Goal: Task Accomplishment & Management: Complete application form

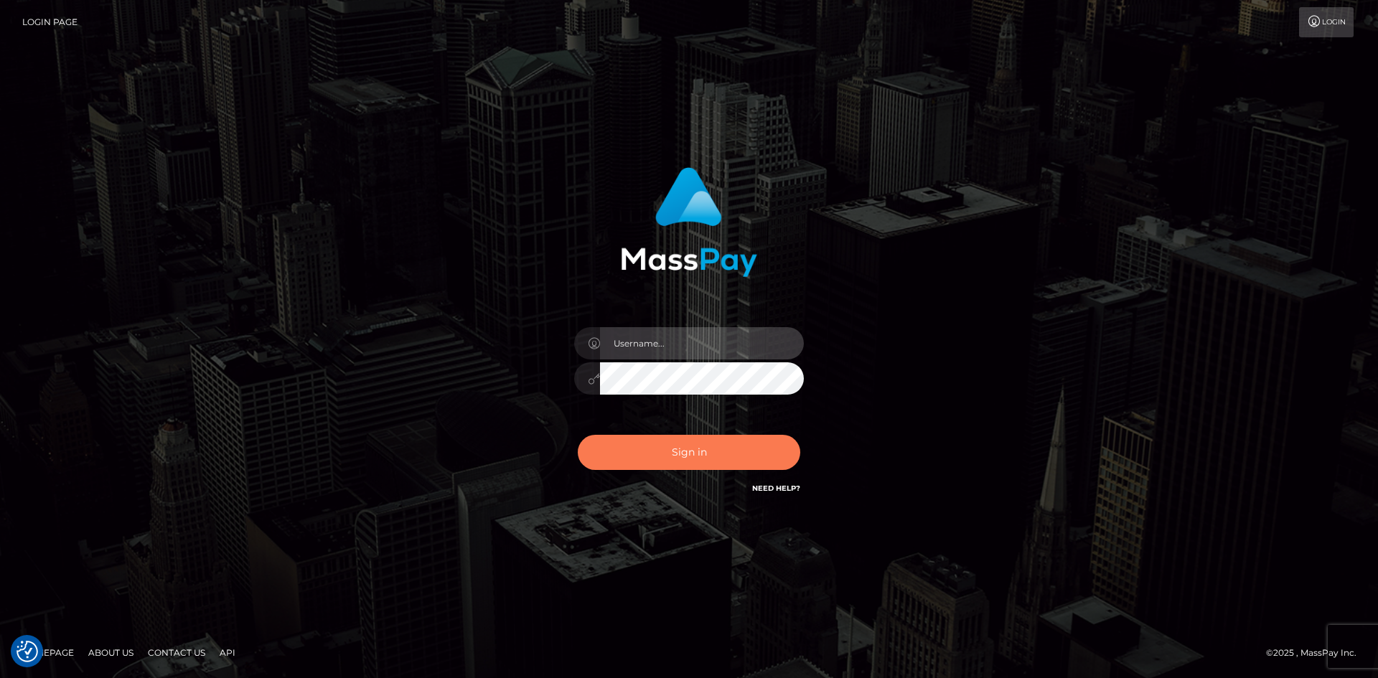
type input "tinan"
click at [742, 459] on button "Sign in" at bounding box center [689, 452] width 223 height 35
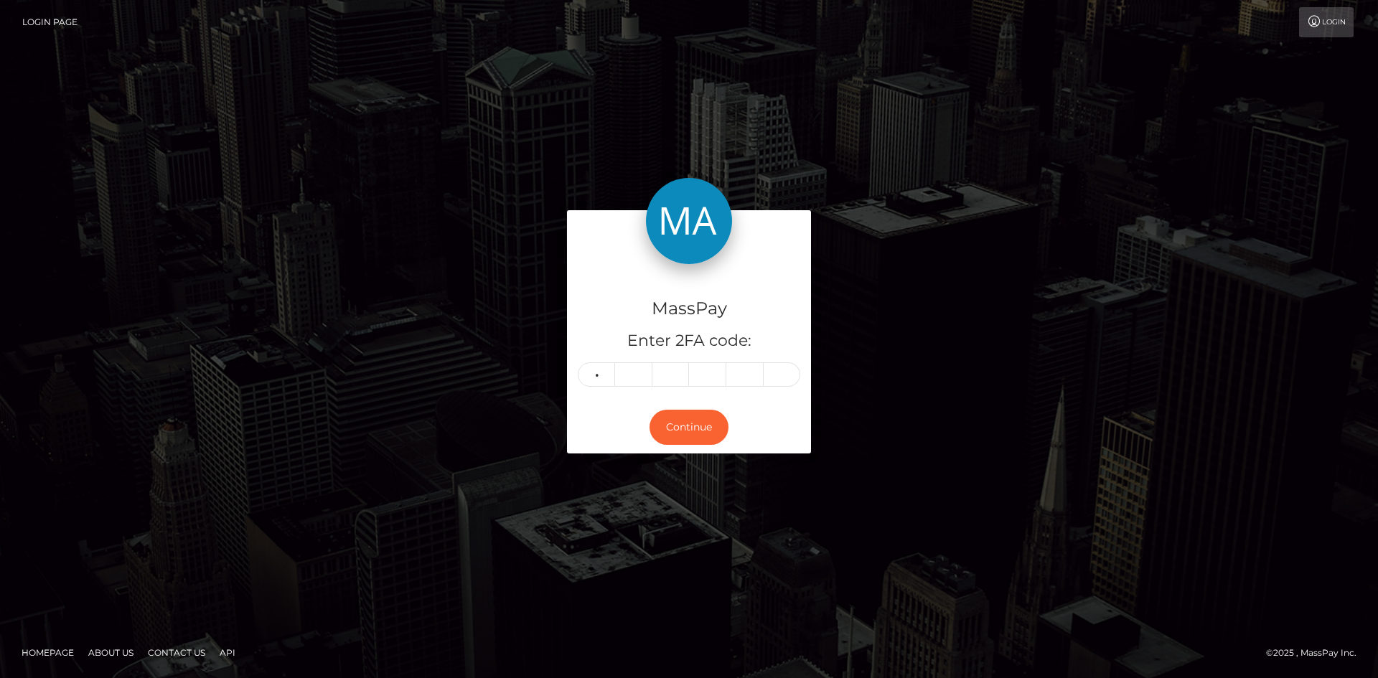
type input "2"
type input "6"
type input "7"
type input "8"
type input "2"
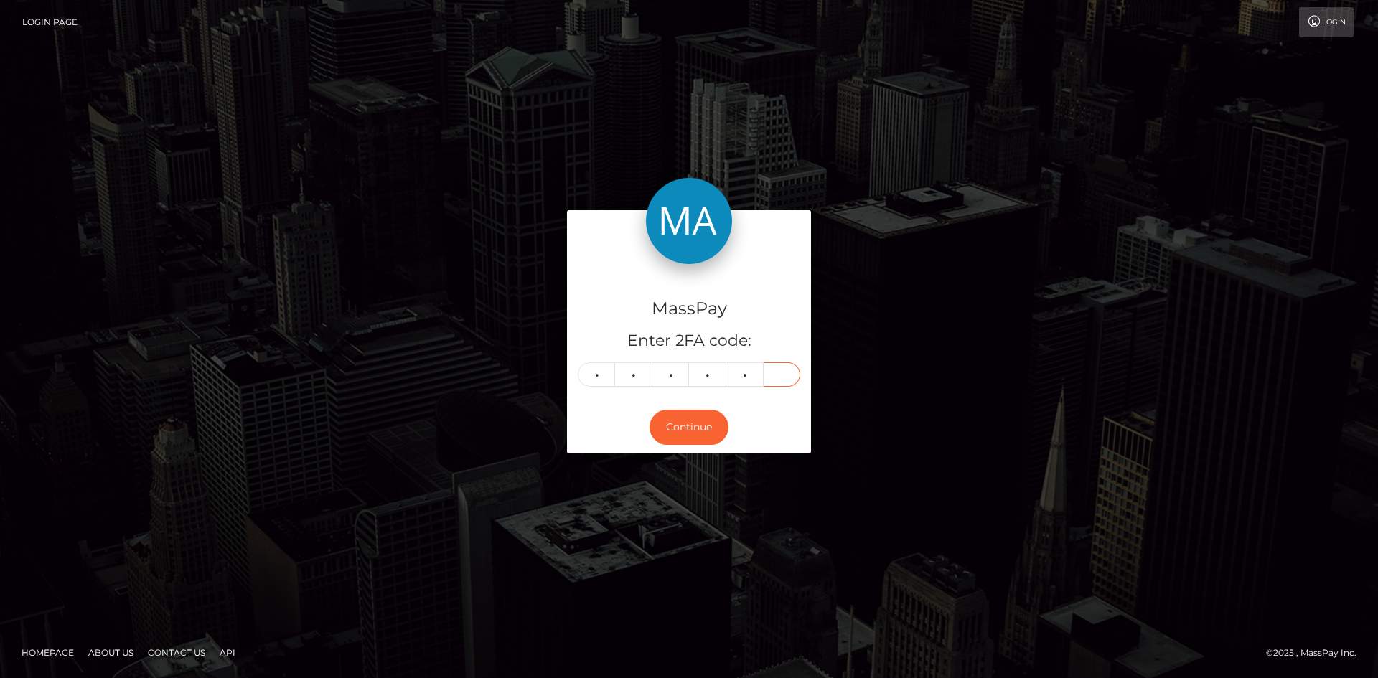
type input "6"
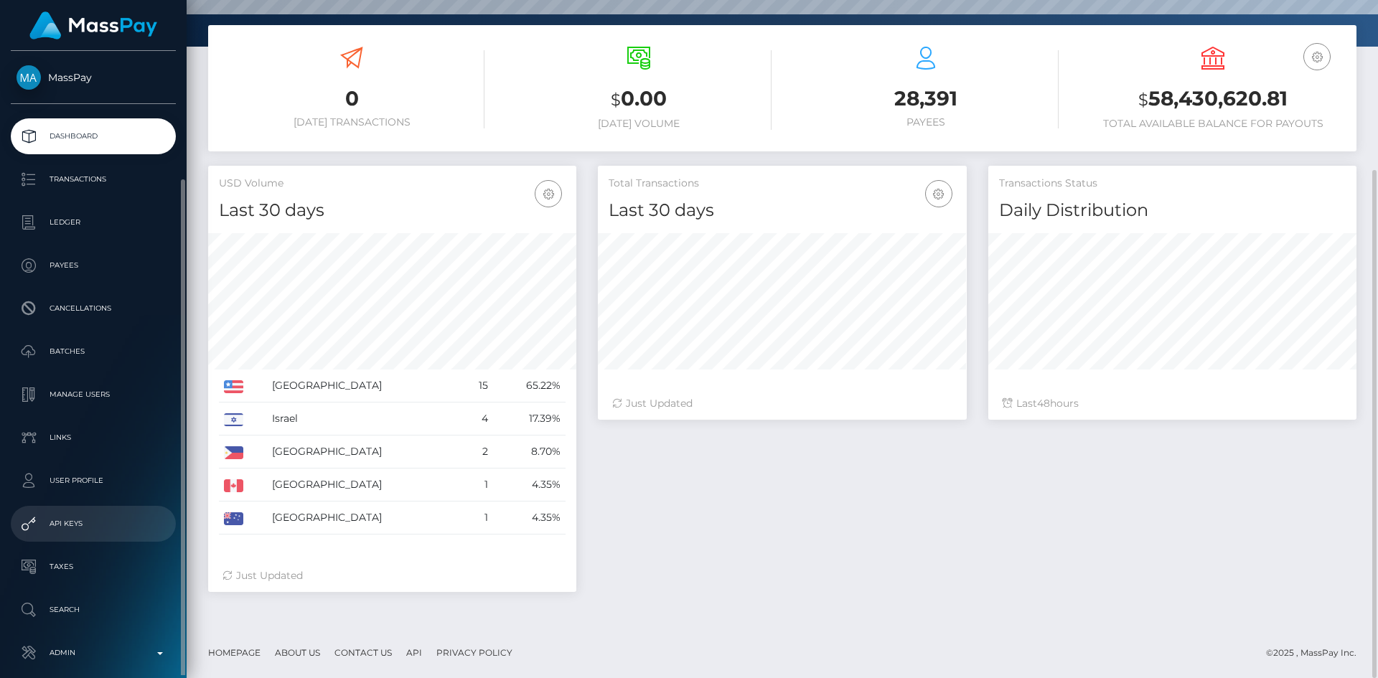
scroll to position [67, 0]
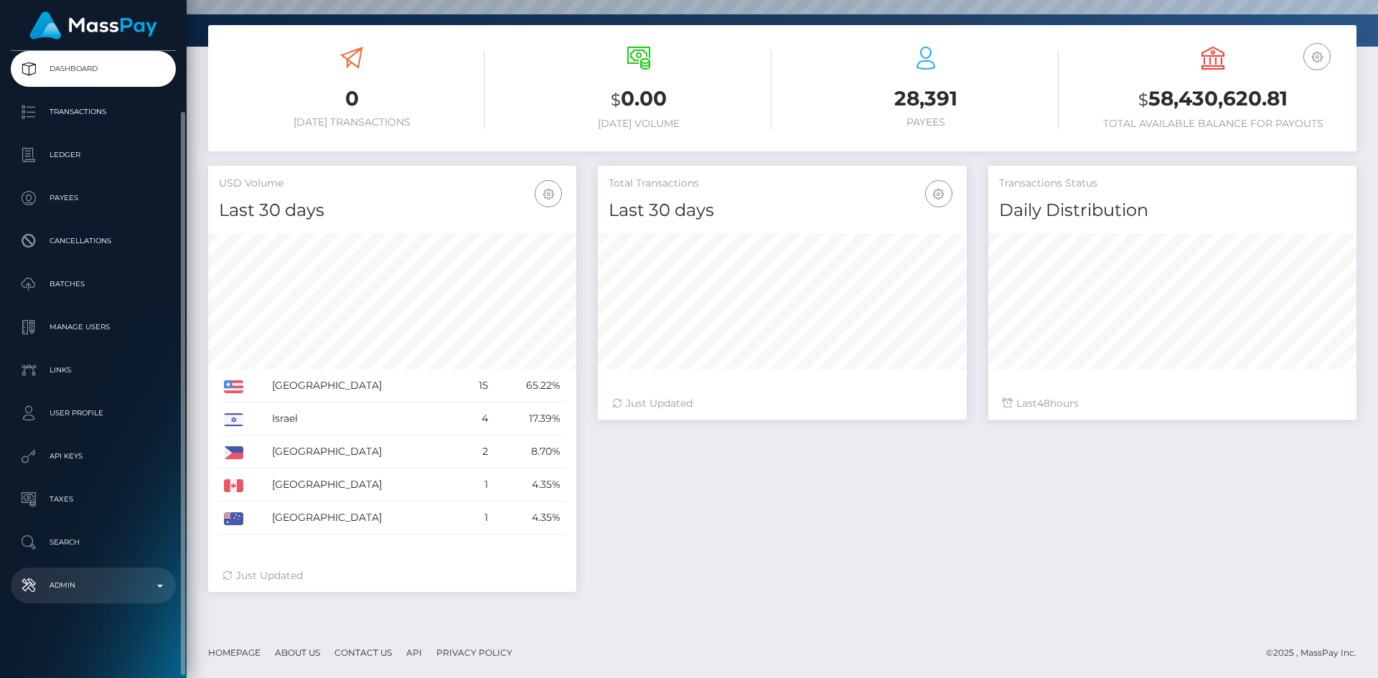
click at [103, 587] on p "Admin" at bounding box center [94, 586] width 154 height 22
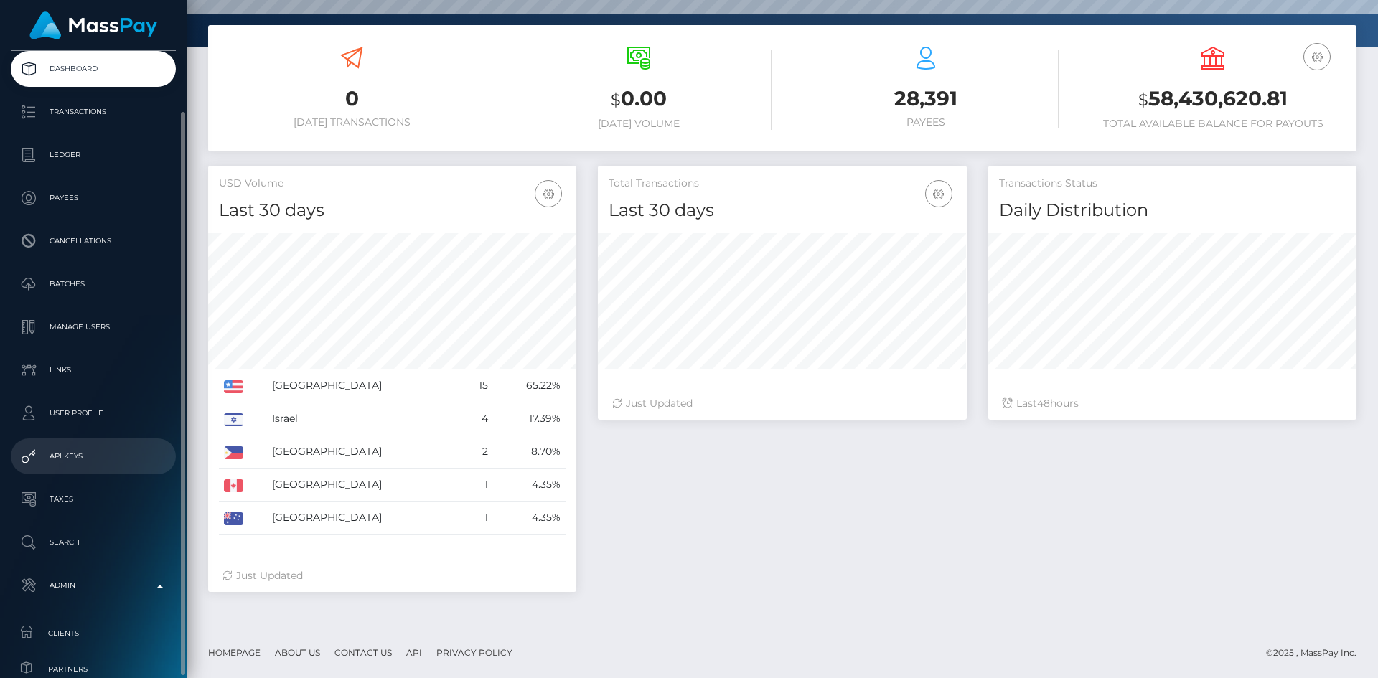
scroll to position [400, 0]
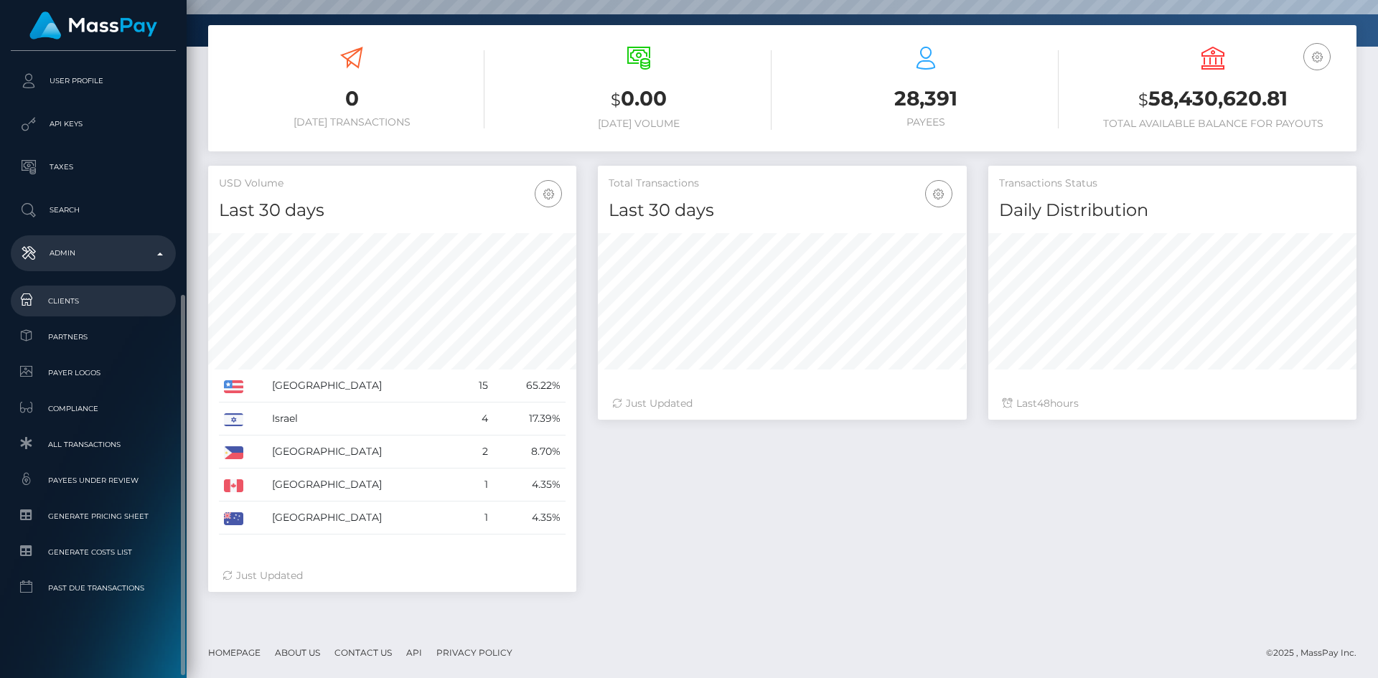
click at [84, 303] on span "Clients" at bounding box center [94, 301] width 154 height 17
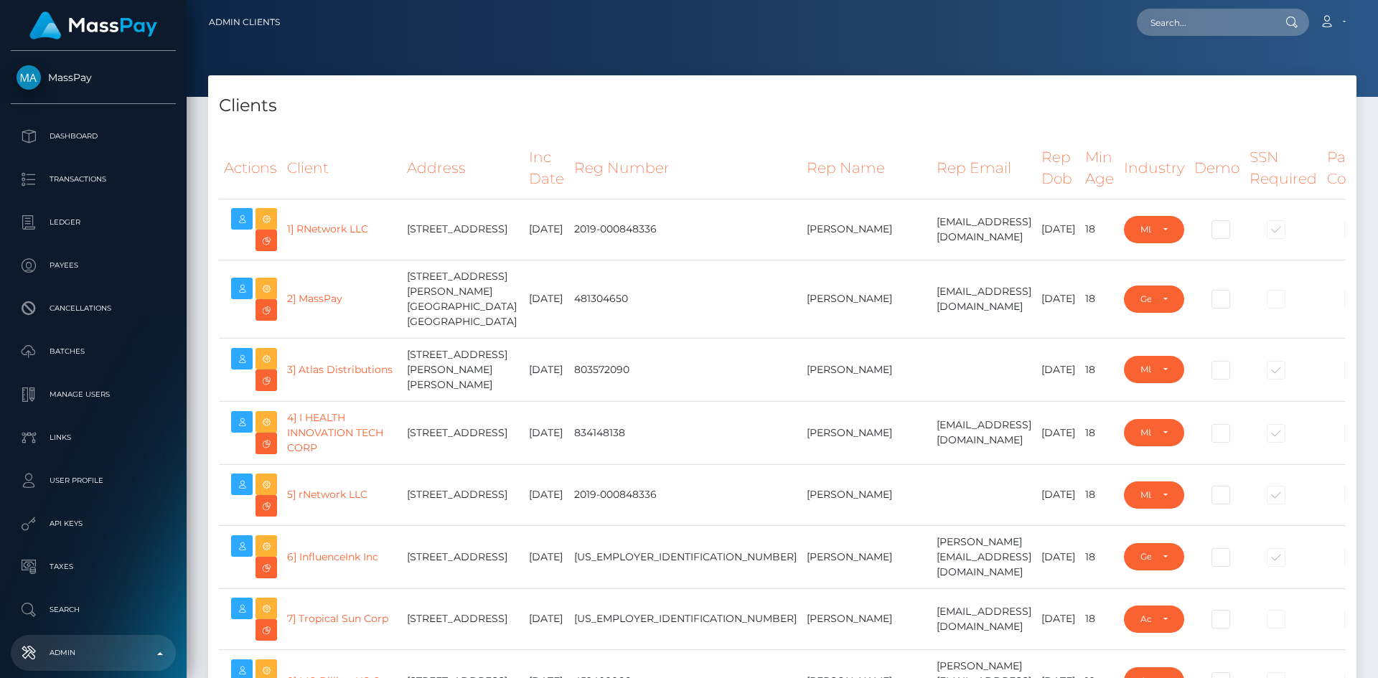
select select "223"
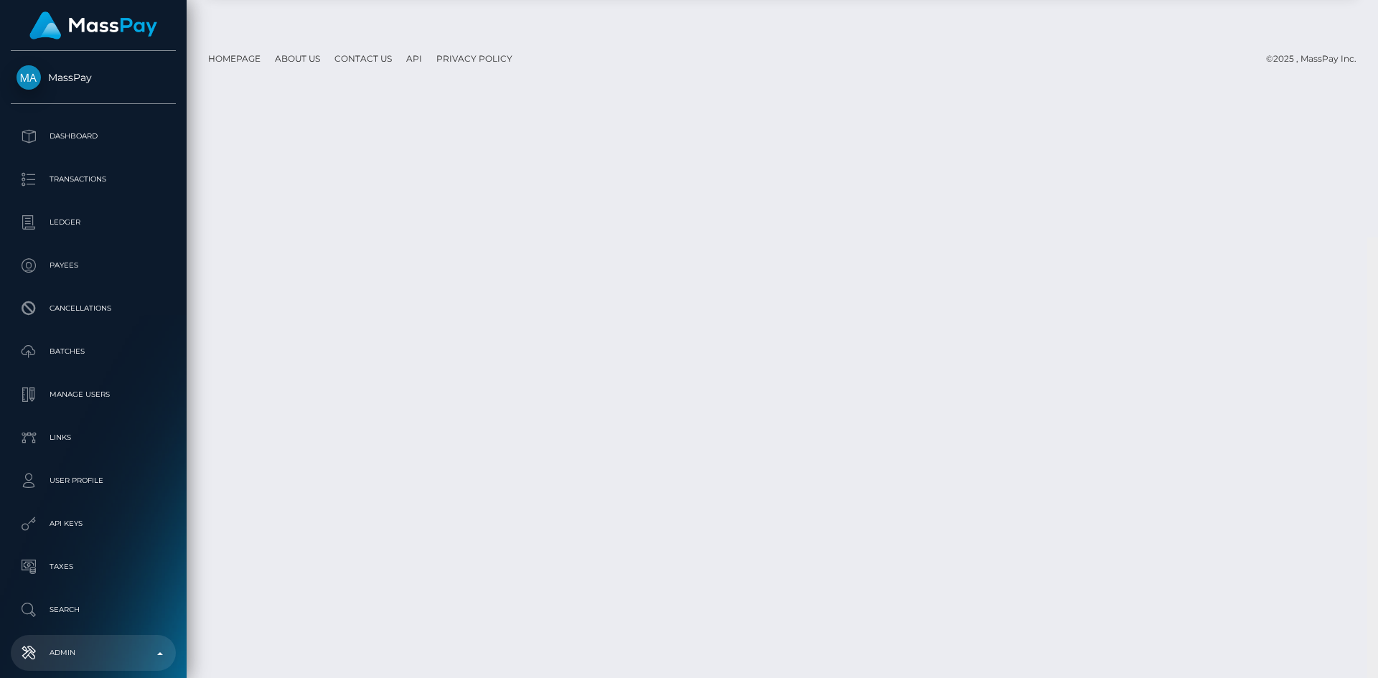
scroll to position [24305, 0]
drag, startPoint x: 1371, startPoint y: 49, endPoint x: 1342, endPoint y: 695, distance: 646.8
click at [1342, 678] on html "MassPay Dashboard Transactions Ledger Payees Cancellations Links" at bounding box center [689, 339] width 1378 height 678
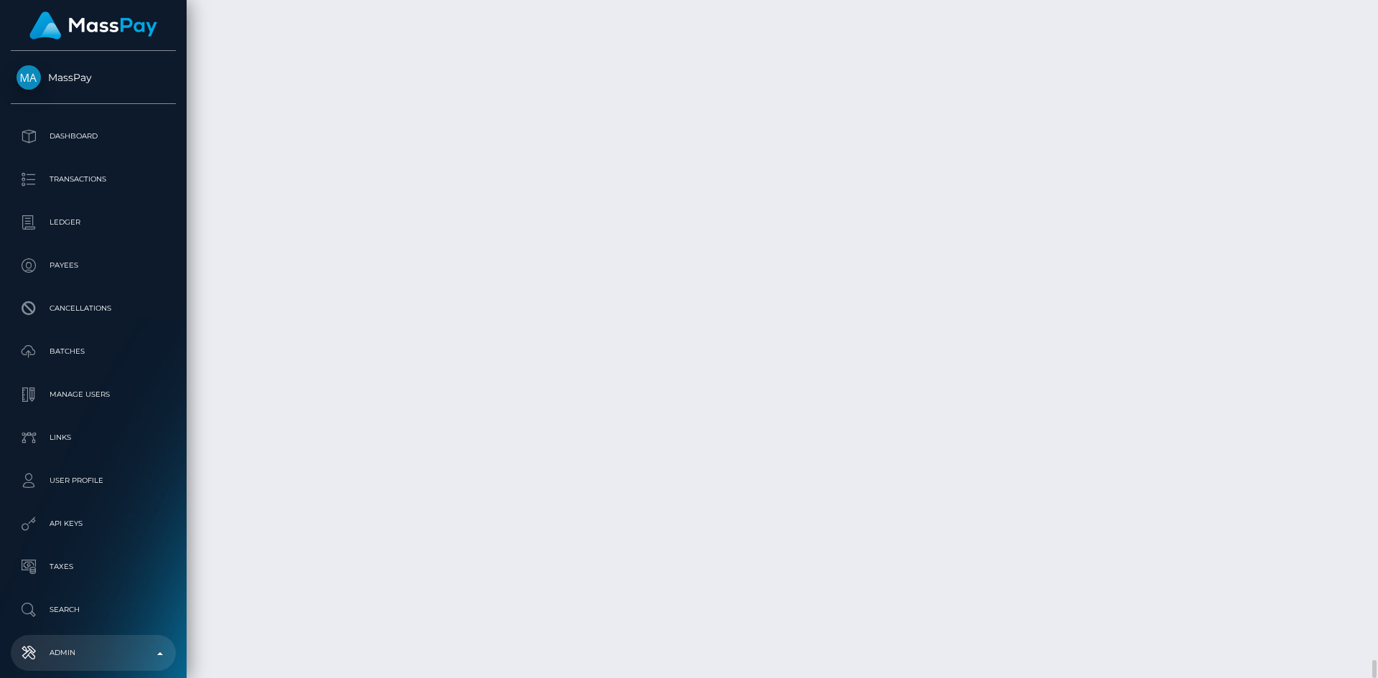
type input "1984-10-11"
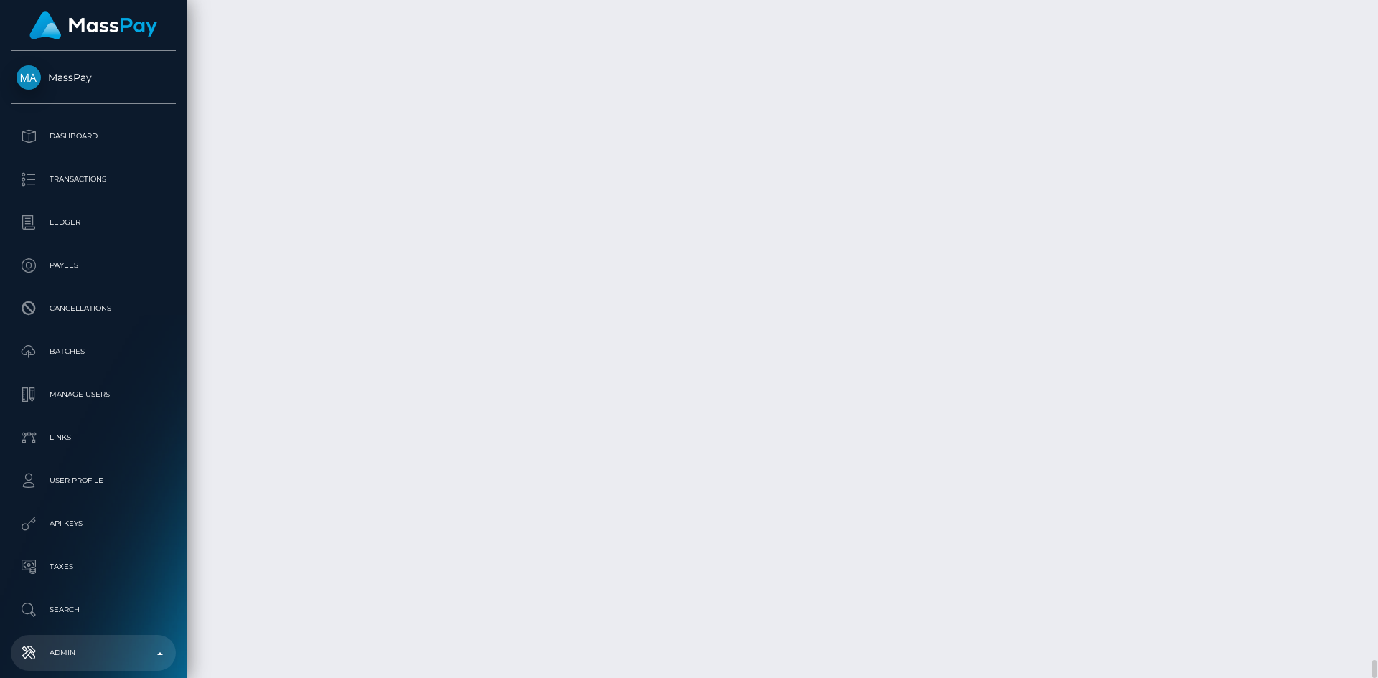
select select "LLC"
paste input "1207 Delaware Avenue,"
type input "1207 Delaware Avenue"
paste input "#4369"
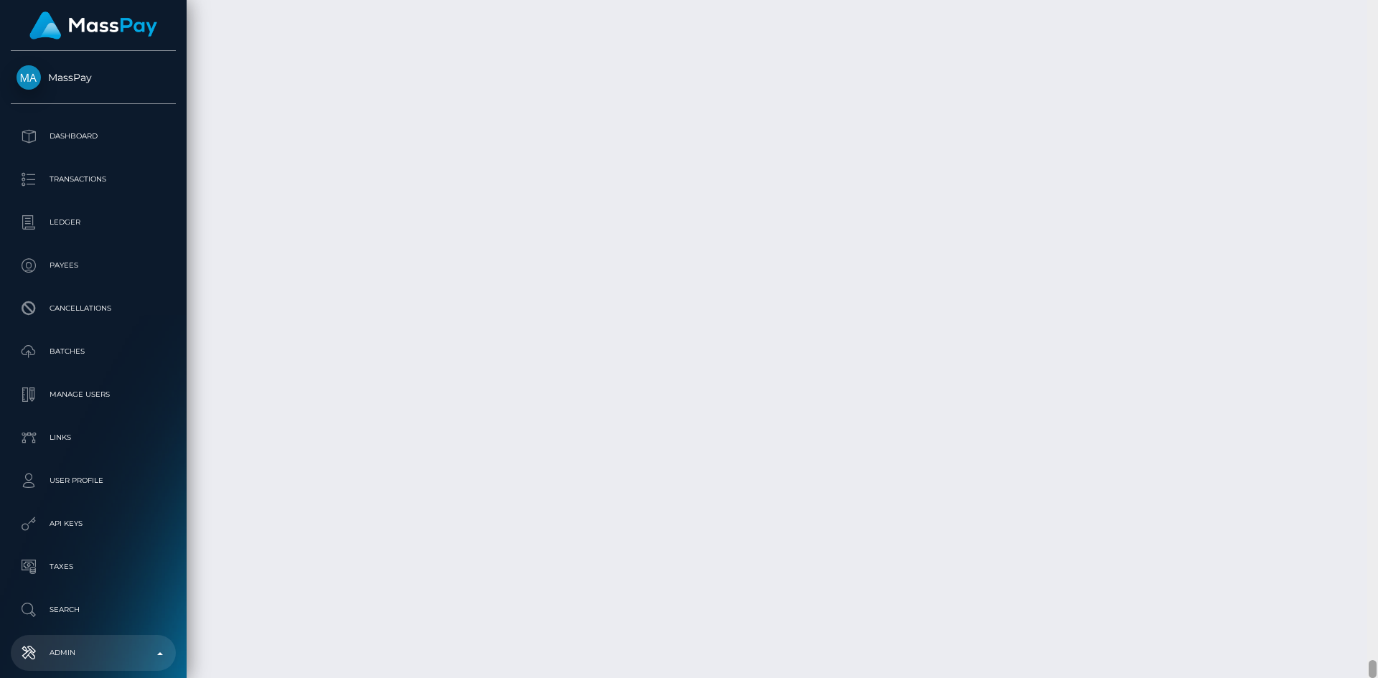
type input "#4369"
paste input "Wilmington"
type input "Wilmington"
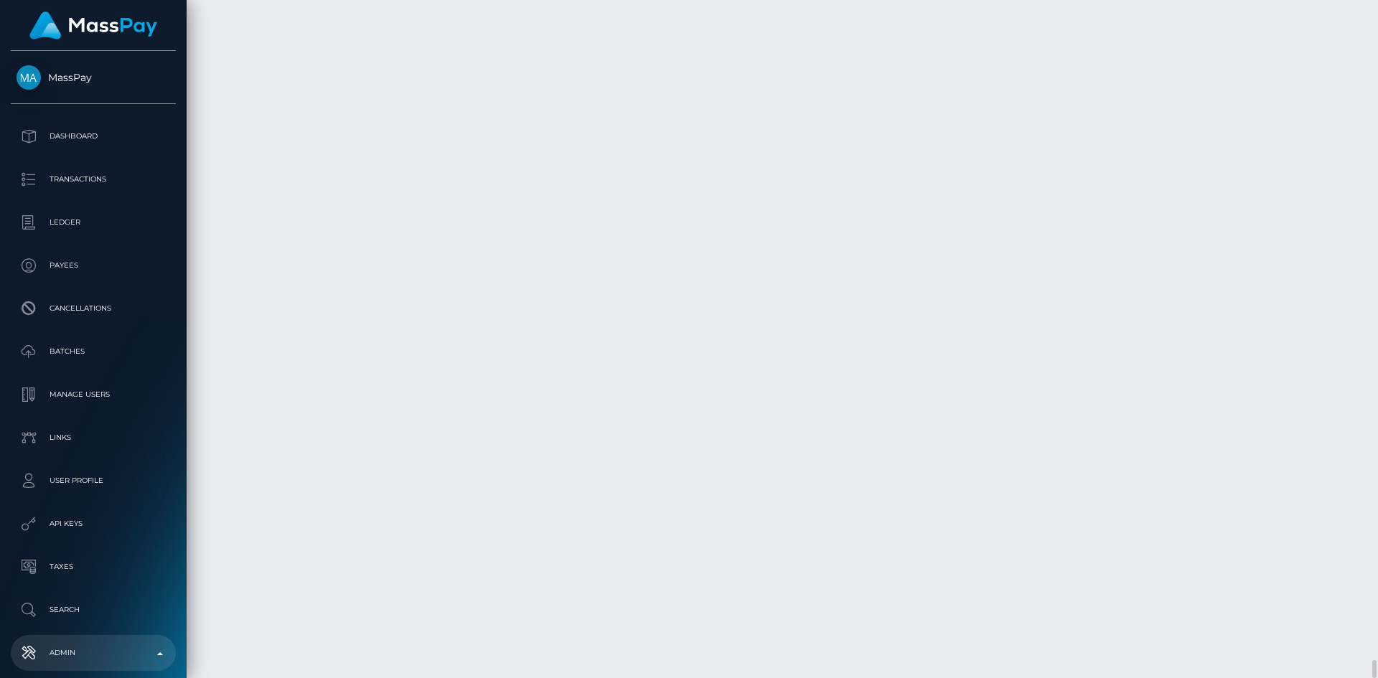
type input "DE"
type input "19806"
paste input "[PERSON_NAME]"
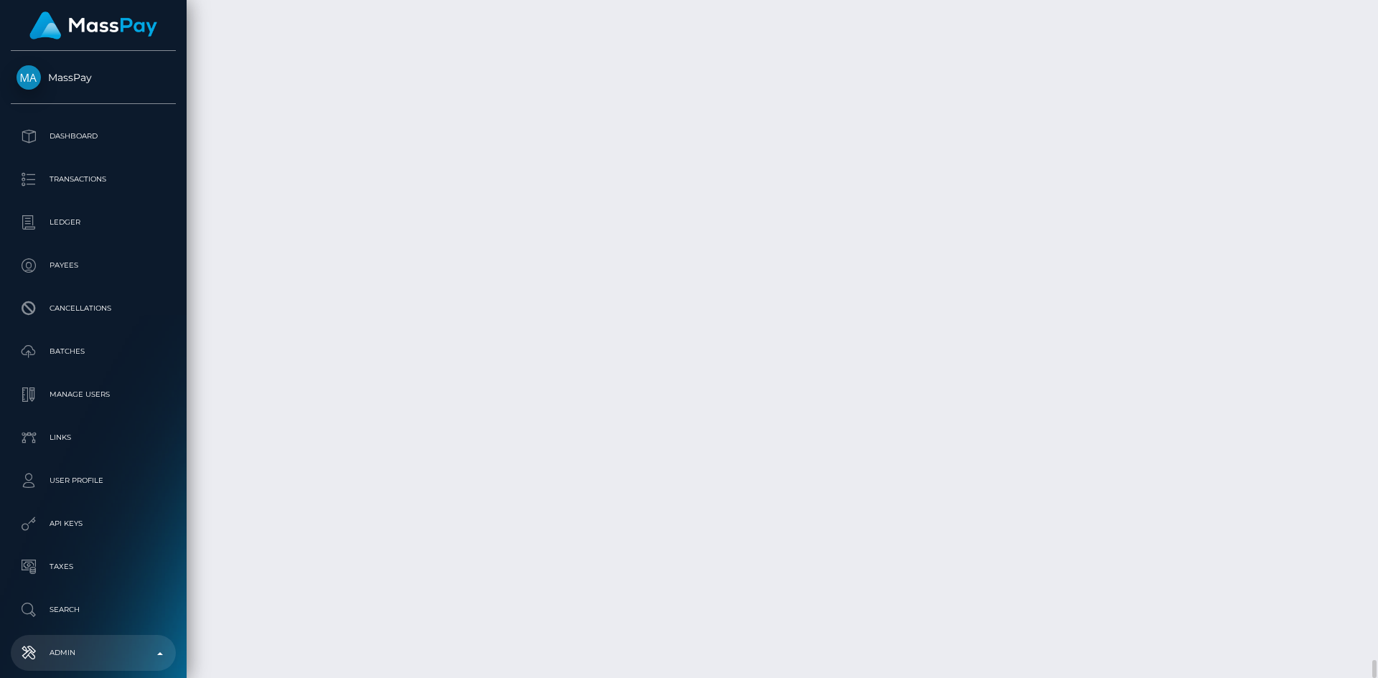
type input "Subhojit"
paste input "[PERSON_NAME]"
drag, startPoint x: 268, startPoint y: 434, endPoint x: 171, endPoint y: 436, distance: 96.9
click at [171, 436] on div "MassPay Dashboard Transactions Ledger Payees IMG" at bounding box center [689, 339] width 1378 height 678
type input "Paul"
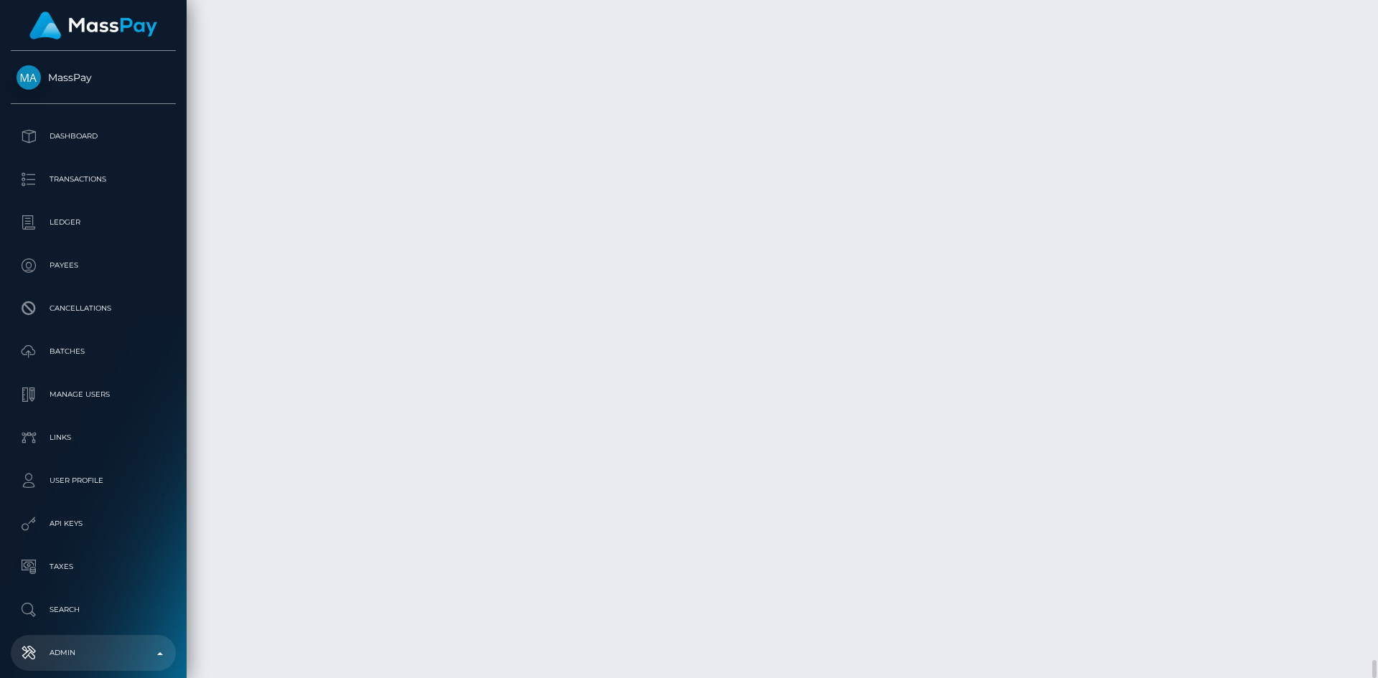
paste input "[PERSON_NAME]"
type input "[PERSON_NAME]"
paste input "18628810143"
type input "18628810143"
paste input "[PERSON_NAME][EMAIL_ADDRESS][DOMAIN_NAME]"
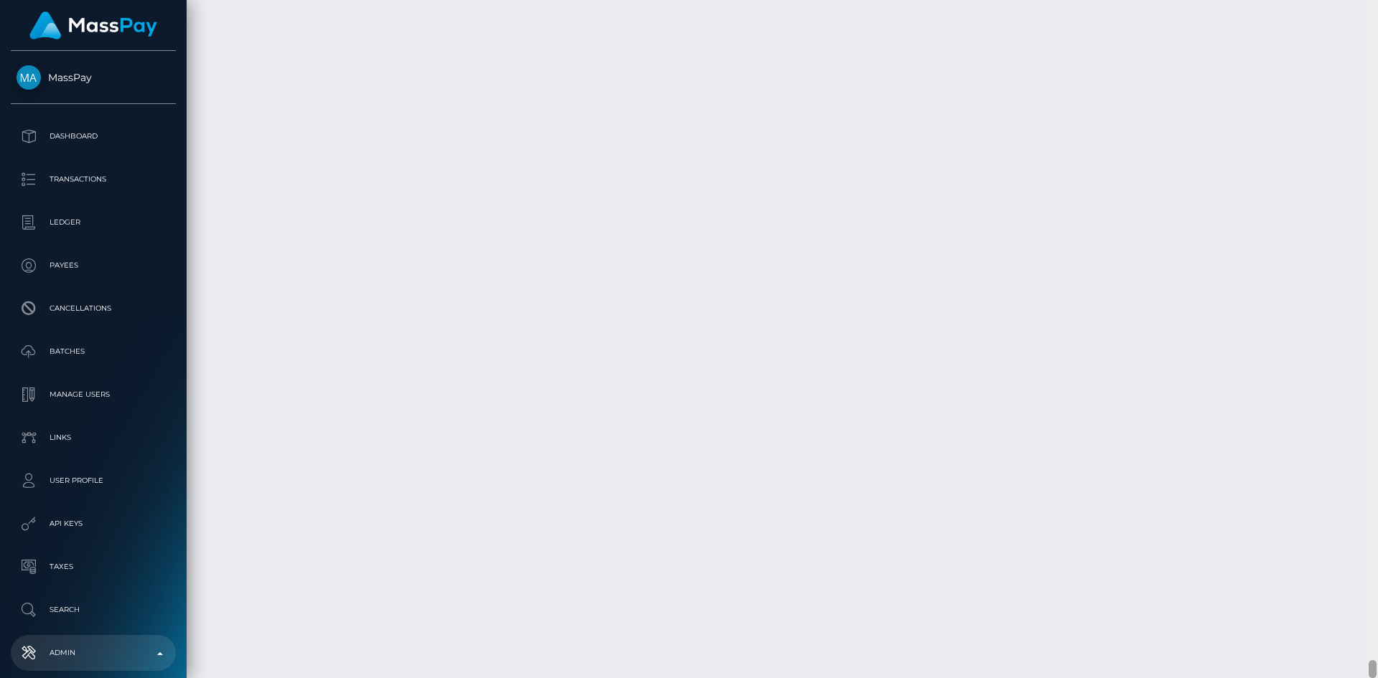
type input "subhojit.p@missbliss.com"
drag, startPoint x: 832, startPoint y: 417, endPoint x: 673, endPoint y: 412, distance: 158.7
paste input "YOLO Media LLC."
type input "YOLO Media LLC."
paste input "Miss Bliss"
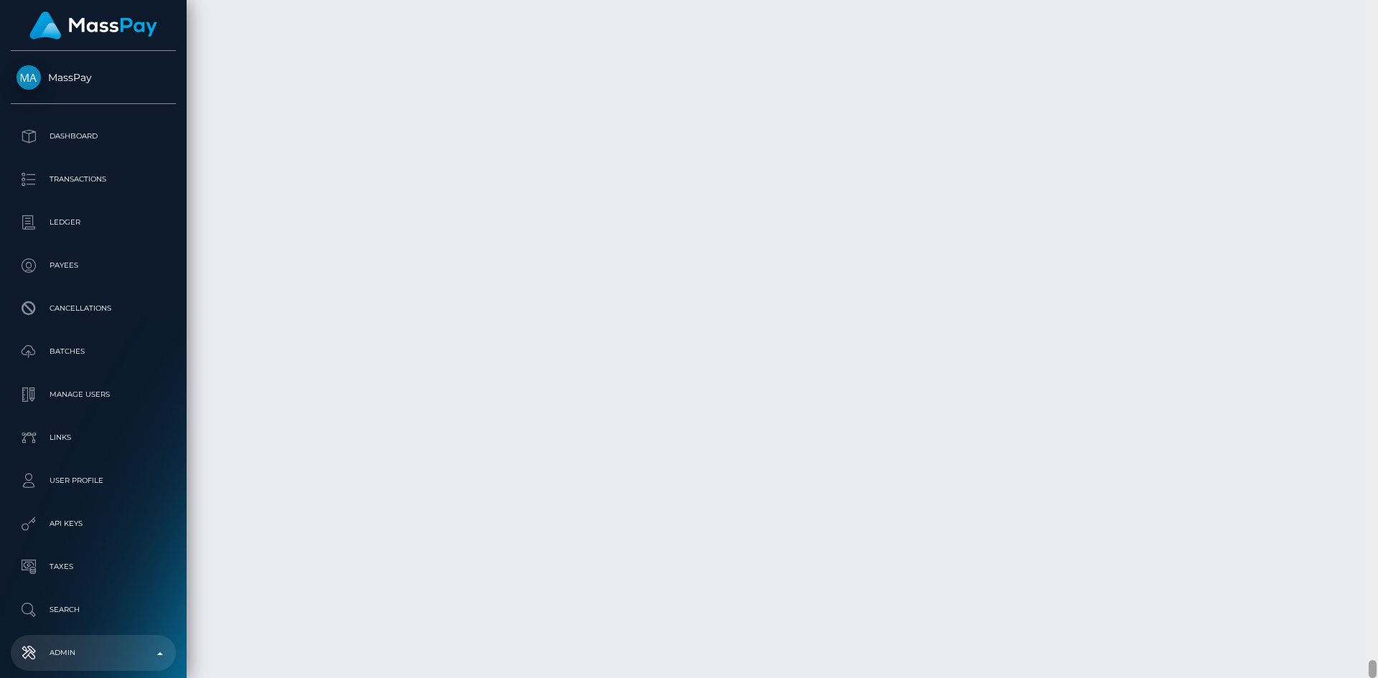
type input "Miss Bliss"
paste input "3092244"
type input "3092244"
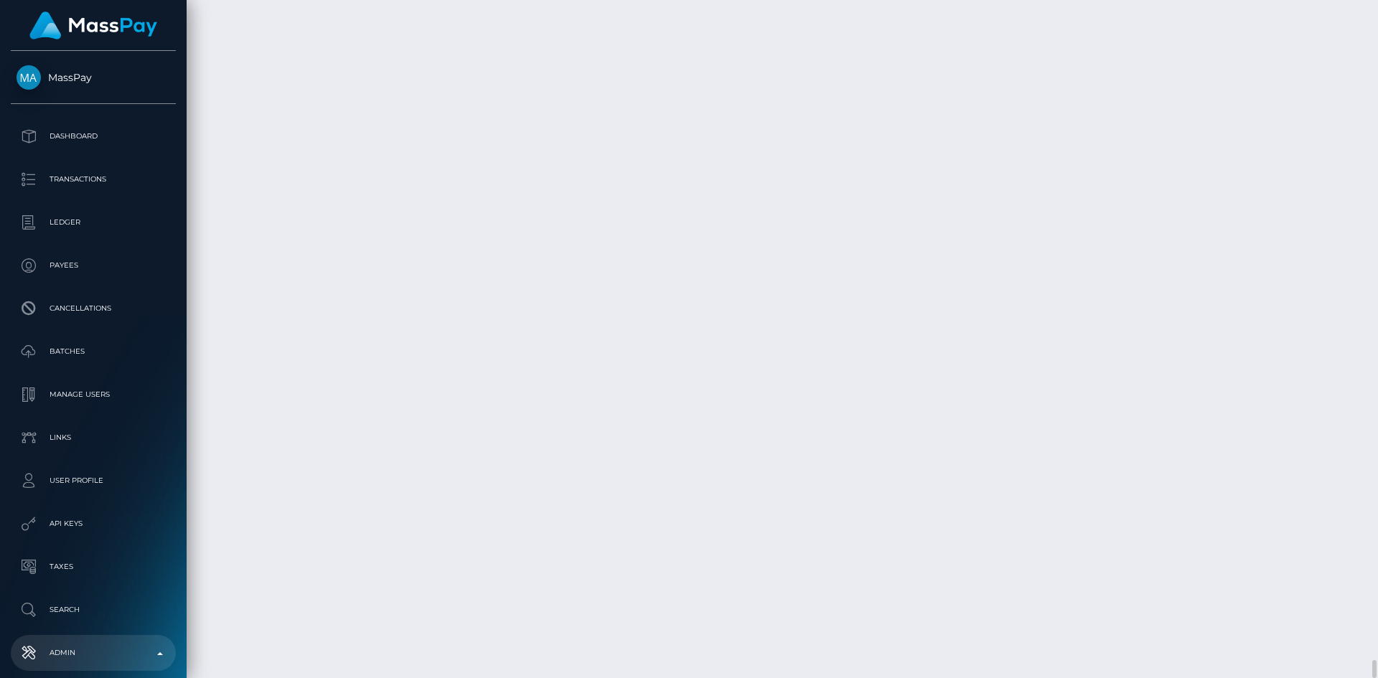
type input "2024-02-12"
drag, startPoint x: 913, startPoint y: 457, endPoint x: 779, endPoint y: 470, distance: 134.2
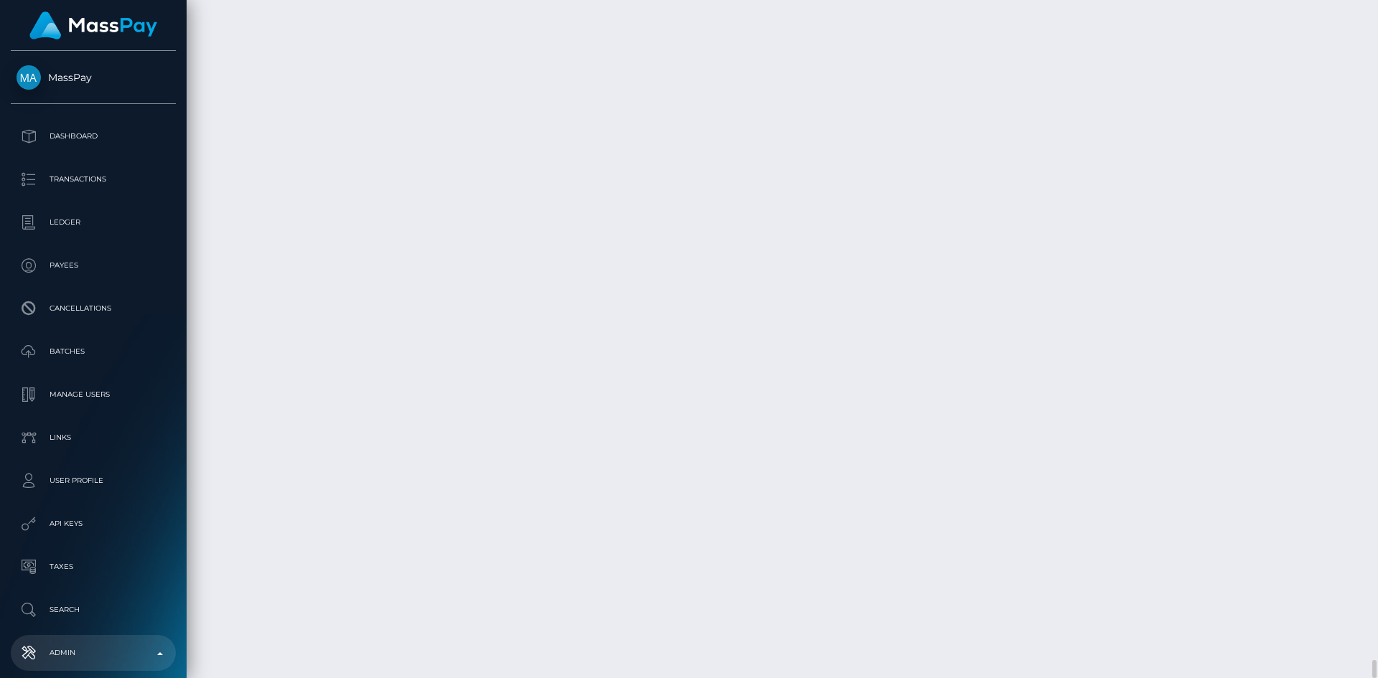
paste input "651 N. BROAD STREET"
type input "651 N. BROAD STREET"
drag, startPoint x: 1240, startPoint y: 454, endPoint x: 1153, endPoint y: 460, distance: 87.1
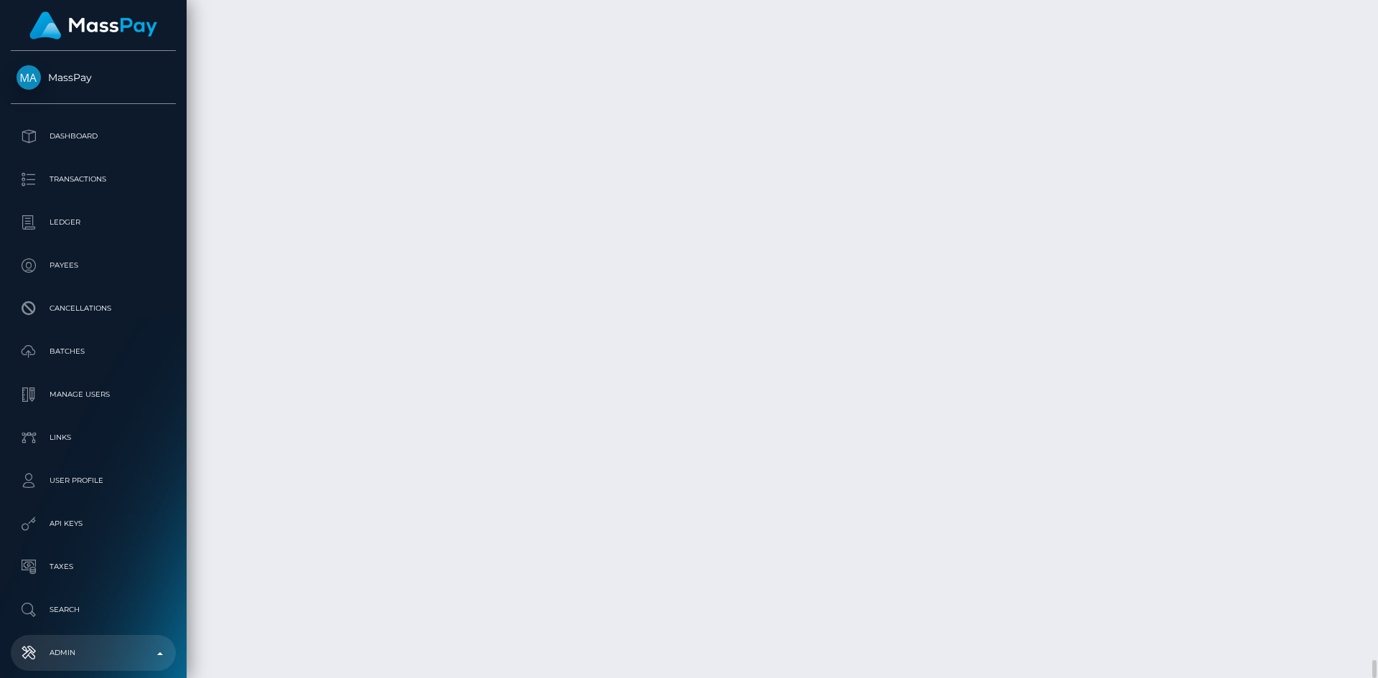
paste input "MIDDLETOWN"
type input "MIDDLETOWN"
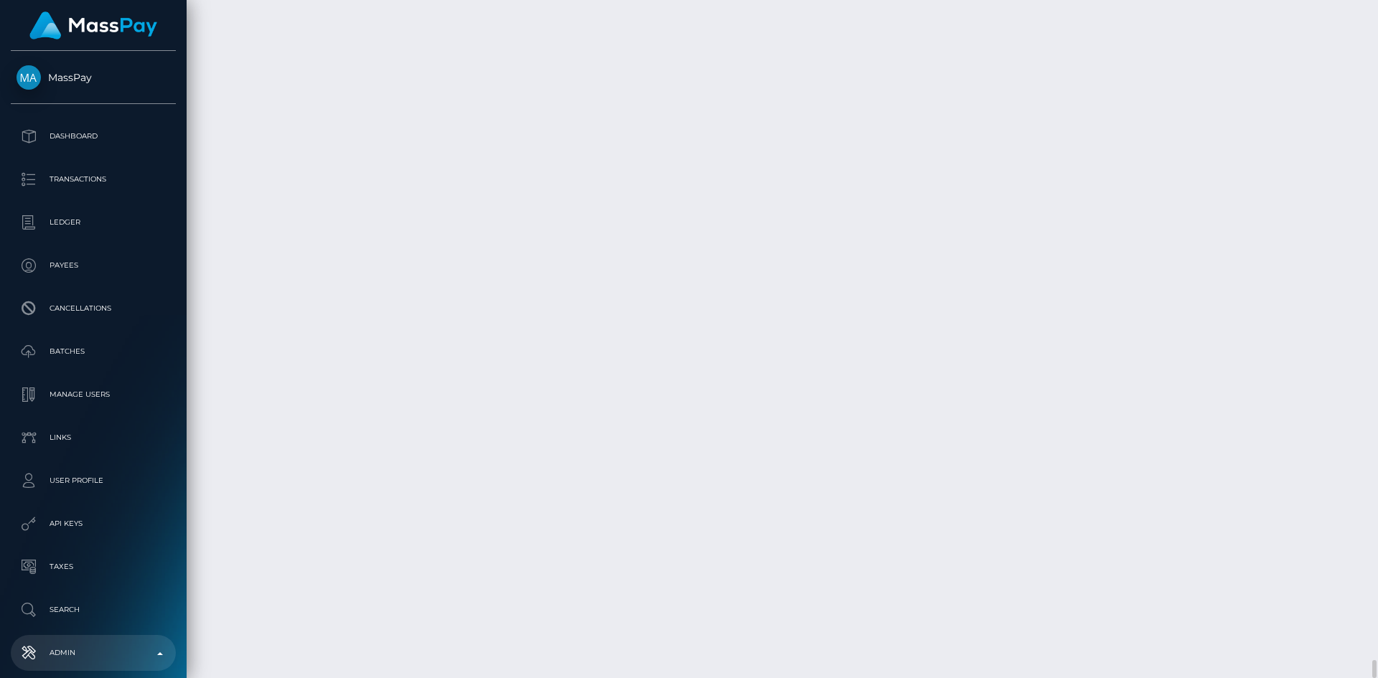
scroll to position [0, 0]
type input "19709"
drag, startPoint x: 1009, startPoint y: 417, endPoint x: 994, endPoint y: 419, distance: 14.4
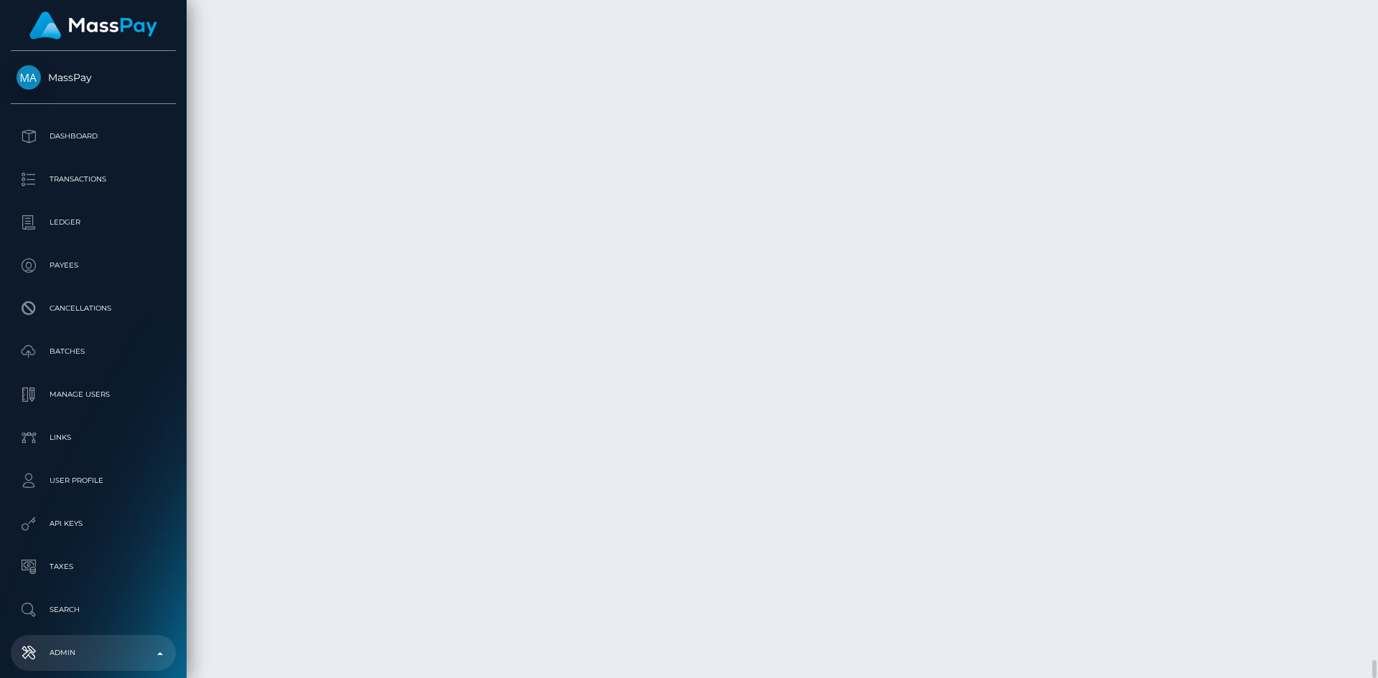
paste input "8628810143"
type input "8628810143"
paste input "www.missbliss.com"
type input "www.missbliss.com"
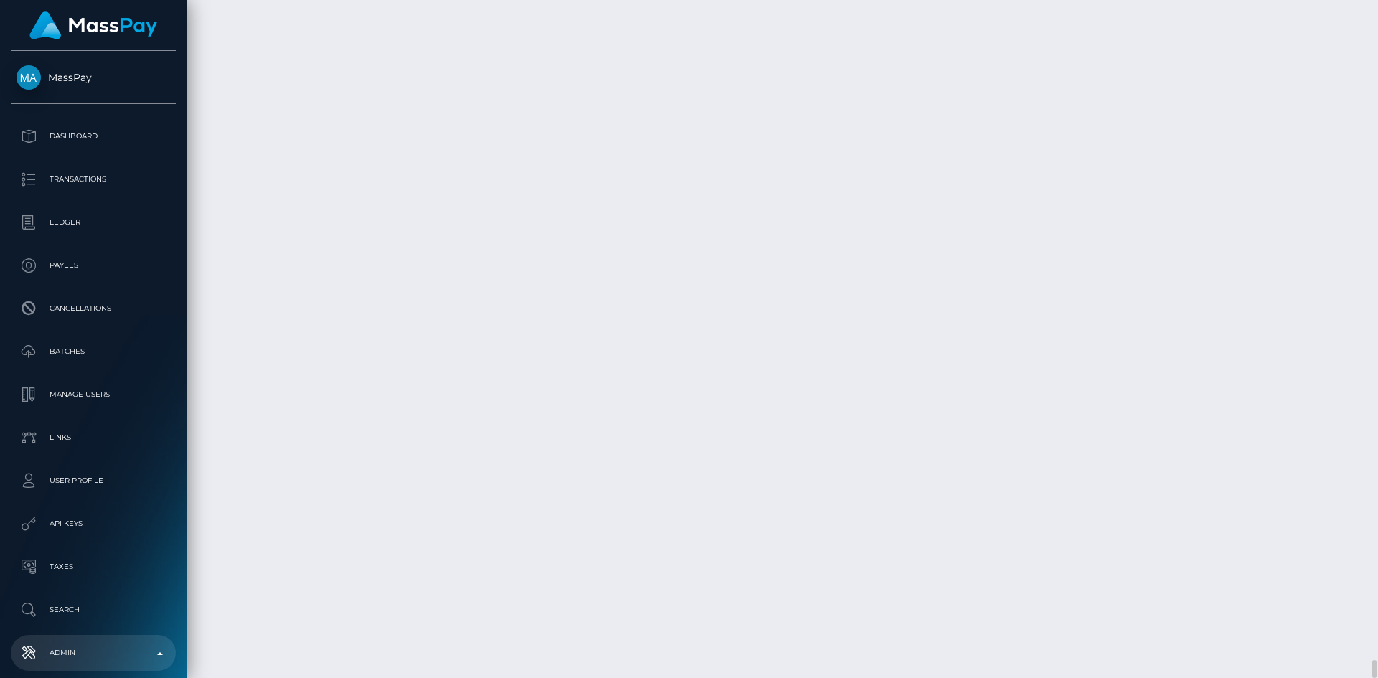
checkbox input "false"
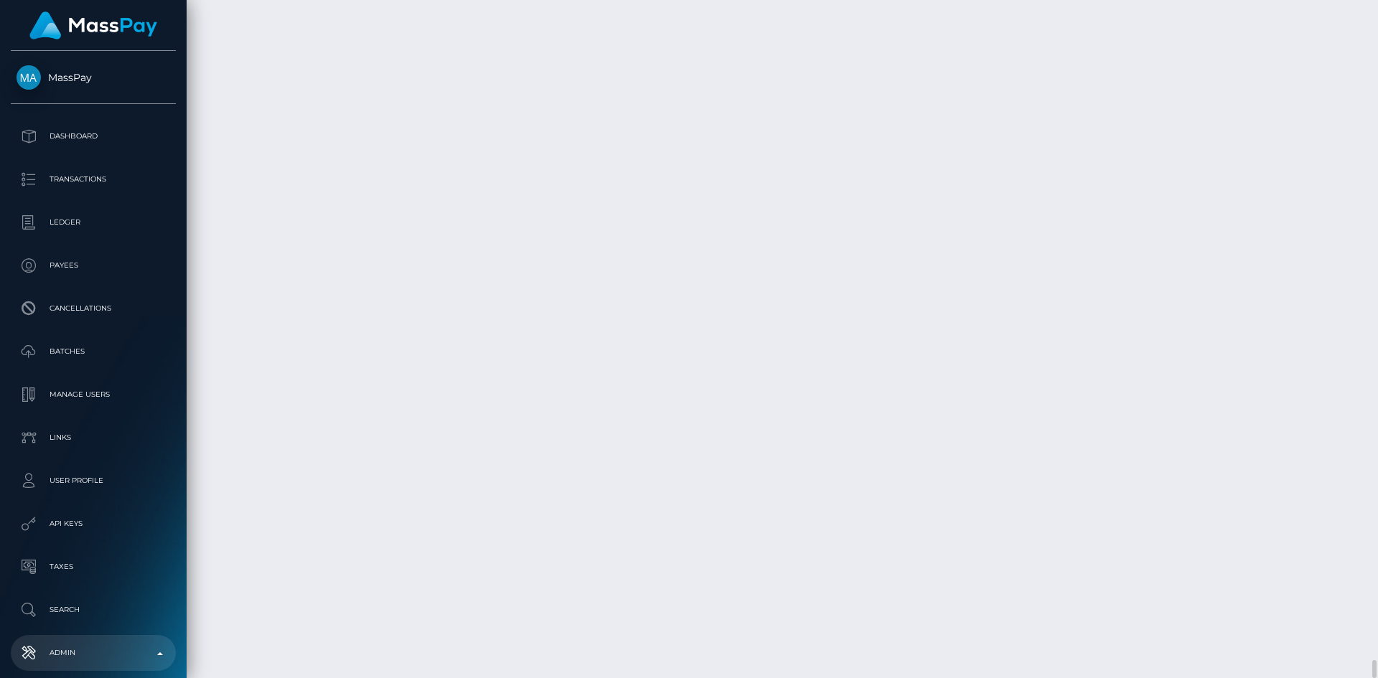
checkbox input "true"
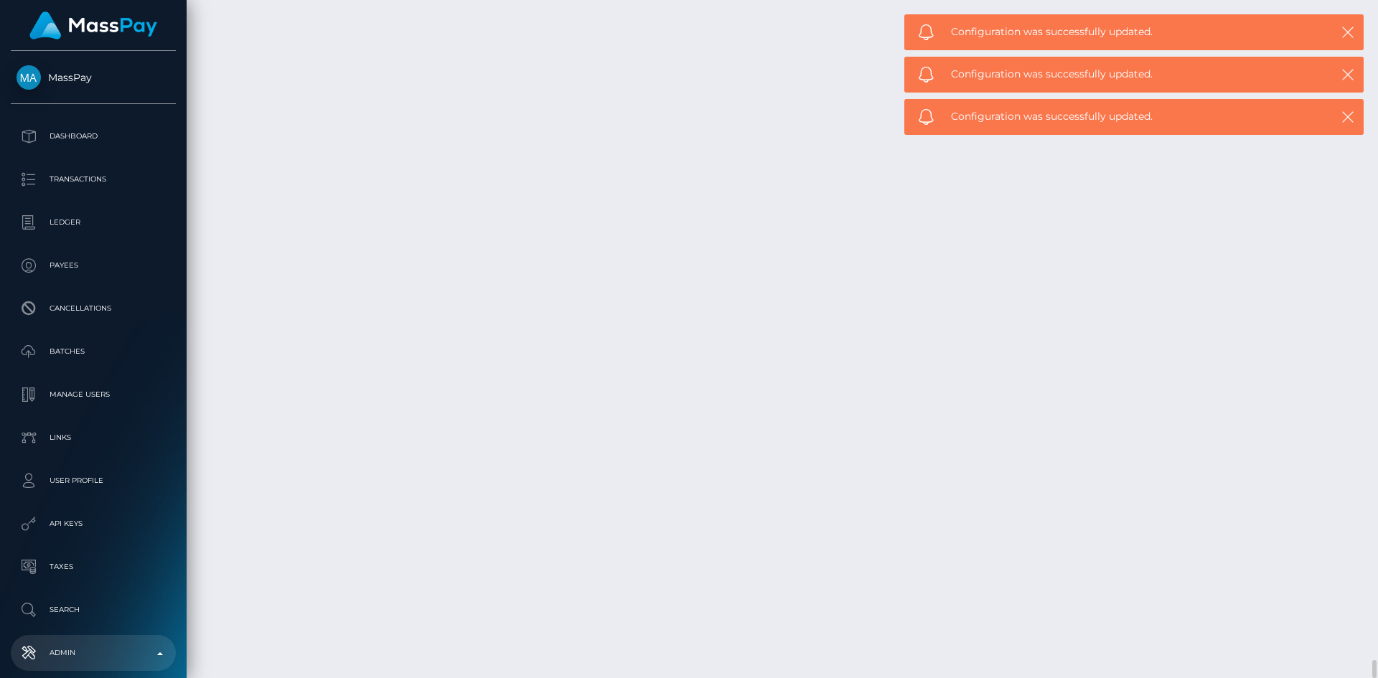
checkbox input "true"
type input "0"
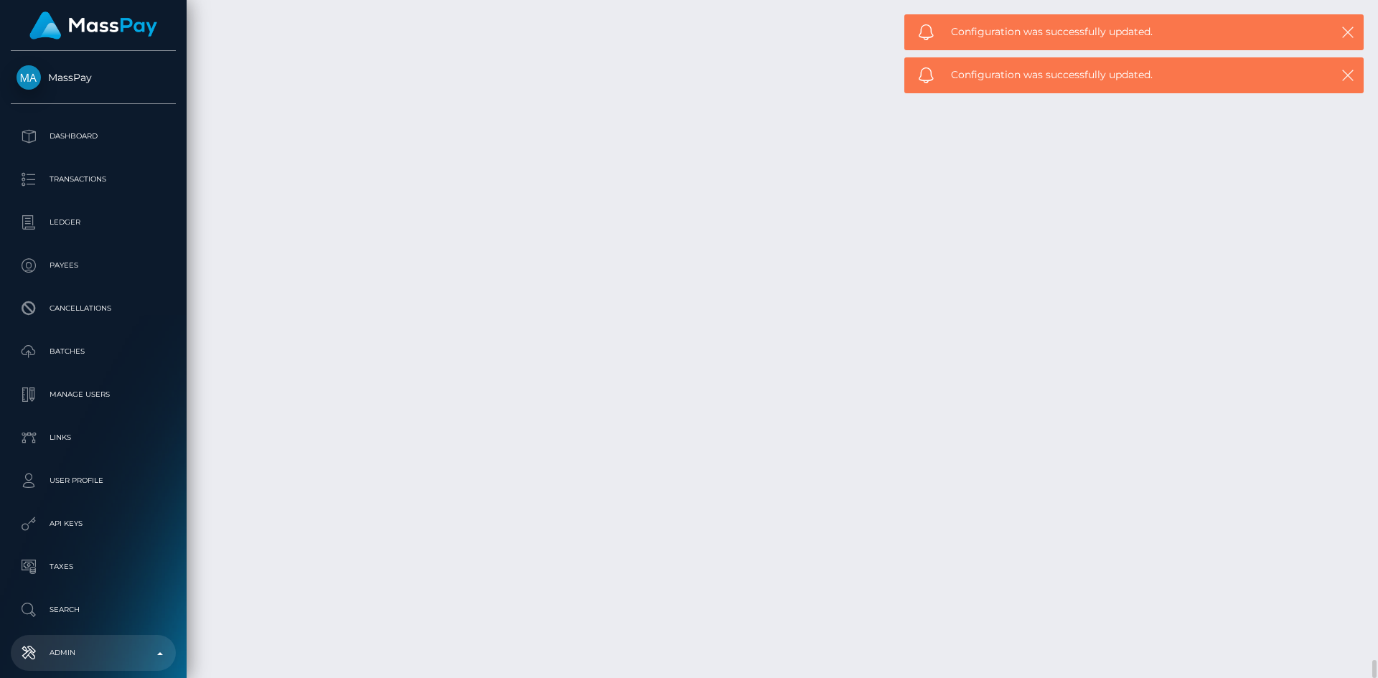
type input "Christina Neilson"
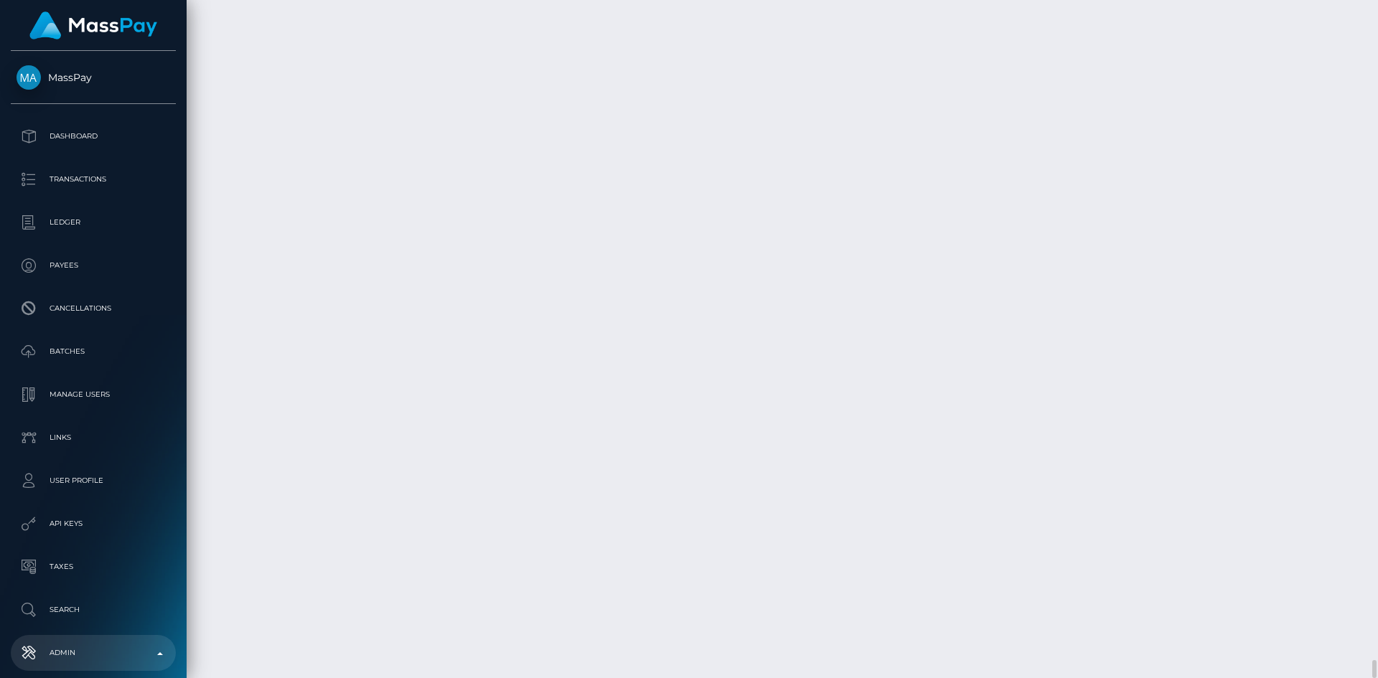
type input "Taylor Denson"
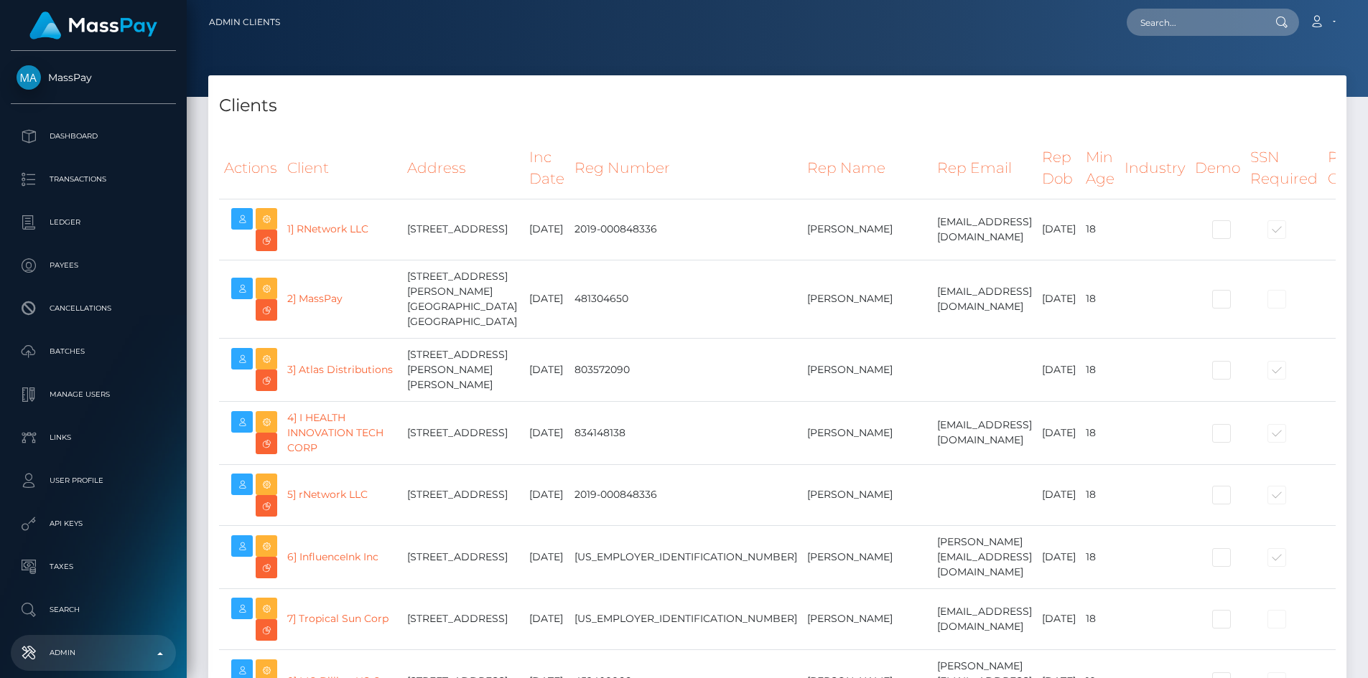
select select "223"
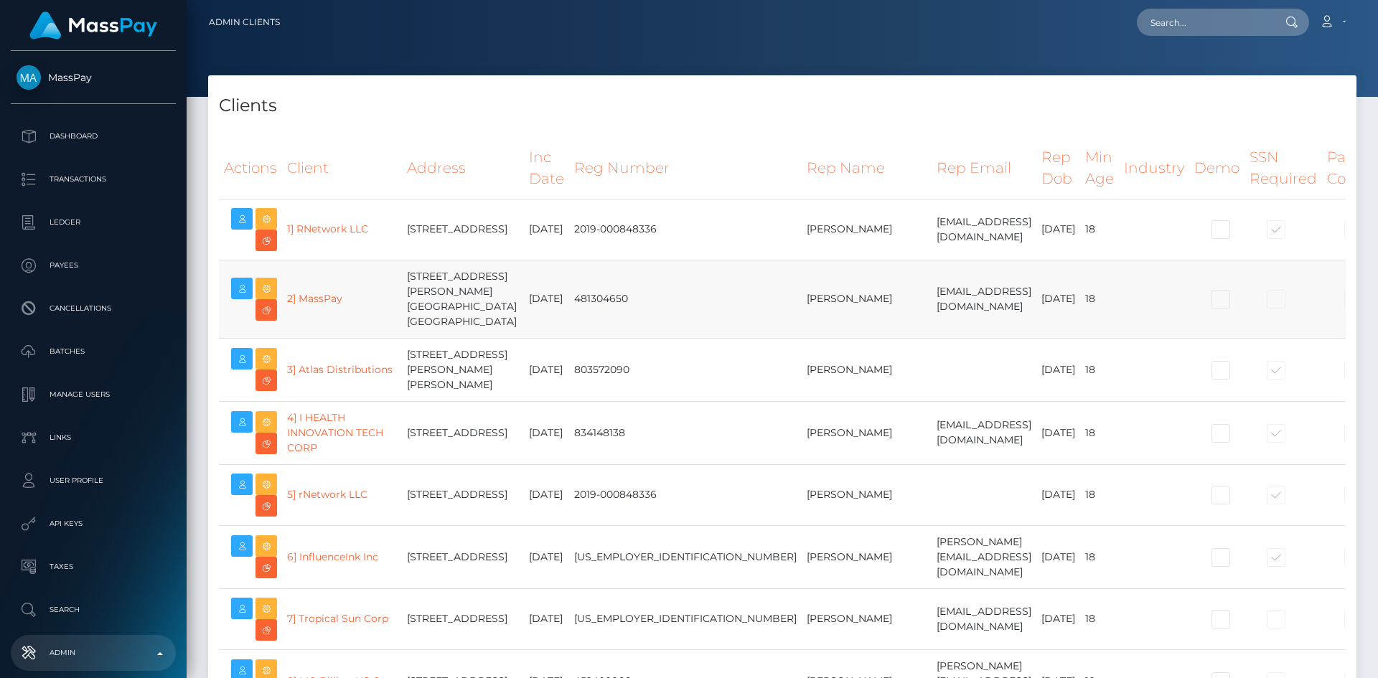
select select
select select "223"
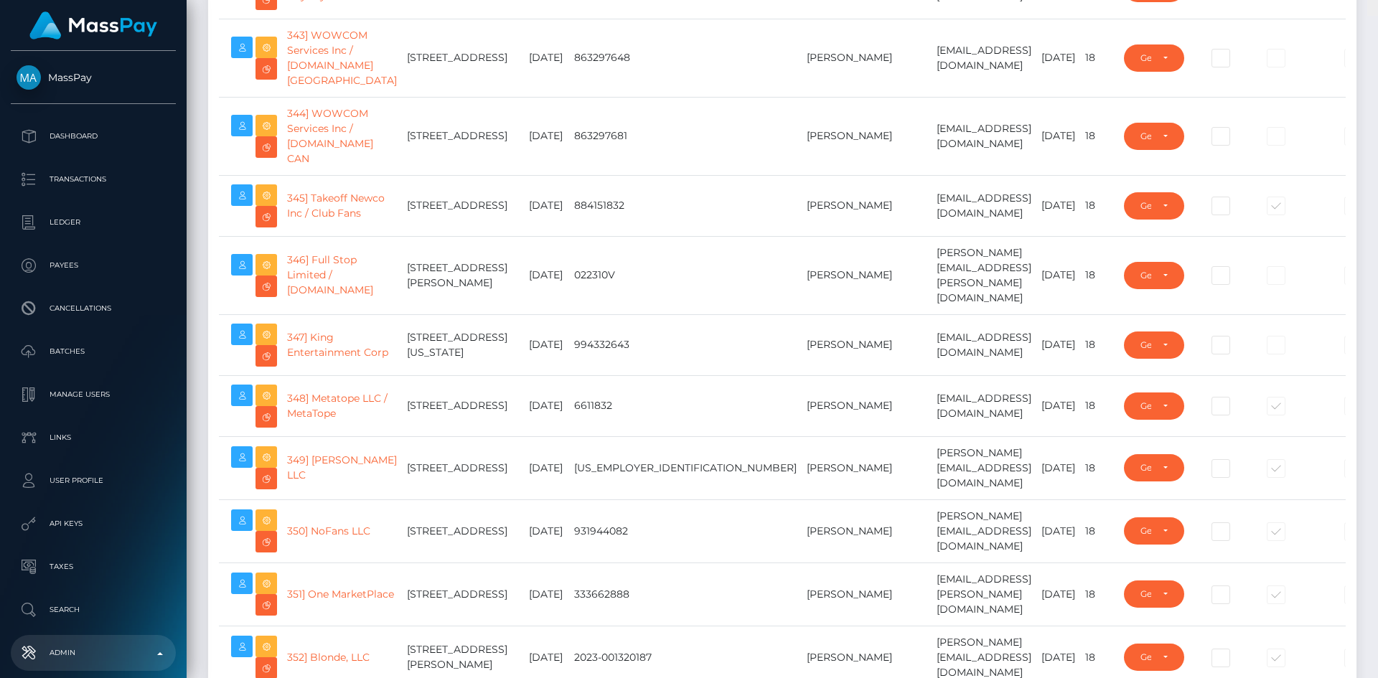
scroll to position [24368, 0]
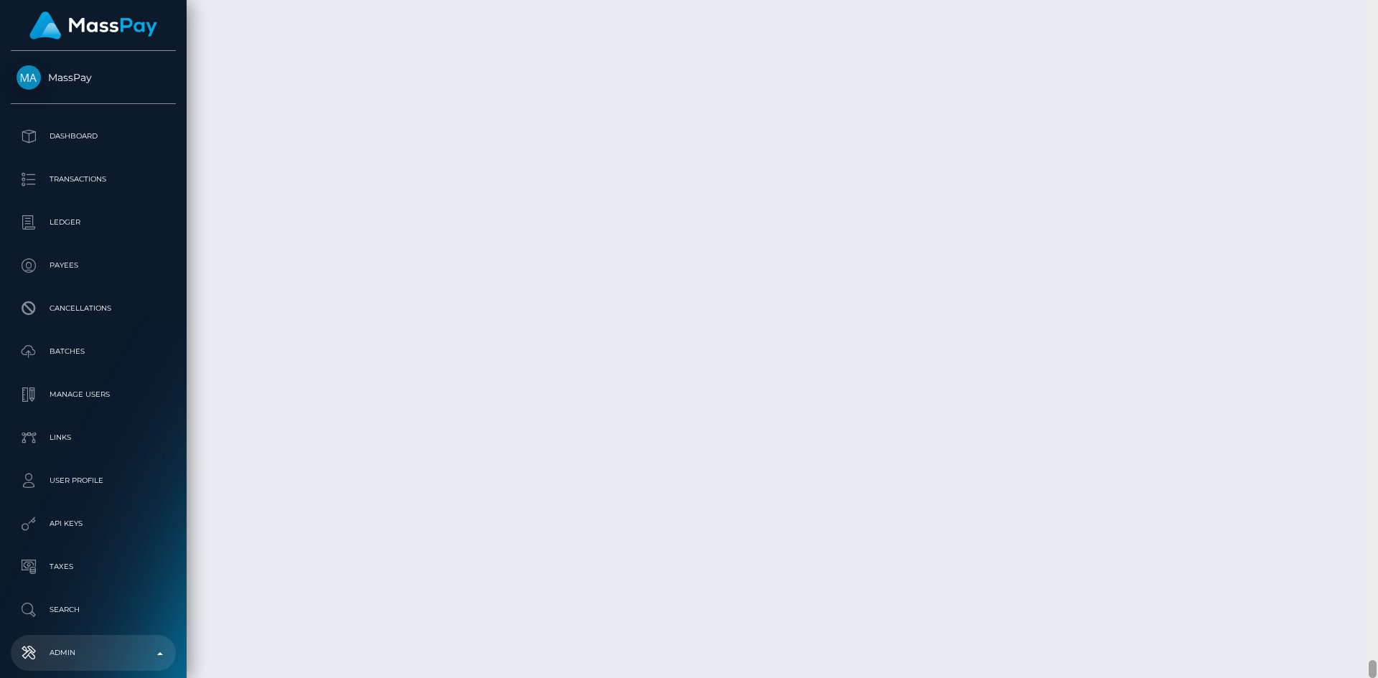
drag, startPoint x: 1370, startPoint y: 44, endPoint x: 1357, endPoint y: 690, distance: 646.3
click at [1357, 678] on html "MassPay Dashboard Transactions Ledger Payees Cancellations Links" at bounding box center [689, 339] width 1378 height 678
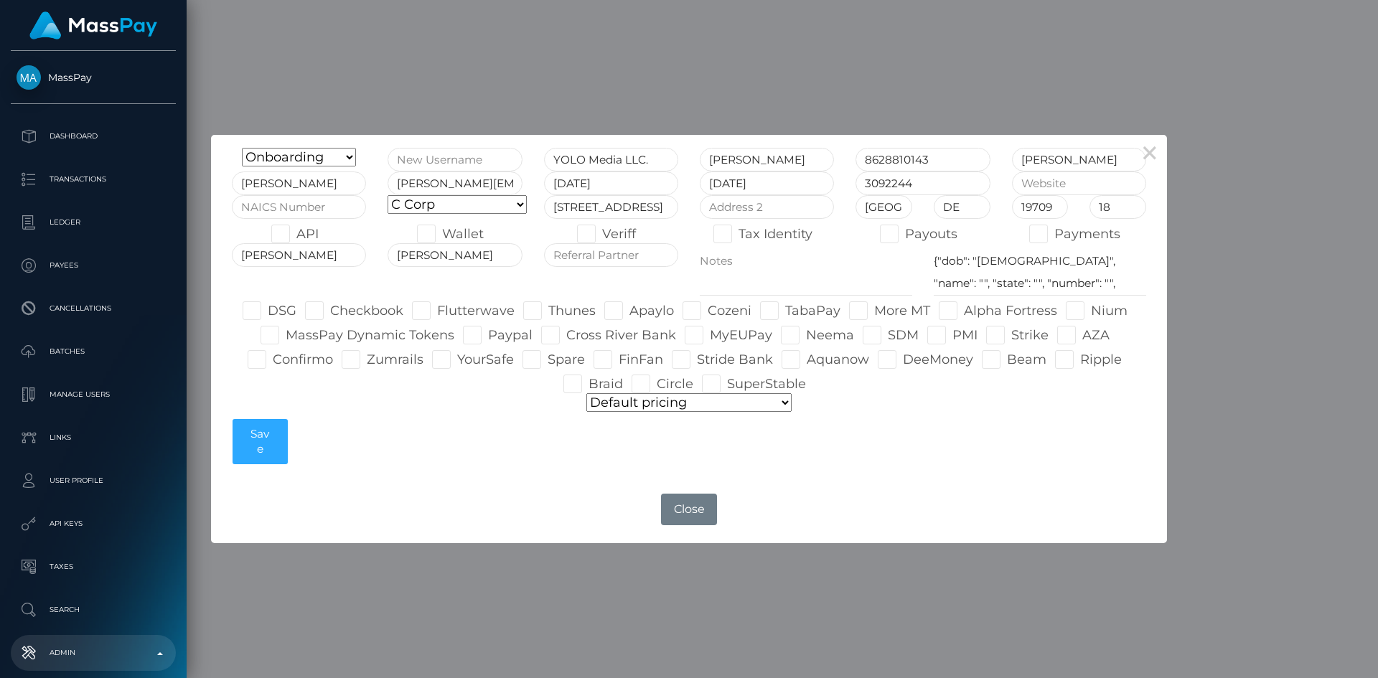
click at [297, 234] on span at bounding box center [297, 234] width 0 height 16
click at [297, 234] on input "API" at bounding box center [301, 229] width 9 height 9
checkbox input "true"
click at [905, 239] on span at bounding box center [905, 234] width 0 height 16
click at [905, 234] on input "Payouts" at bounding box center [909, 229] width 9 height 9
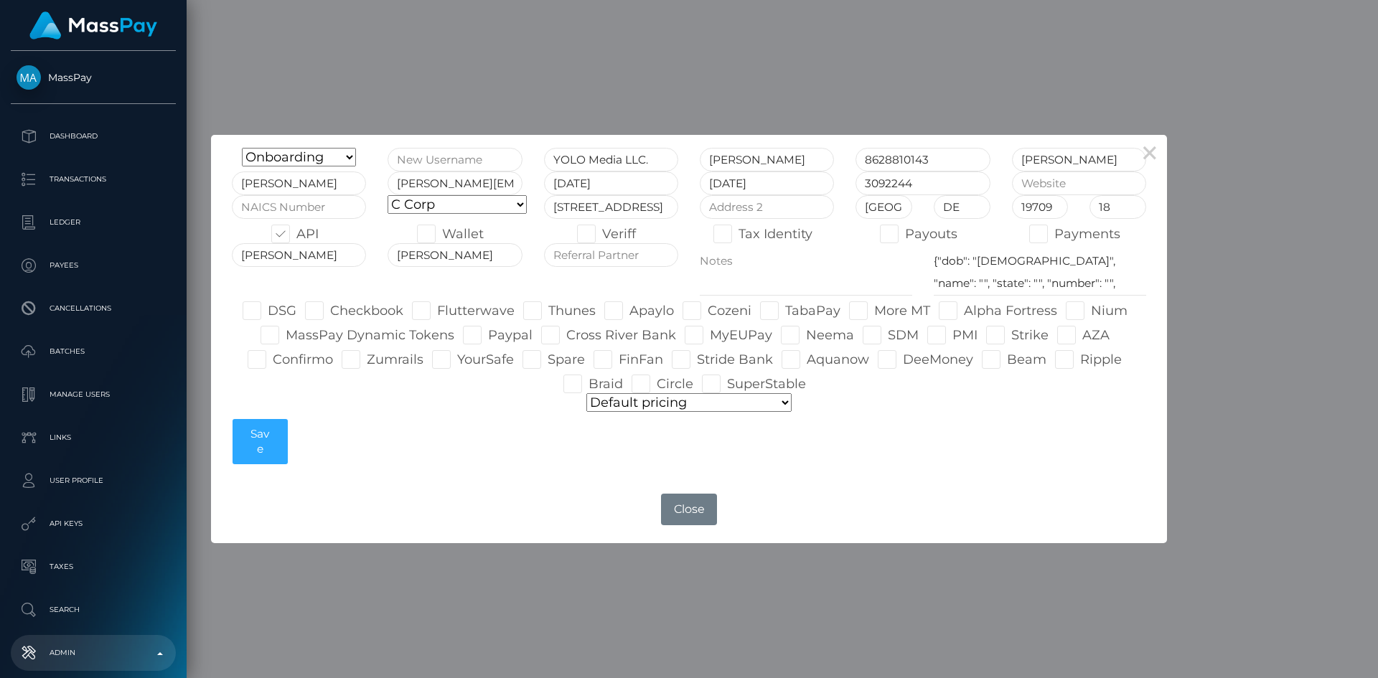
checkbox input "true"
paste input "www.missbliss.com"
type input "www.missbliss.com"
click at [479, 159] on input "text" at bounding box center [455, 160] width 134 height 24
drag, startPoint x: 1073, startPoint y: 159, endPoint x: 1012, endPoint y: 164, distance: 61.3
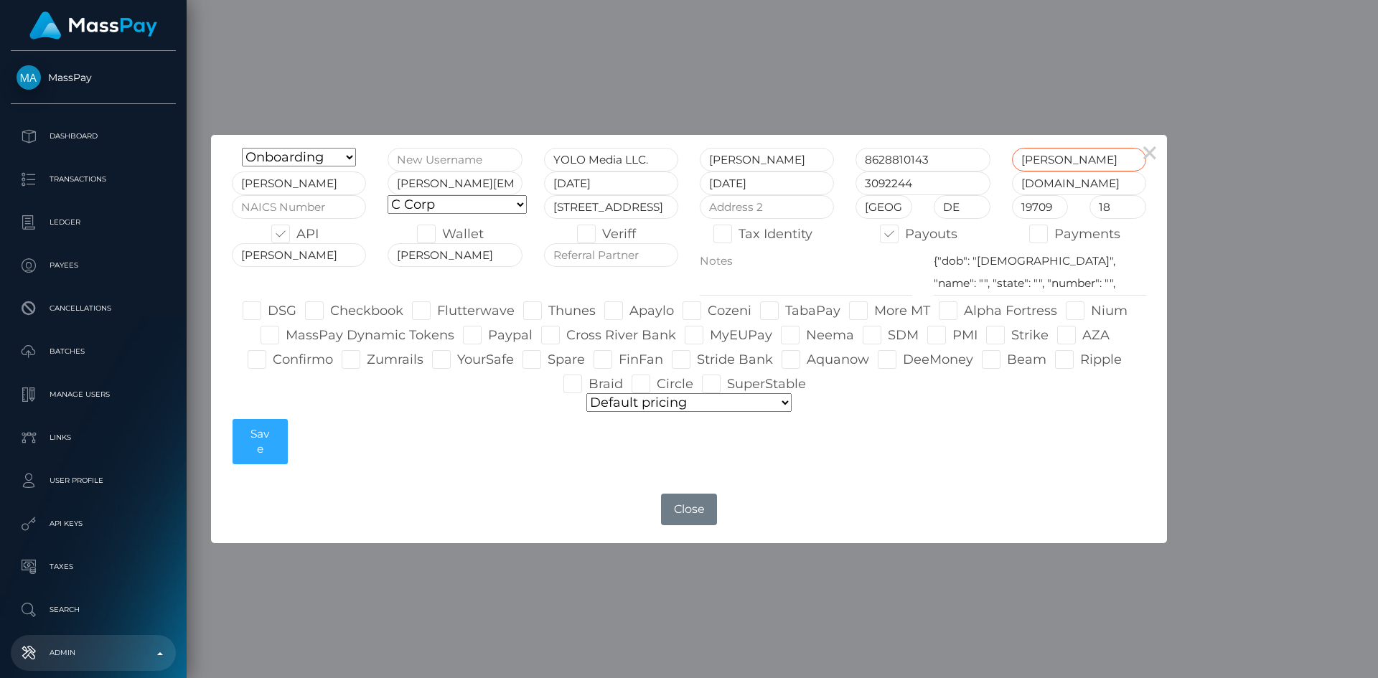
click at [1012, 164] on div "Subhojit" at bounding box center [1080, 160] width 156 height 24
paste input "Subhojit"
type input "Subhojit Paul"
click at [966, 462] on div "Onboarding Live Design Partner Internal Deactivated Declined Subhojit Paul YOLO…" at bounding box center [689, 310] width 936 height 324
drag, startPoint x: 1035, startPoint y: 261, endPoint x: 979, endPoint y: 261, distance: 56.0
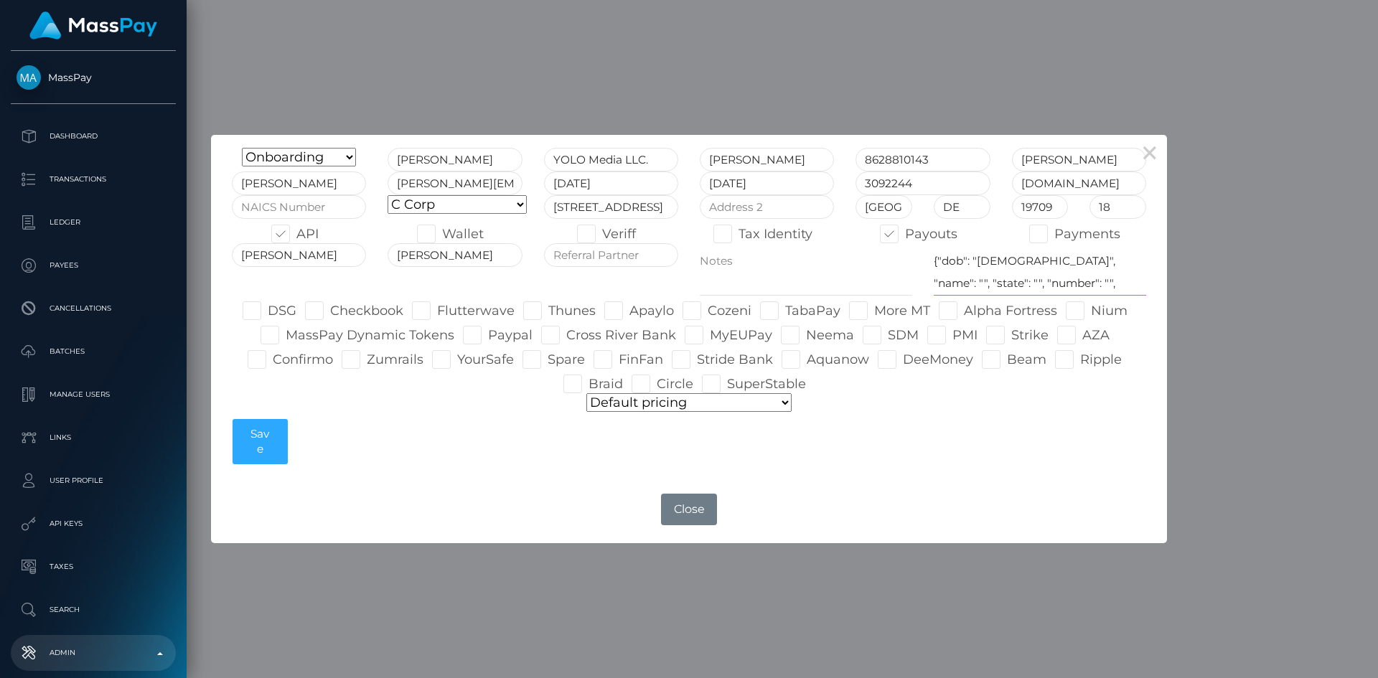
click at [979, 261] on textarea "{"dob": "1979-05-16", "name": "", "state": "", "number": "", "address": "", "ex…" at bounding box center [1040, 269] width 213 height 52
paste textarea "11 - 10 - 1984"
click at [1120, 279] on textarea "{"dob": "1979-05-16", "name": "", "state": "", "number": "", "address": "", "ex…" at bounding box center [1040, 269] width 213 height 52
paste textarea "1207 Delaware Avenue, #4369, Wilmington DE 19806"
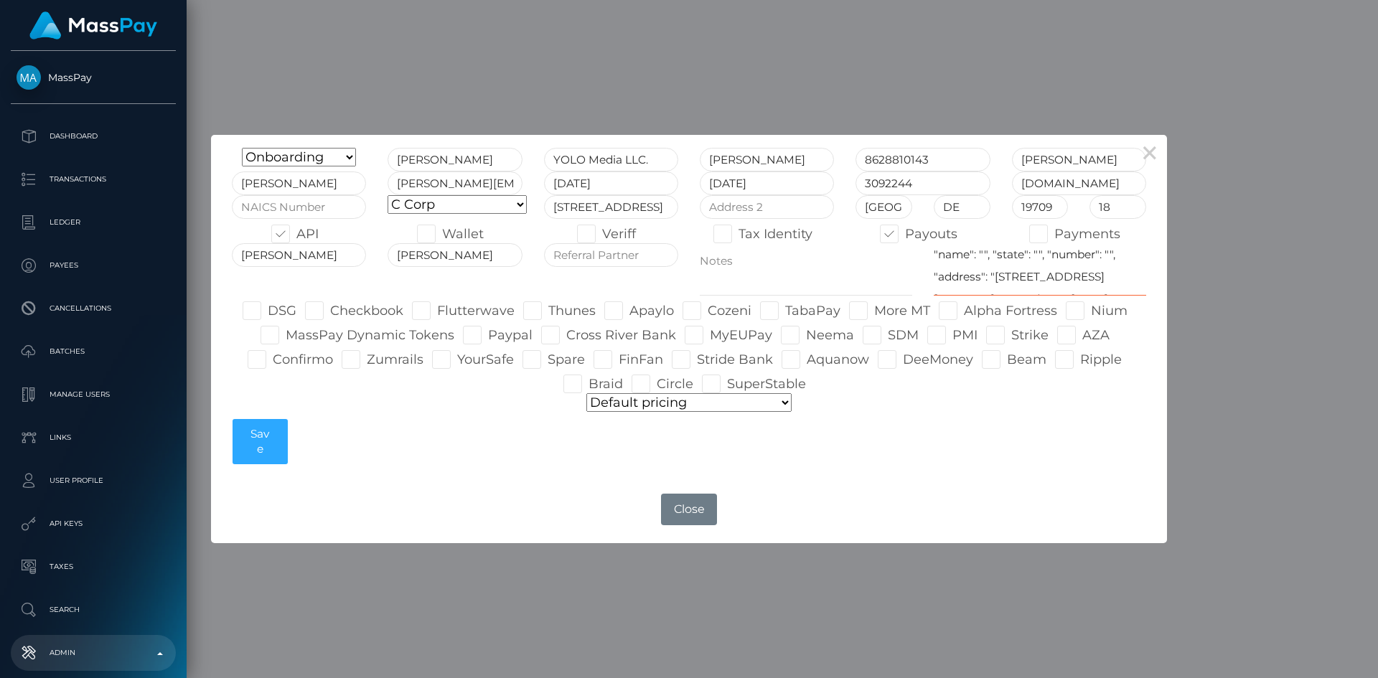
scroll to position [57, 0]
drag, startPoint x: 999, startPoint y: 271, endPoint x: 935, endPoint y: 272, distance: 63.9
click at [935, 272] on textarea "{"dob": "1979-05-16", "name": "", "state": "", "number": "", "address": "", "ex…" at bounding box center [1040, 269] width 213 height 52
click at [978, 284] on textarea "{"dob": "1979-05-16", "name": "", "state": "", "number": "", "address": "", "ex…" at bounding box center [1040, 269] width 213 height 52
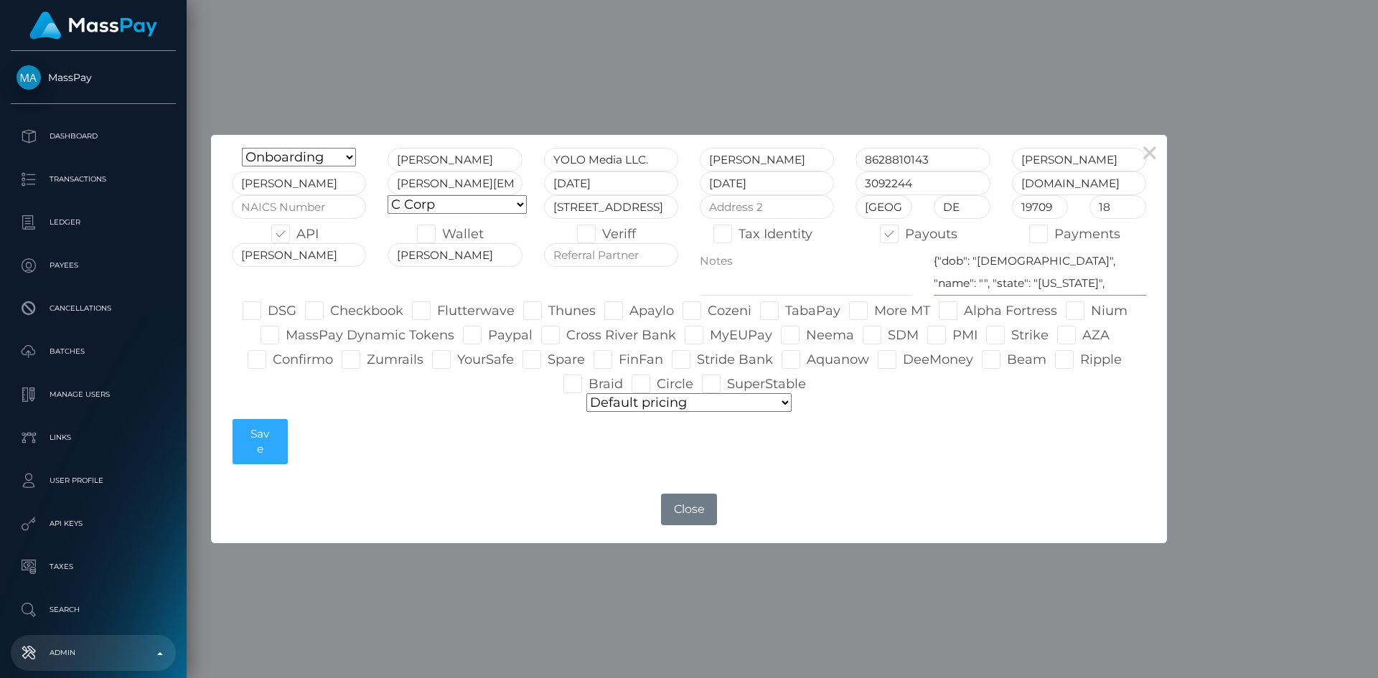
paste textarea "Subhojit Paul"
click at [996, 276] on textarea "{"dob": "1979-05-16", "name": "", "state": "", "number": "", "address": "", "ex…" at bounding box center [1040, 269] width 213 height 52
paste textarea "8628810143"
click at [1081, 253] on textarea "{"dob": "1979-05-16", "name": "", "state": "", "number": "", "address": "", "ex…" at bounding box center [1040, 269] width 213 height 52
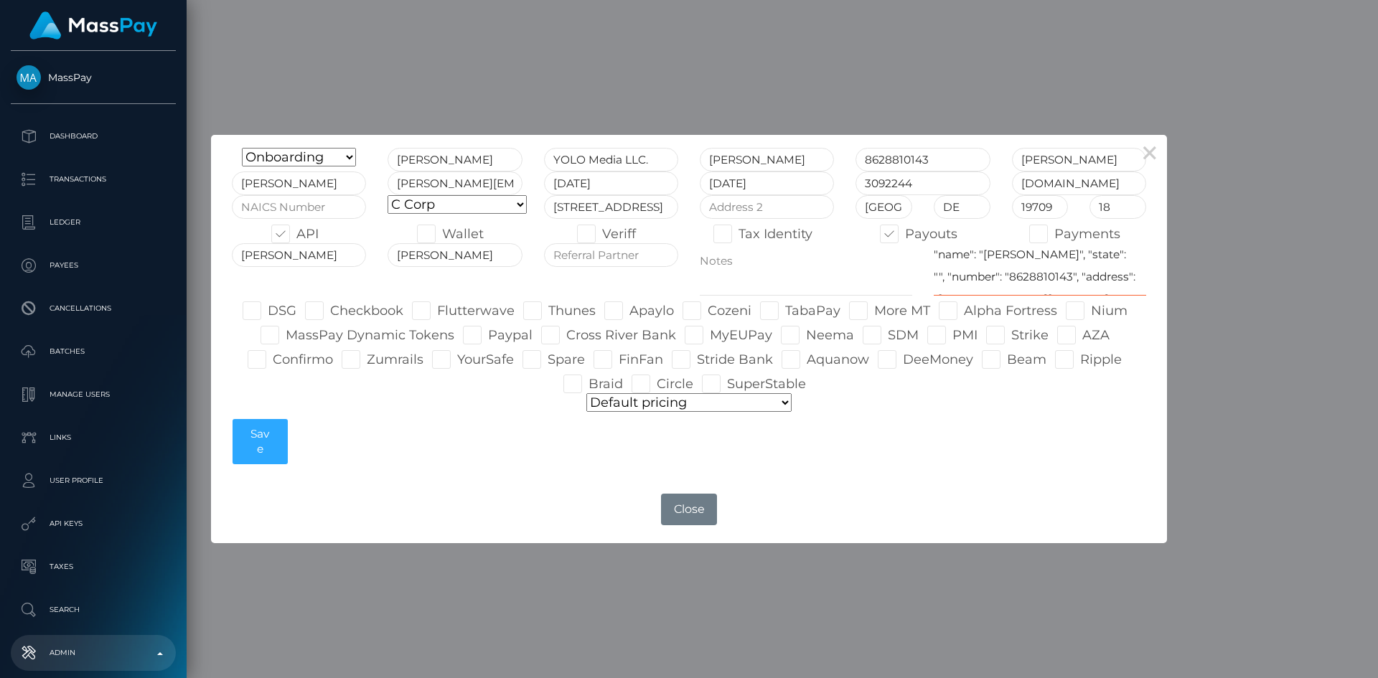
paste textarea "New Jersey"
drag, startPoint x: 1093, startPoint y: 287, endPoint x: 1038, endPoint y: 290, distance: 54.6
click at [1038, 290] on textarea "{"dob": "1979-05-16", "name": "", "state": "", "number": "", "address": "", "ex…" at bounding box center [1040, 269] width 213 height 52
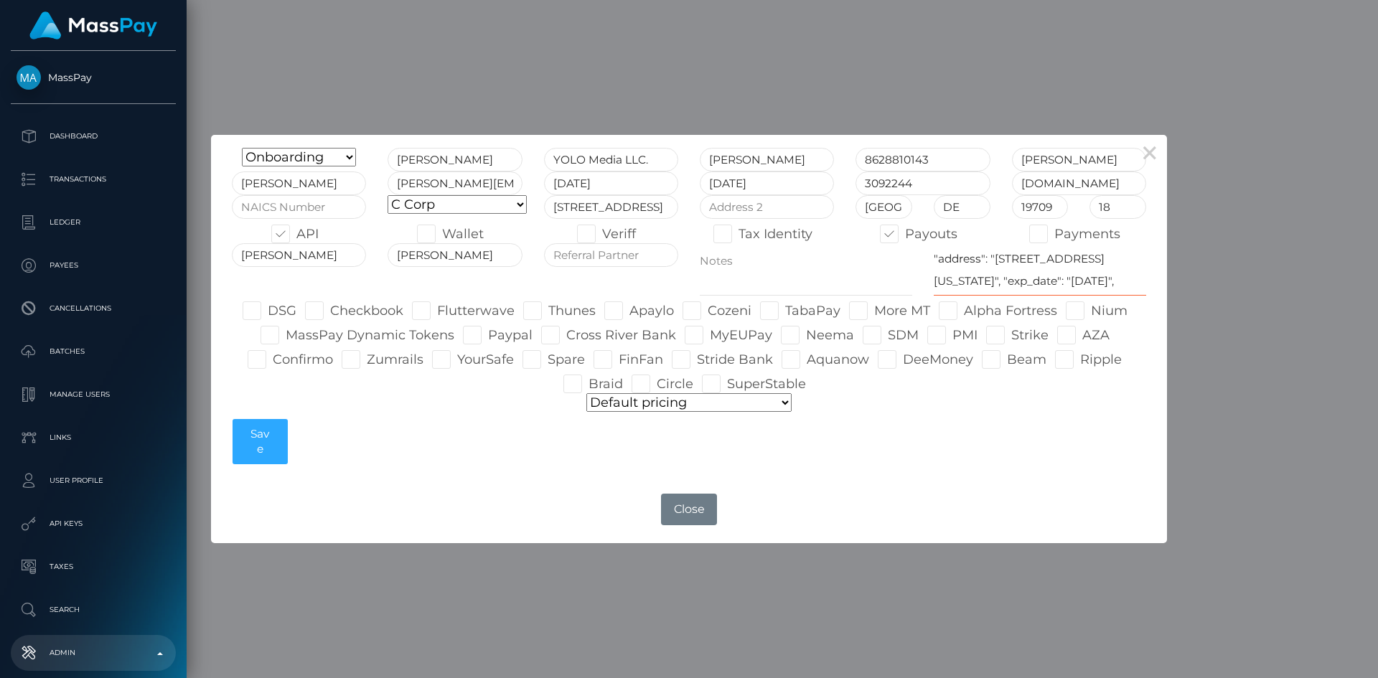
drag, startPoint x: 997, startPoint y: 259, endPoint x: 1093, endPoint y: 280, distance: 97.7
click at [1093, 280] on textarea "{"dob": "1979-05-16", "name": "", "state": "", "number": "", "address": "", "ex…" at bounding box center [1040, 269] width 213 height 52
paste textarea "74 Passaic Avenue, Fairfield, NJ, USA"
click at [964, 276] on textarea "{"dob": "1979-05-16", "name": "", "state": "", "number": "", "address": "", "ex…" at bounding box center [1040, 269] width 213 height 52
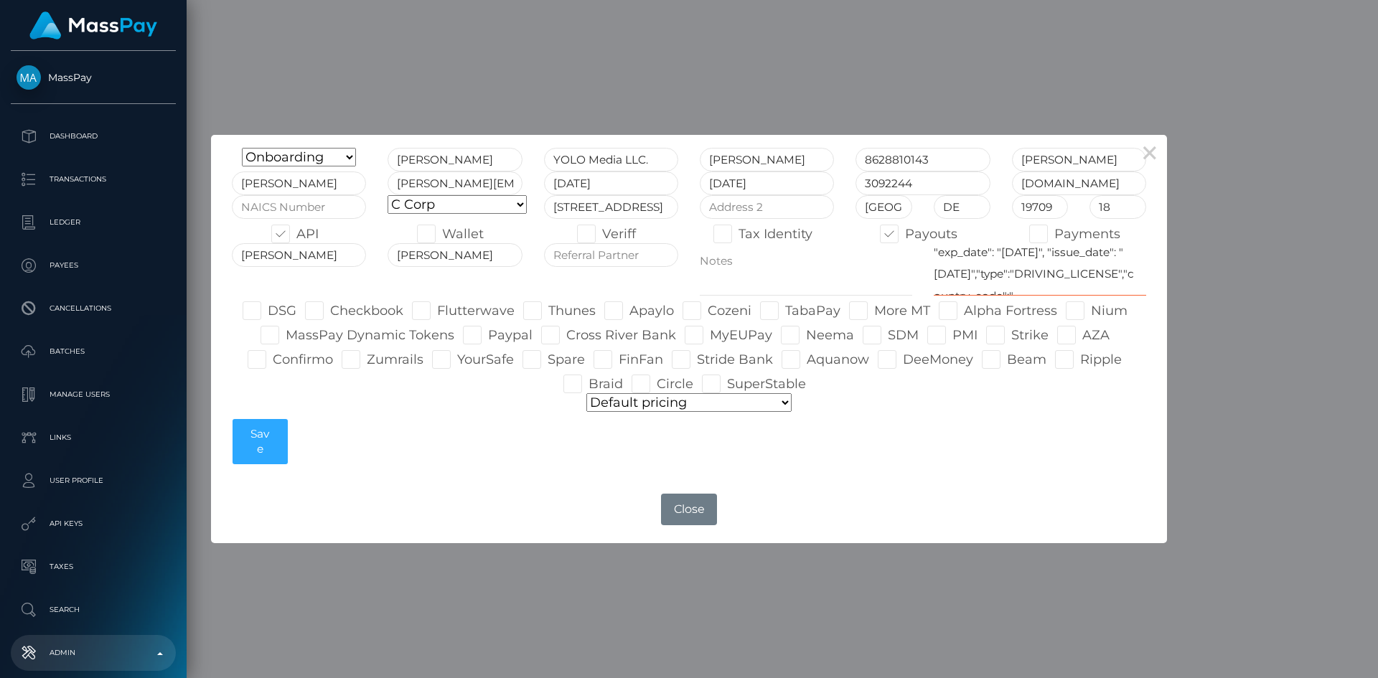
click at [981, 274] on textarea "{"dob": "1979-05-16", "name": "", "state": "", "number": "", "address": "", "ex…" at bounding box center [1040, 269] width 213 height 52
click at [995, 274] on textarea "{"dob": "1979-05-16", "name": "", "state": "", "number": "", "address": "", "ex…" at bounding box center [1040, 269] width 213 height 52
click at [1102, 274] on textarea "{"dob": "1979-05-16", "name": "", "state": "", "number": "", "address": "", "ex…" at bounding box center [1040, 269] width 213 height 52
click at [1122, 274] on textarea "{"dob": "1979-05-16", "name": "", "state": "", "number": "", "address": "", "ex…" at bounding box center [1040, 269] width 213 height 52
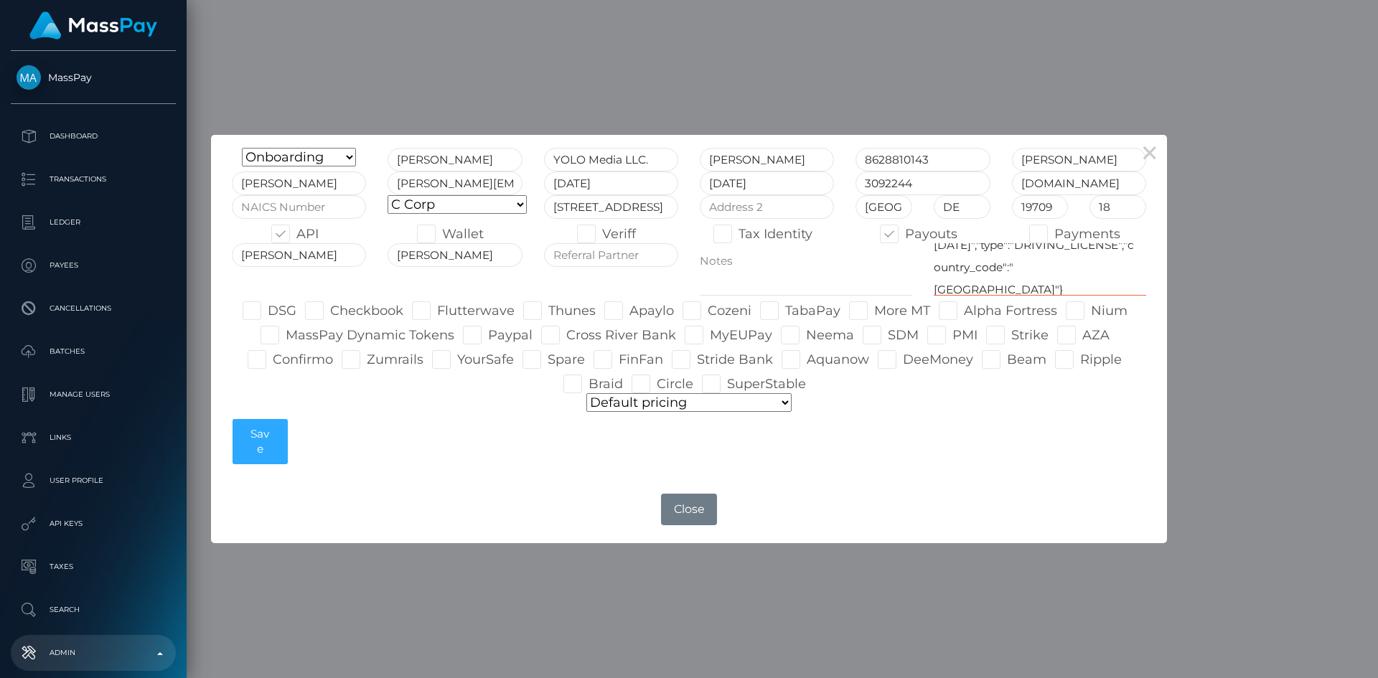
click at [945, 269] on textarea "{"dob": "1979-05-16", "name": "", "state": "", "number": "", "address": "", "ex…" at bounding box center [1040, 269] width 213 height 52
type textarea "{"dob": "1984-10-11", "name": "Subhojit Paul", "state": "New Jersey", "number":…"
click at [286, 338] on span at bounding box center [286, 335] width 0 height 16
click at [286, 335] on input "MassPay Dynamic Tokens" at bounding box center [290, 330] width 9 height 9
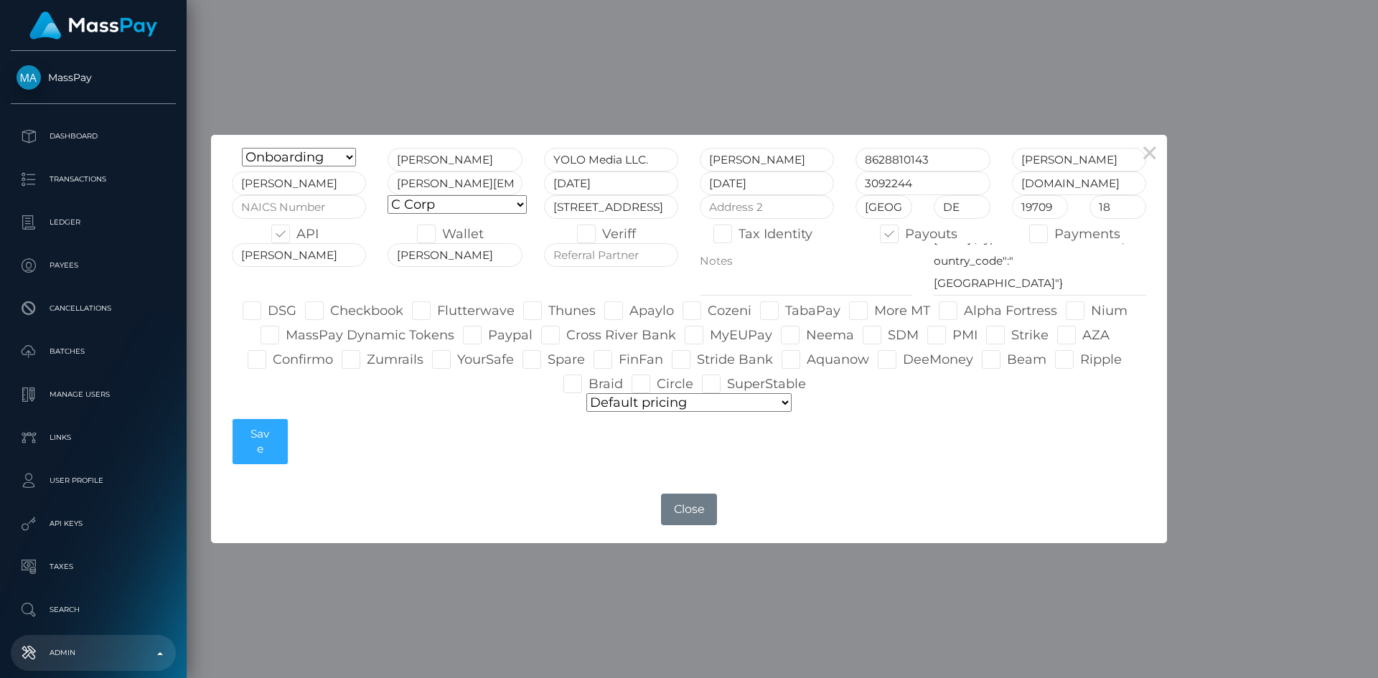
checkbox input "true"
click at [330, 309] on span at bounding box center [330, 311] width 0 height 16
click at [330, 309] on input "Checkbook" at bounding box center [334, 306] width 9 height 9
checkbox input "true"
click at [630, 314] on span at bounding box center [630, 311] width 0 height 16
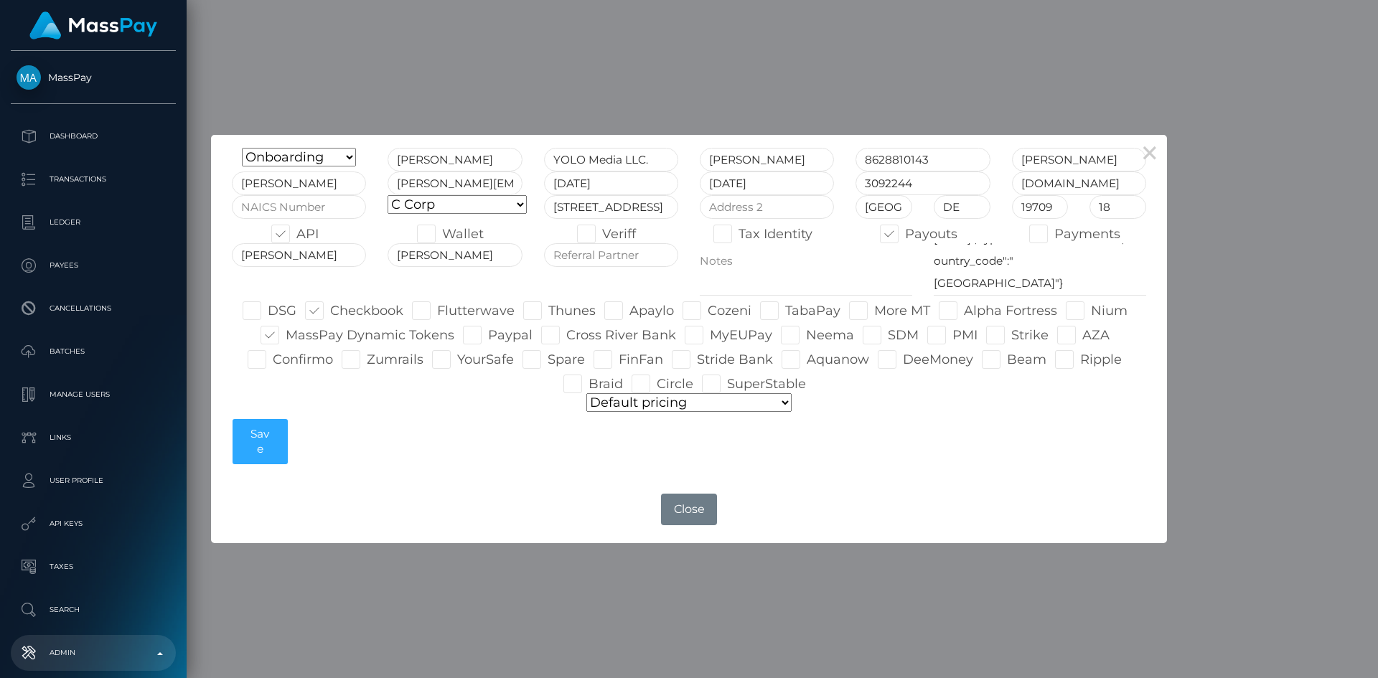
click at [630, 311] on input "Apaylo" at bounding box center [634, 306] width 9 height 9
checkbox input "true"
click at [964, 314] on span at bounding box center [964, 311] width 0 height 16
click at [964, 311] on input "Alpha Fortress" at bounding box center [968, 306] width 9 height 9
checkbox input "true"
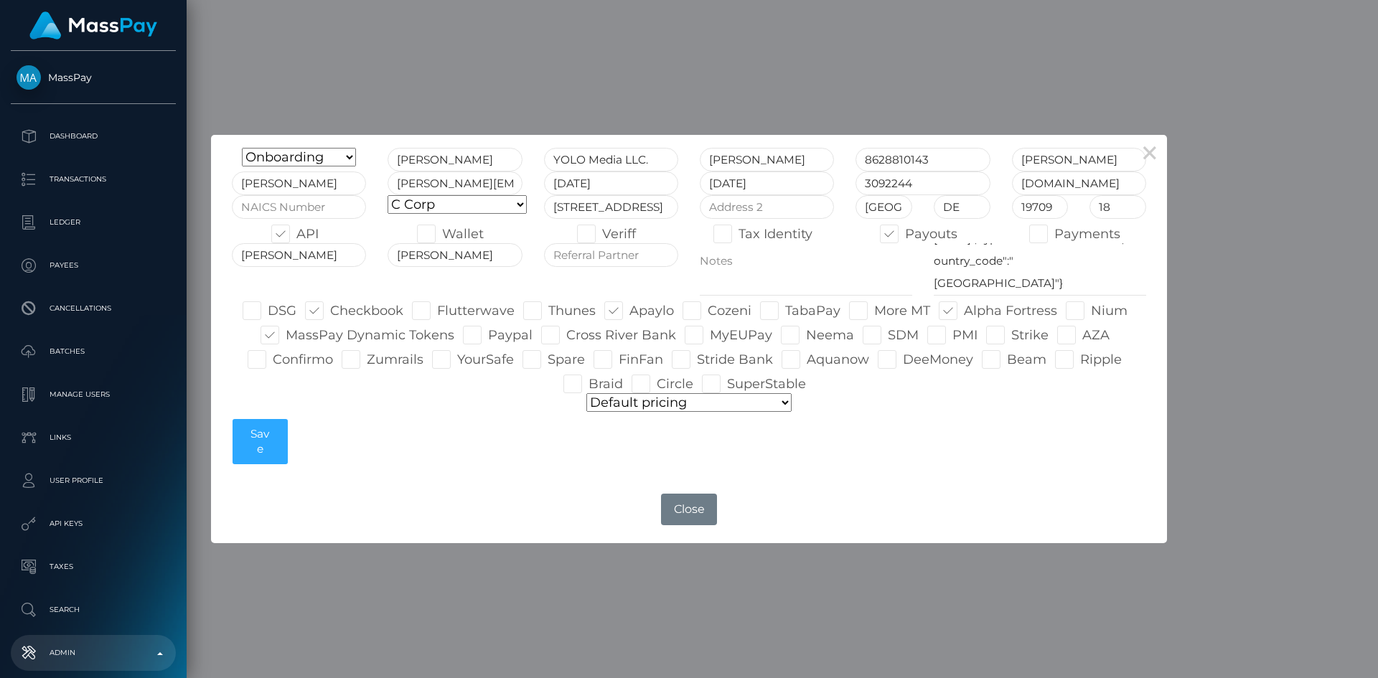
click at [273, 362] on span at bounding box center [273, 360] width 0 height 16
click at [273, 360] on input "Confirmo" at bounding box center [277, 354] width 9 height 9
checkbox input "true"
click at [1012, 337] on span at bounding box center [1012, 335] width 0 height 16
click at [1012, 335] on input "Strike" at bounding box center [1016, 330] width 9 height 9
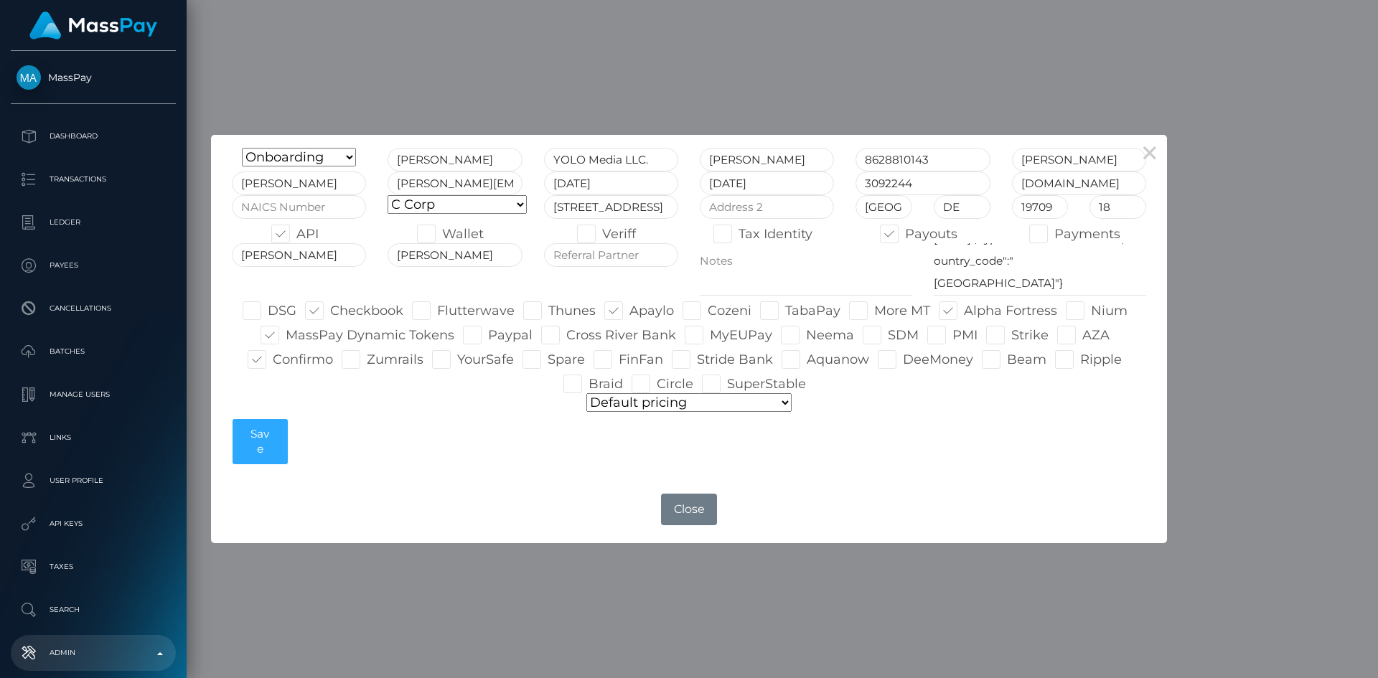
checkbox input "true"
click at [708, 314] on span at bounding box center [708, 311] width 0 height 16
click at [708, 311] on input "Cozeni" at bounding box center [712, 306] width 9 height 9
checkbox input "true"
click at [248, 447] on button "Save" at bounding box center [260, 442] width 55 height 46
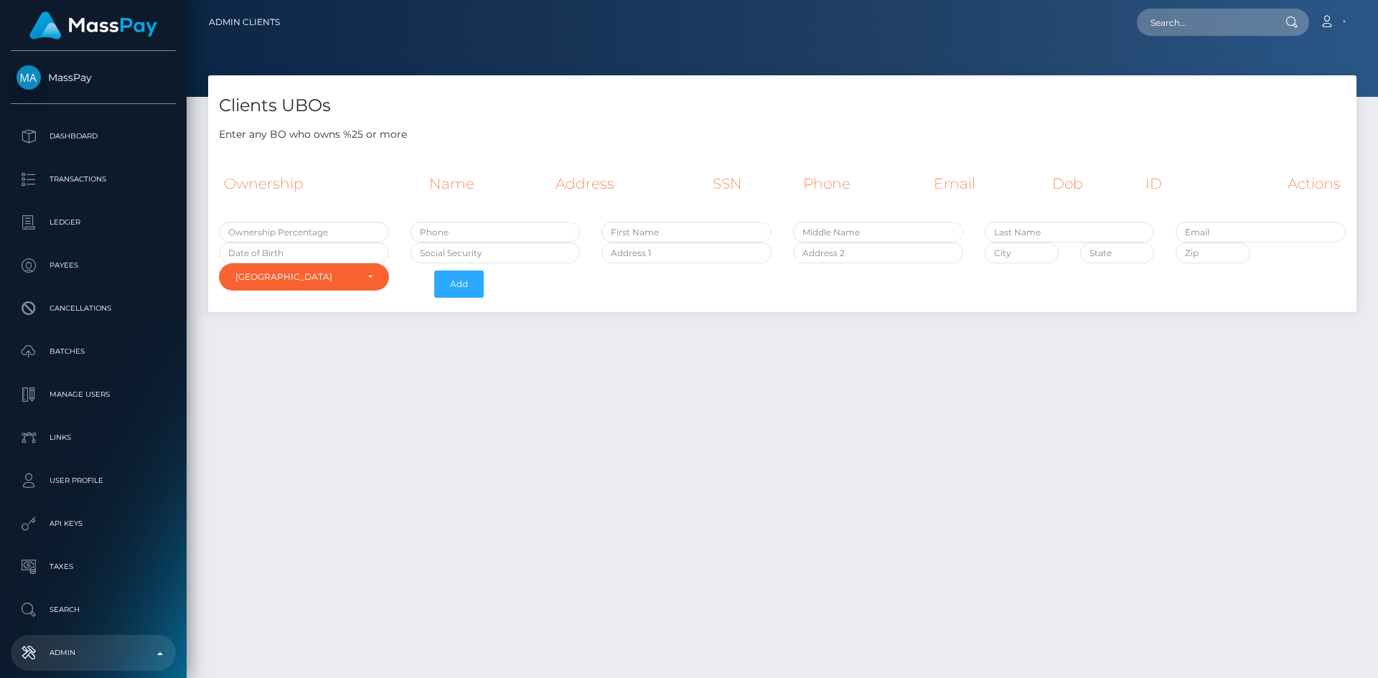
select select "223"
click at [335, 237] on input "text" at bounding box center [304, 232] width 170 height 21
type input "25"
click at [582, 395] on div "Clients UBOs Enter any BO who owns %25 or more Ownership Name Address SSN Phone…" at bounding box center [783, 370] width 1192 height 590
paste input "201207-7948"
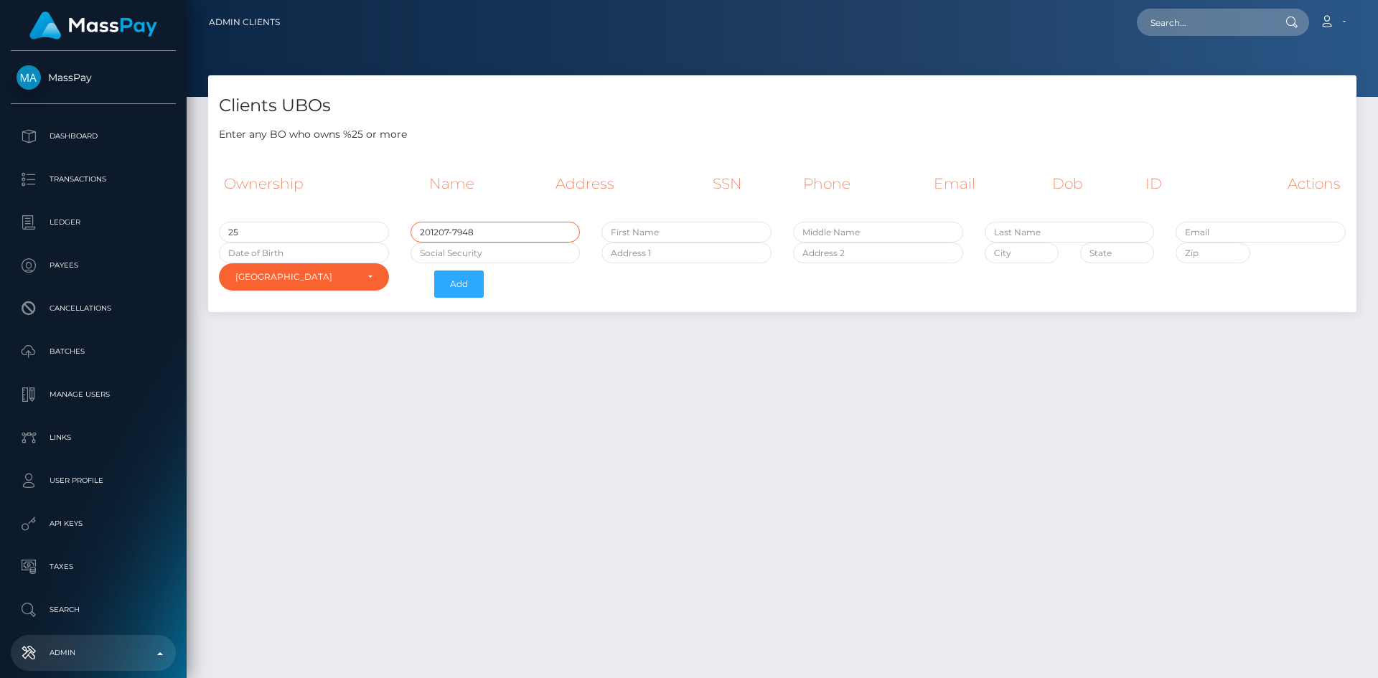
type input "201207-7948"
paste input "[PERSON_NAME]"
type input "[PERSON_NAME]"
paste input "Paul"
type input "Paul"
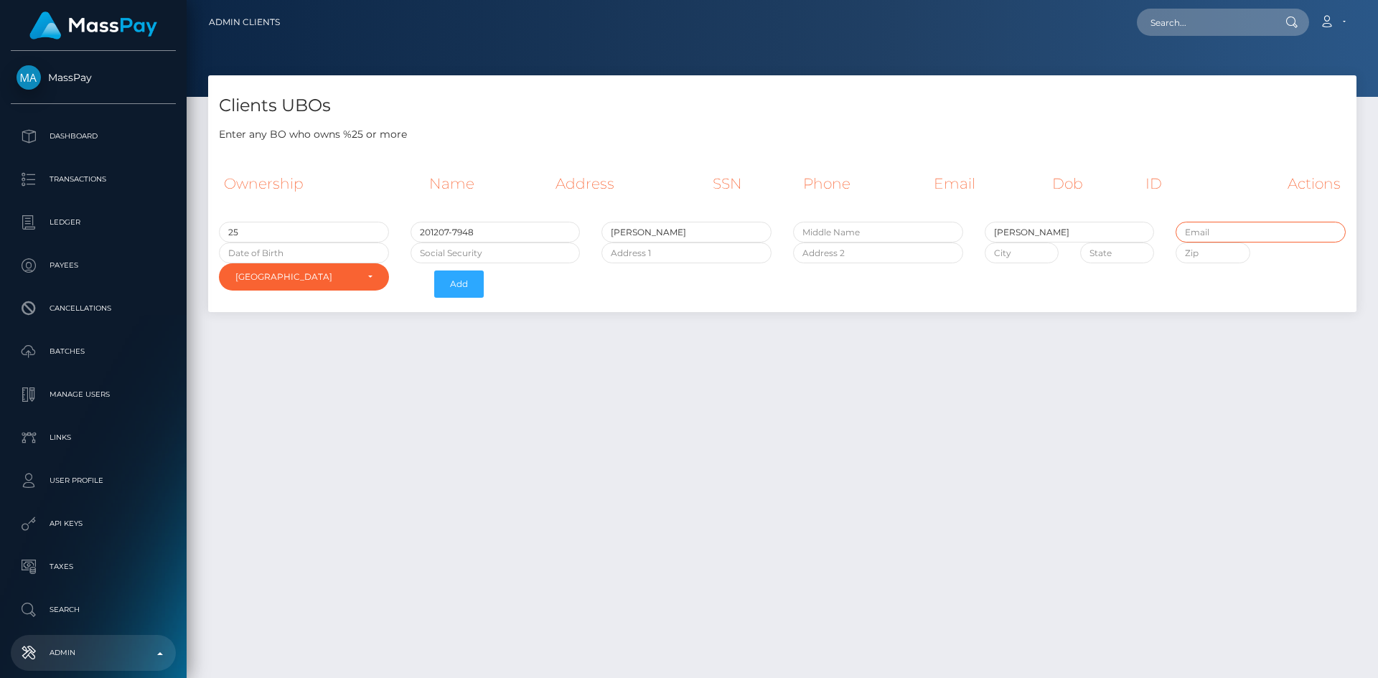
paste input "subhojit.p@missbliss.com"
type input "subhojit.p@missbliss.com"
paste input "140-98-9979"
type input "140-98-9979"
paste input "74 Passic Ave"
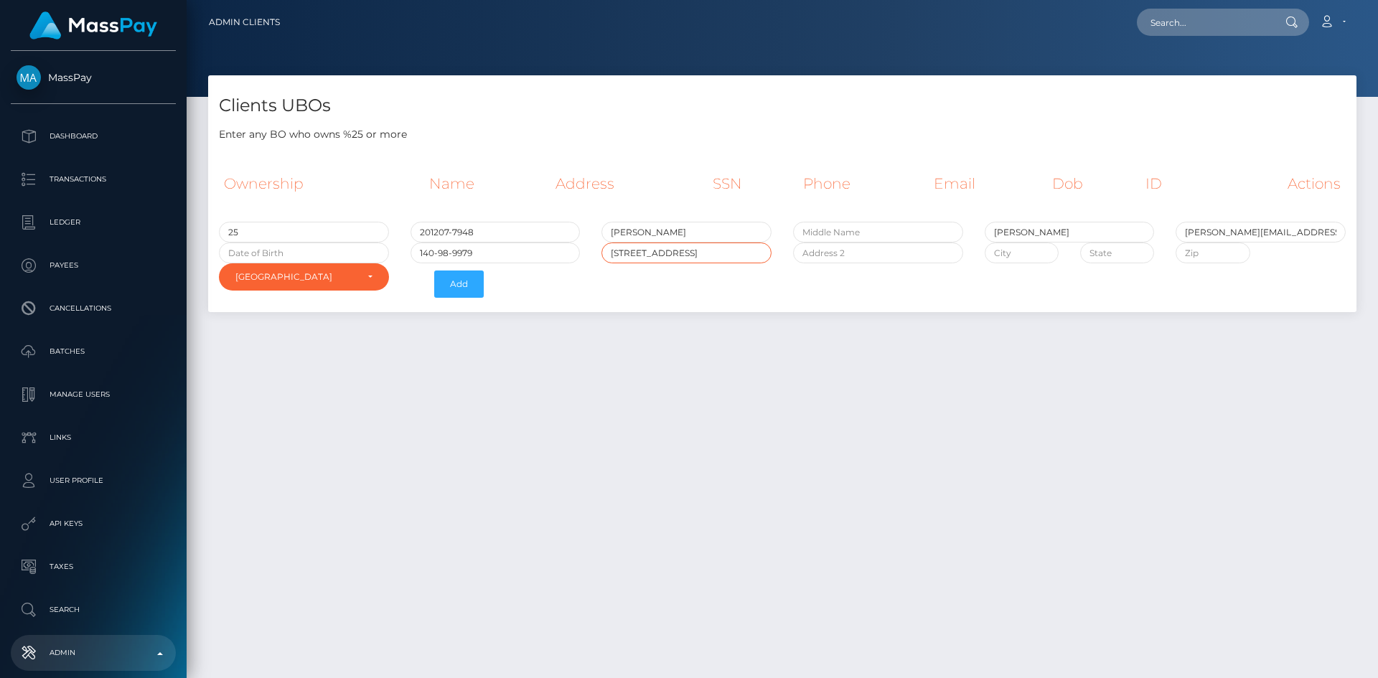
type input "74 Passic Ave"
click at [893, 256] on input "text" at bounding box center [878, 253] width 170 height 21
type input "102"
click at [1024, 253] on input "text" at bounding box center [1022, 253] width 74 height 21
paste input "Fairfield"
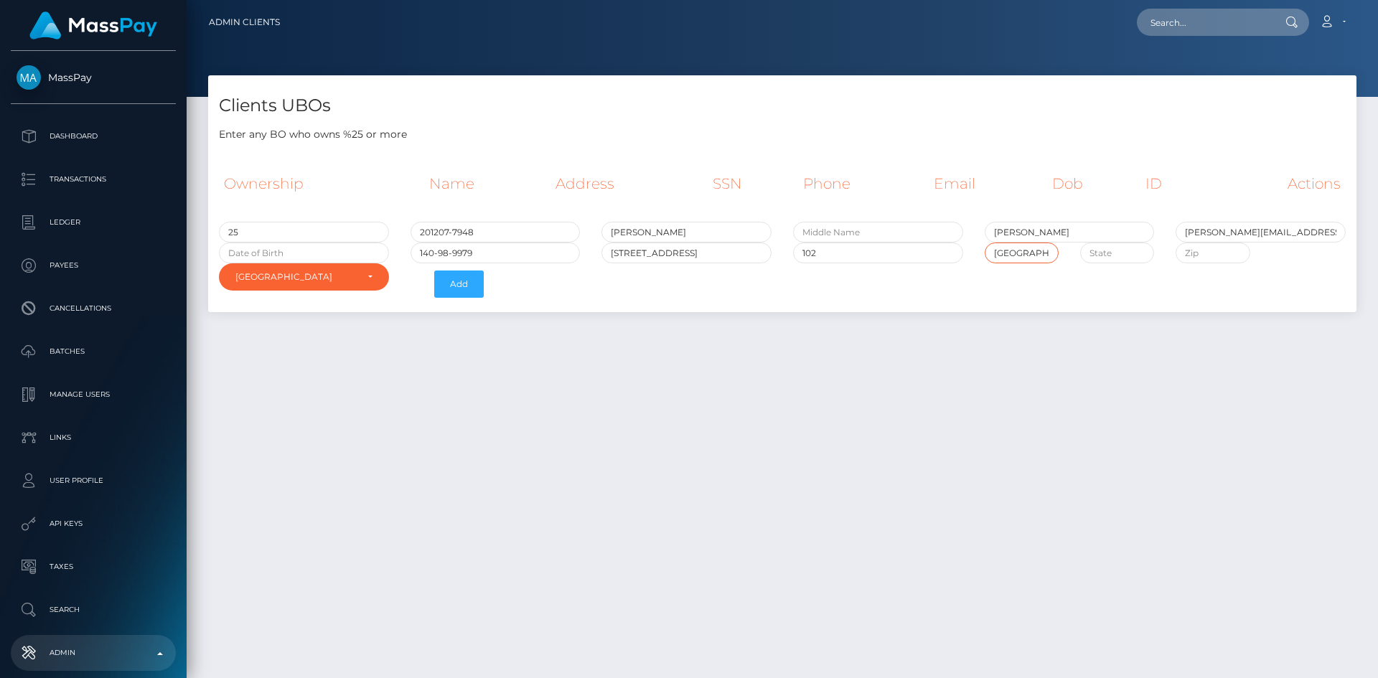
type input "Fairfield"
click at [1121, 251] on input "text" at bounding box center [1118, 253] width 74 height 21
type input "NJ"
click at [1200, 259] on input "text" at bounding box center [1213, 253] width 74 height 21
type input "07004"
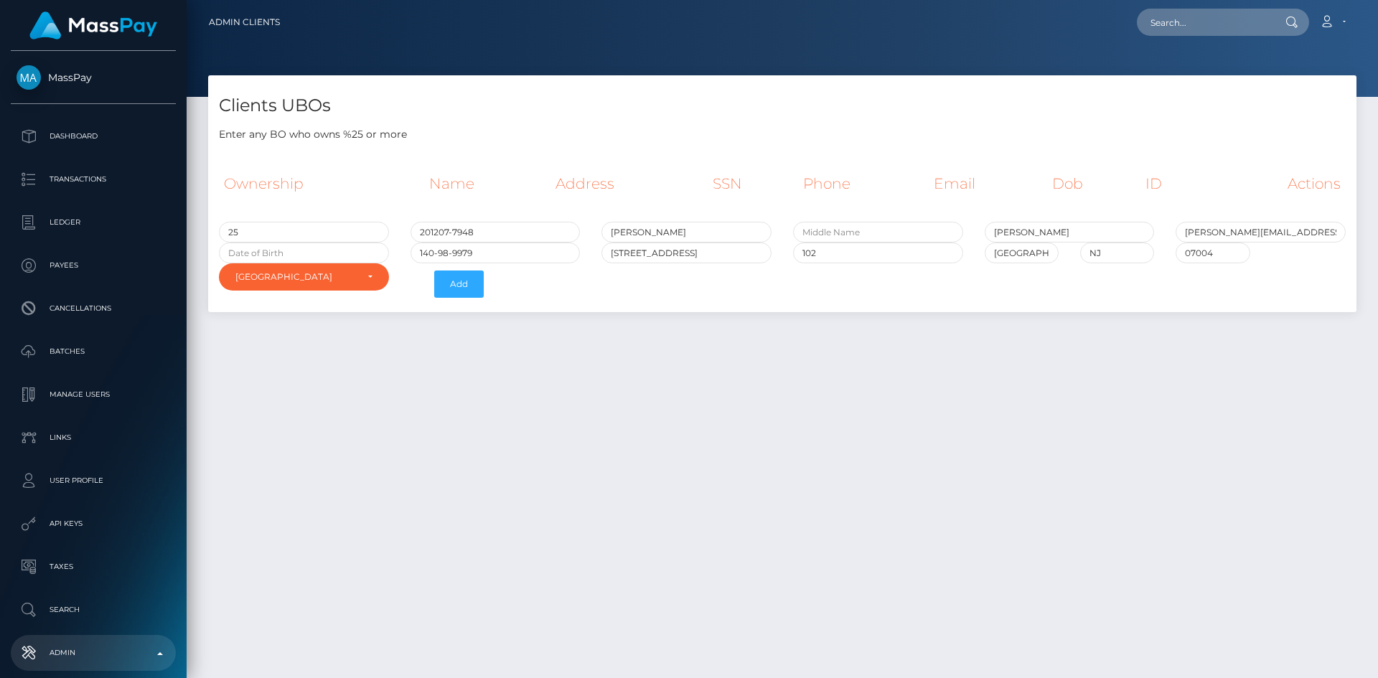
click at [1198, 483] on div "Clients UBOs Enter any BO who owns %25 or more Ownership Name Address SSN Phone…" at bounding box center [783, 370] width 1192 height 590
click at [309, 254] on input "[DATE]" at bounding box center [304, 253] width 170 height 21
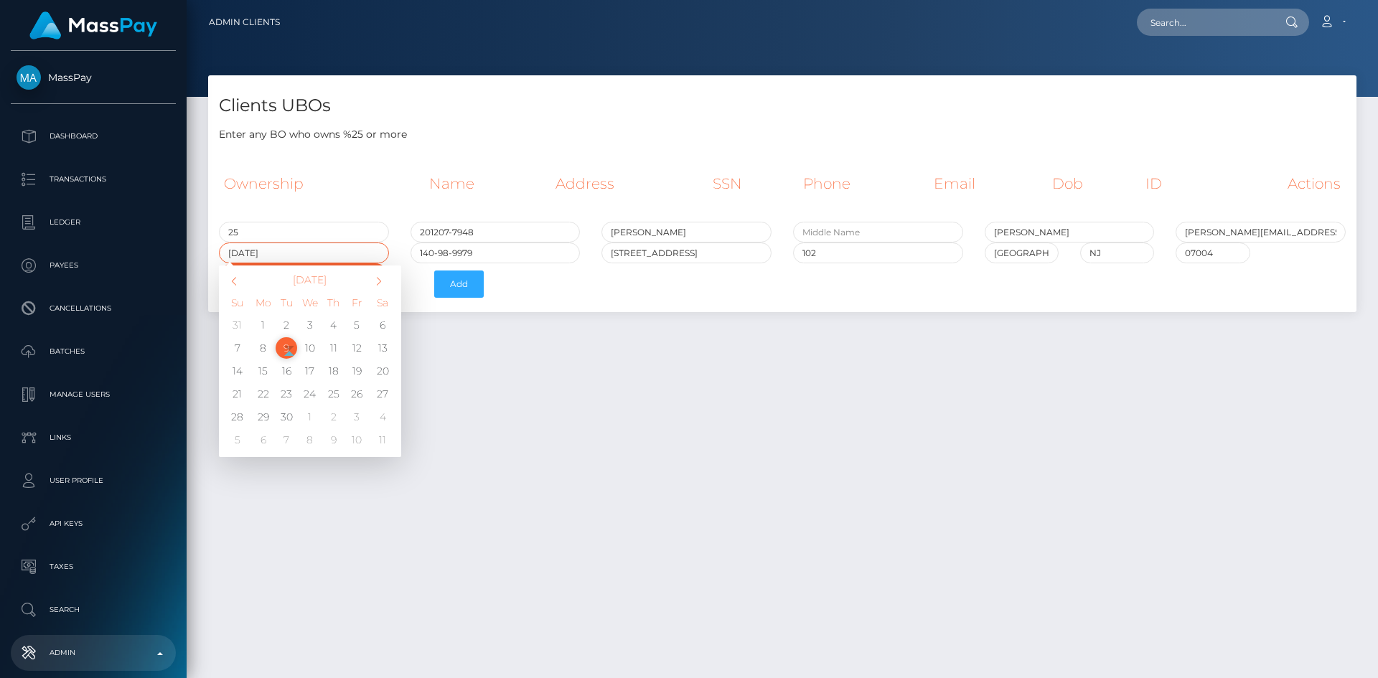
click at [248, 254] on input "[DATE]" at bounding box center [304, 253] width 170 height 21
click at [260, 250] on input "1974-09-09" at bounding box center [304, 253] width 170 height 21
click at [281, 255] on input "1974-10-09" at bounding box center [304, 253] width 170 height 21
type input "1974-10-16"
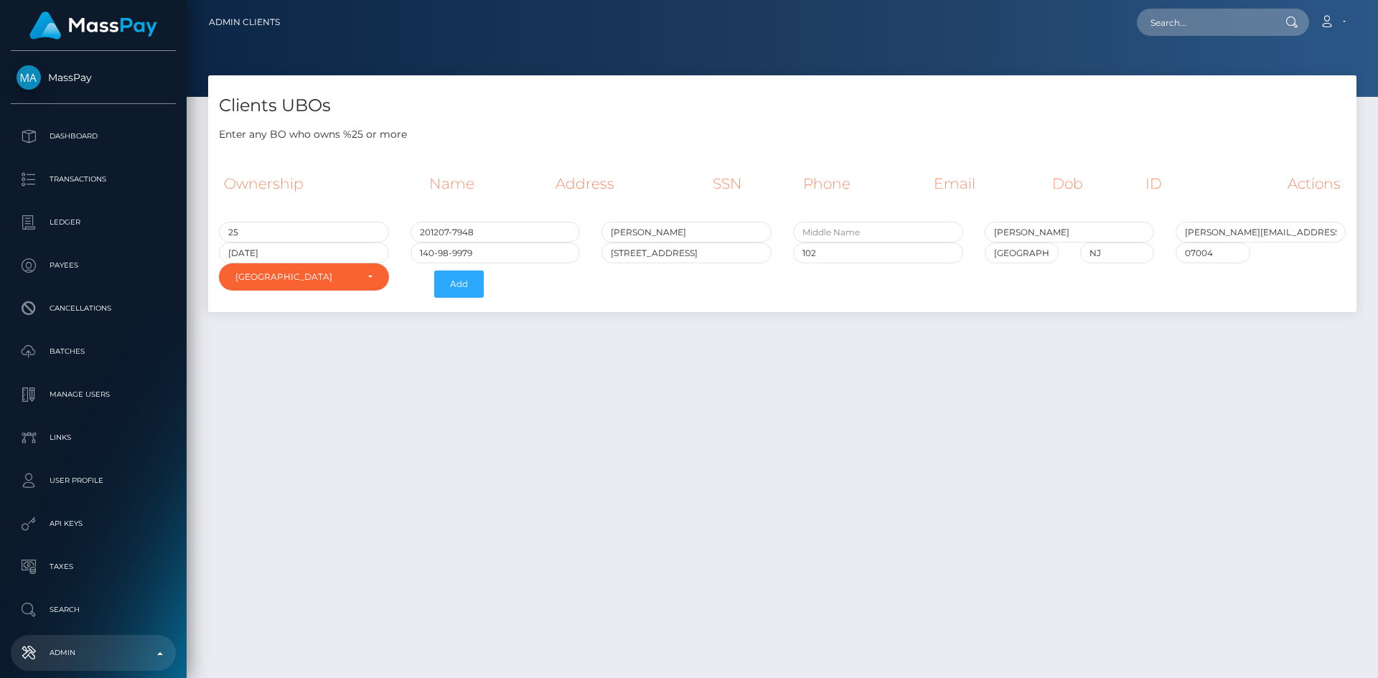
click at [577, 402] on div "Clients UBOs Enter any BO who owns %25 or more Ownership Name Address SSN Phone…" at bounding box center [783, 370] width 1192 height 590
click at [451, 281] on button "Add" at bounding box center [459, 284] width 50 height 27
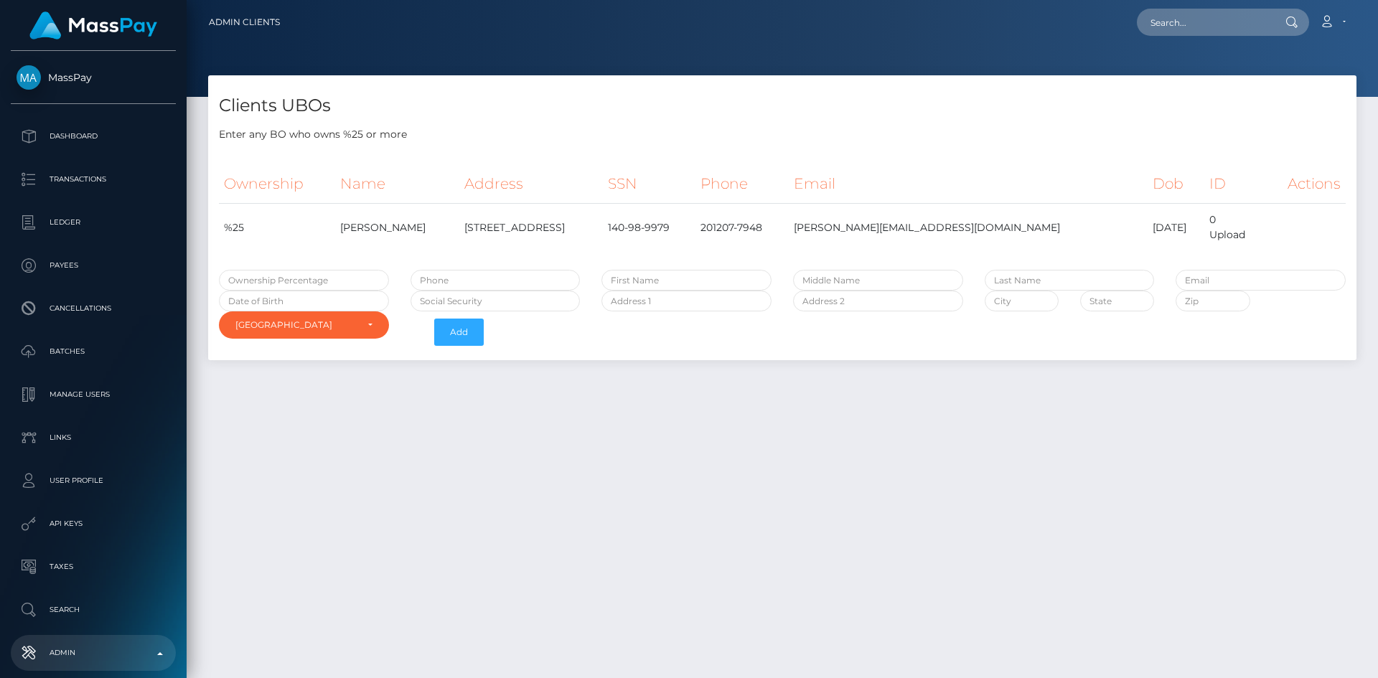
select select "223"
click at [343, 281] on input "text" at bounding box center [304, 280] width 170 height 21
type input "75"
click at [819, 525] on div "Clients UBOs Enter any BO who owns %25 or more Ownership Name Address SSN Phone…" at bounding box center [783, 370] width 1192 height 590
paste input "[PERSON_NAME]"
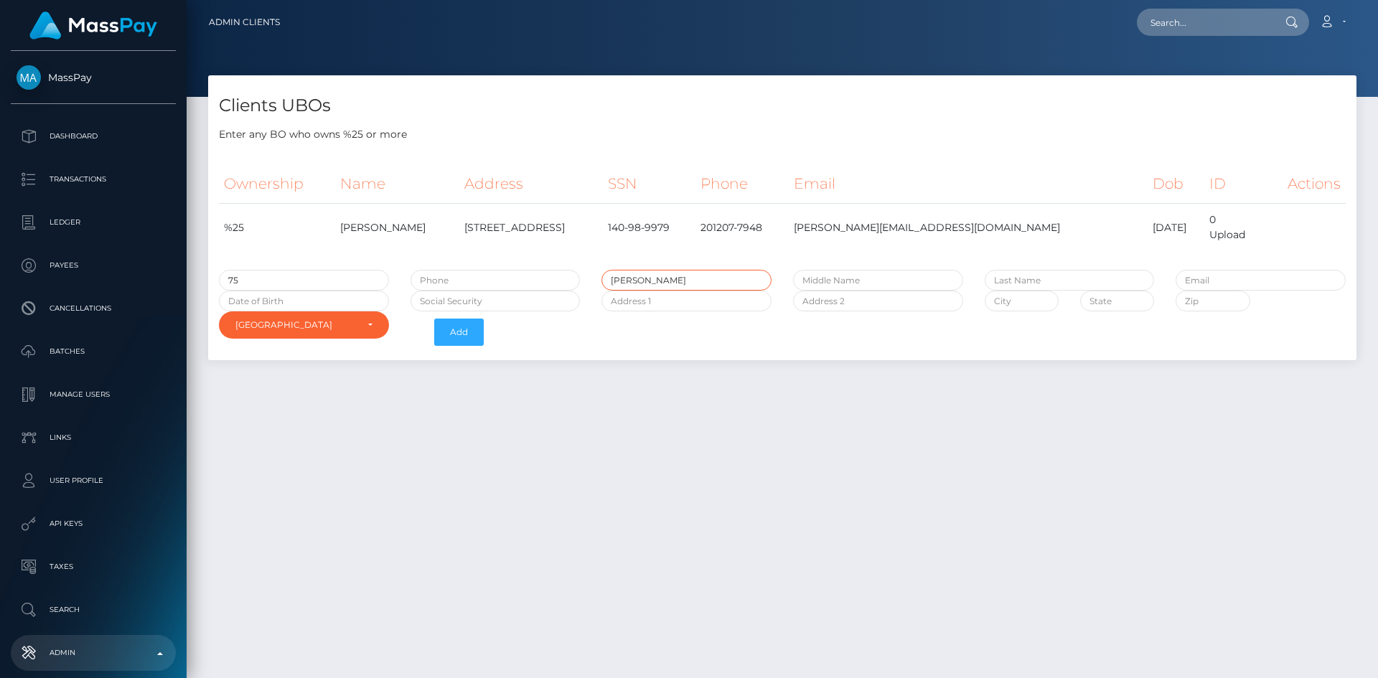
type input "[PERSON_NAME]"
drag, startPoint x: 1206, startPoint y: 276, endPoint x: 1080, endPoint y: 276, distance: 126.4
click at [1080, 276] on input "text" at bounding box center [1070, 280] width 170 height 21
paste input "[PERSON_NAME]"
type input "[PERSON_NAME]"
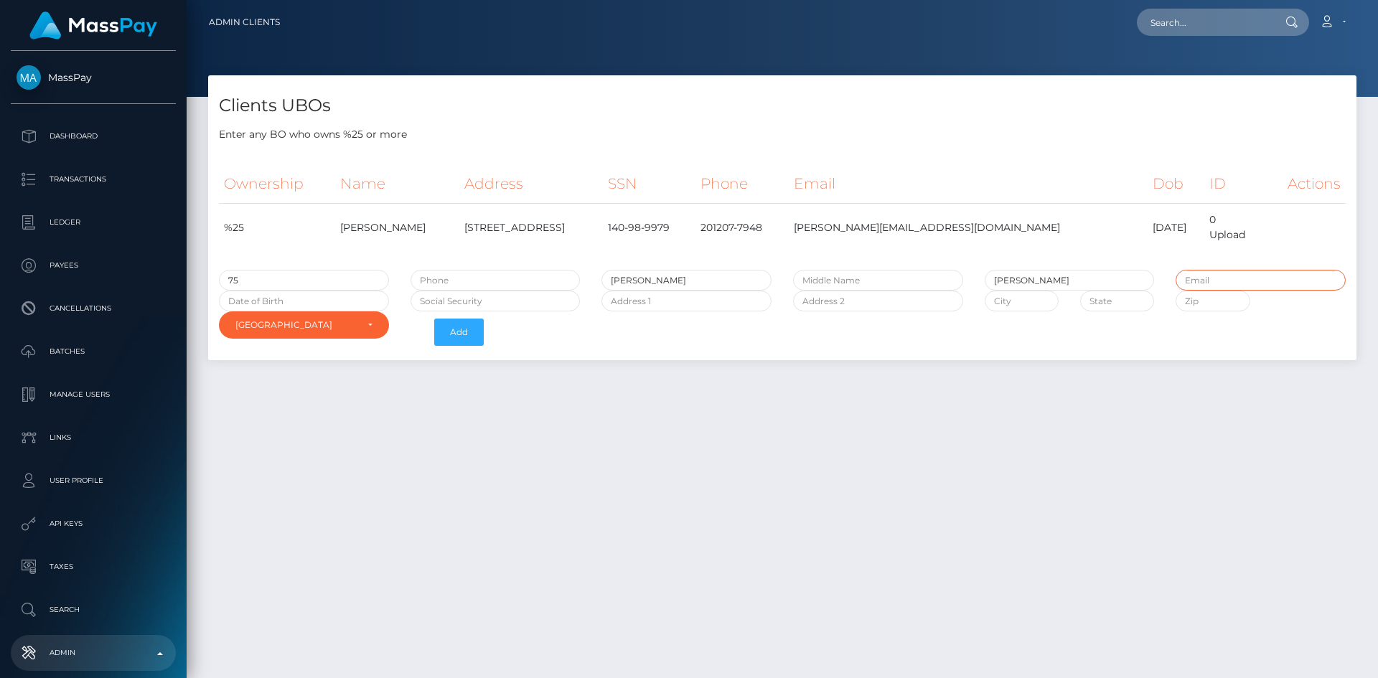
paste input "[EMAIL_ADDRESS][DOMAIN_NAME]"
type input "[EMAIL_ADDRESS][DOMAIN_NAME]"
click at [301, 304] on input "[DATE]" at bounding box center [304, 301] width 170 height 21
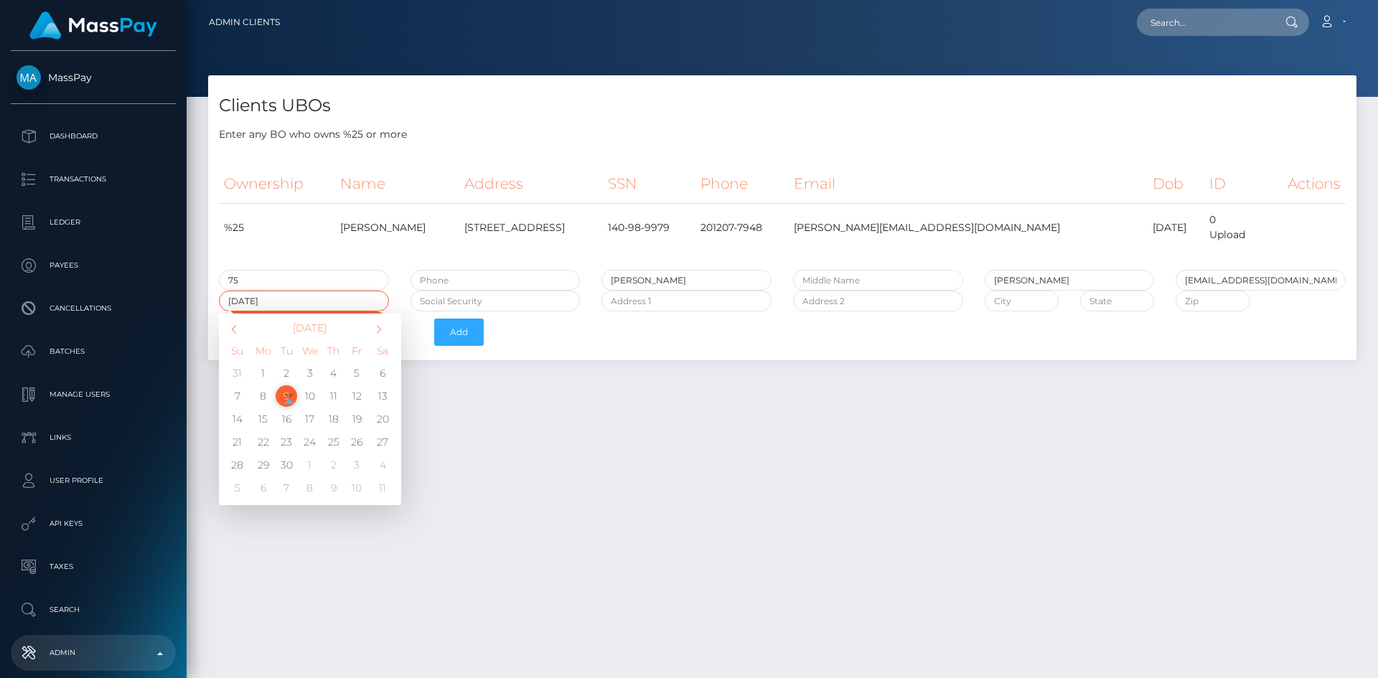
click at [248, 301] on input "[DATE]" at bounding box center [304, 301] width 170 height 21
click at [260, 302] on input "[DATE]" at bounding box center [304, 301] width 170 height 21
click at [276, 301] on input "[DATE]" at bounding box center [304, 301] width 170 height 21
type input "[DATE]"
click at [553, 475] on div "Clients UBOs Enter any BO who owns %25 or more Ownership Name Address SSN Phone…" at bounding box center [783, 370] width 1192 height 590
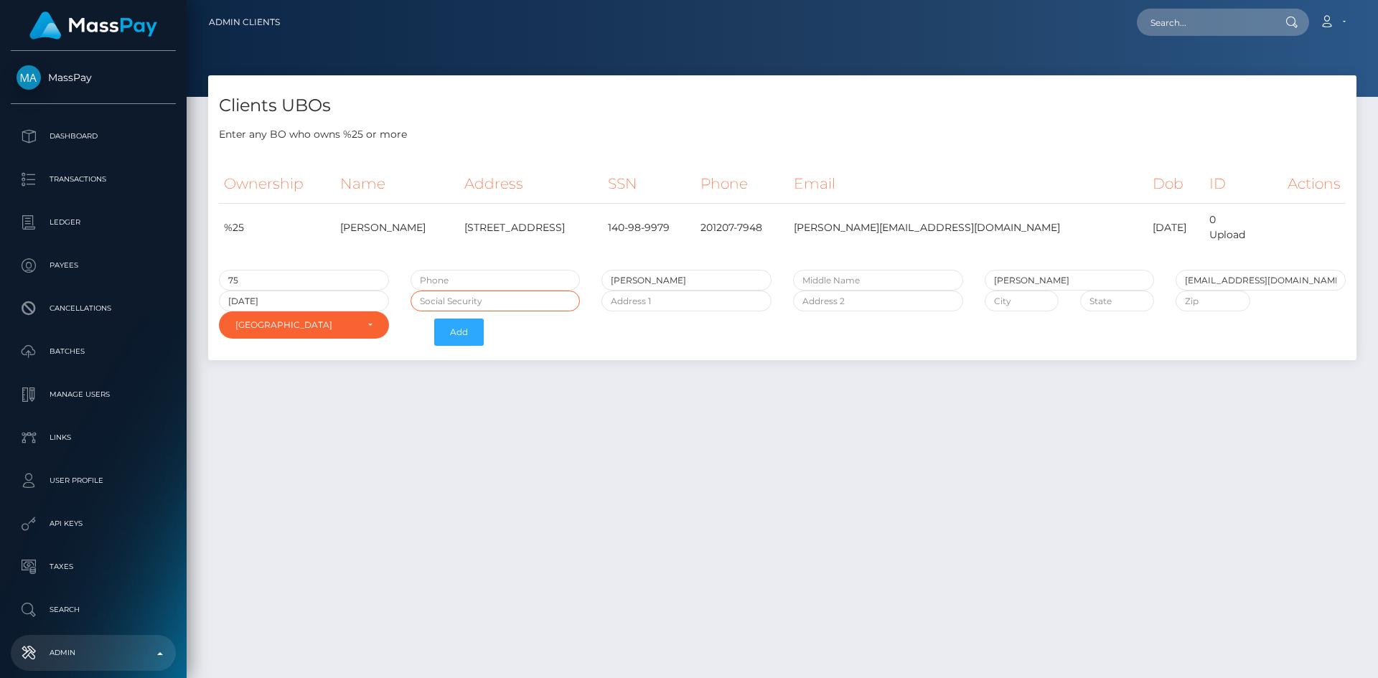
paste input "RA4766571"
type input "RA4766571"
paste input "[STREET_ADDRESS]"
type input "[STREET_ADDRESS]"
paste input "Magenta,"
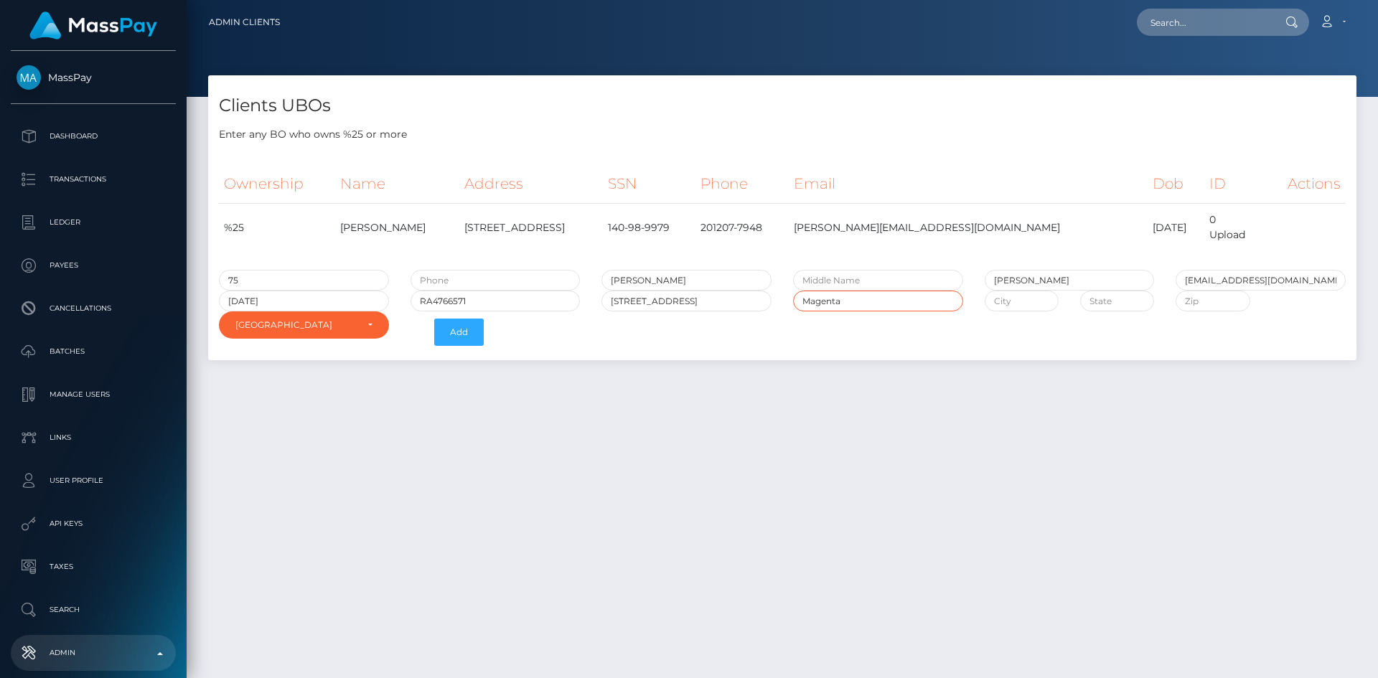
drag, startPoint x: 841, startPoint y: 303, endPoint x: 799, endPoint y: 302, distance: 41.6
click at [799, 302] on input "Magenta" at bounding box center [878, 301] width 170 height 21
type input "Magenta"
paste input "Magenta"
type input "Magenta"
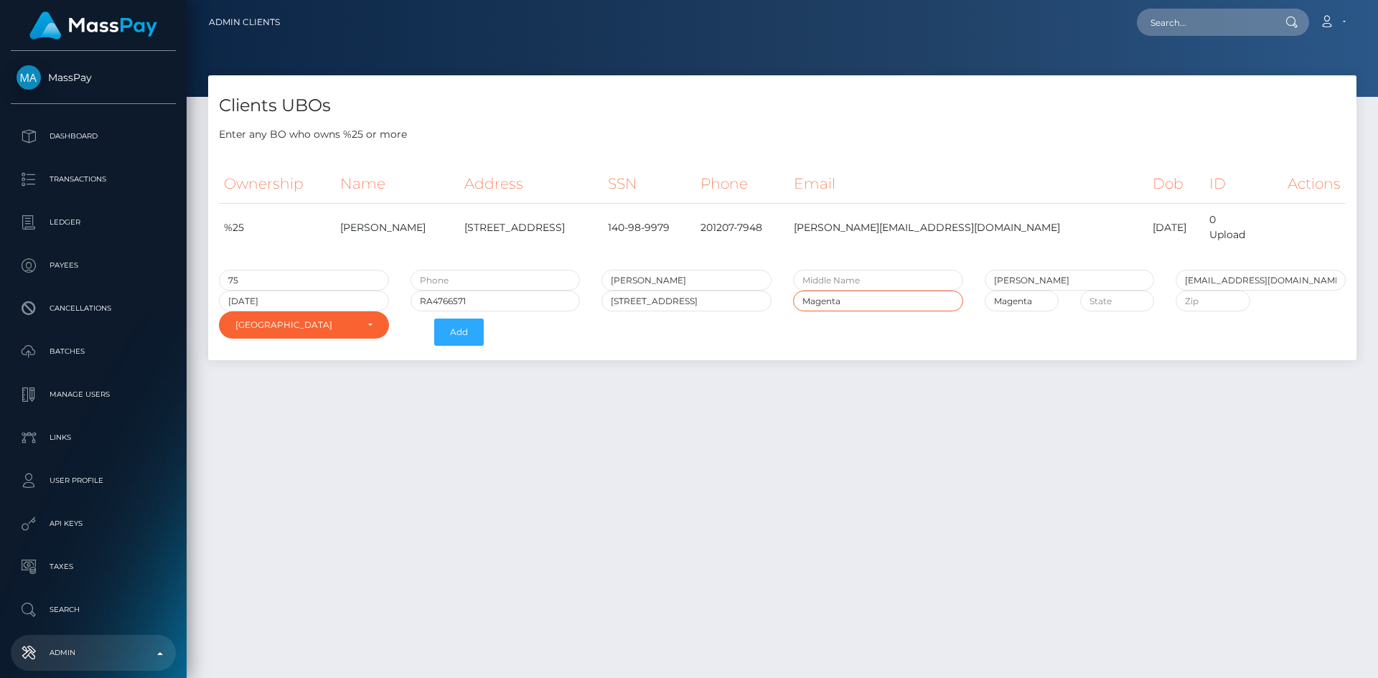
click at [798, 311] on div "Magenta" at bounding box center [879, 301] width 192 height 21
click at [1125, 305] on input "text" at bounding box center [1118, 301] width 74 height 21
type input "NSW"
paste input "2261"
type input "2261"
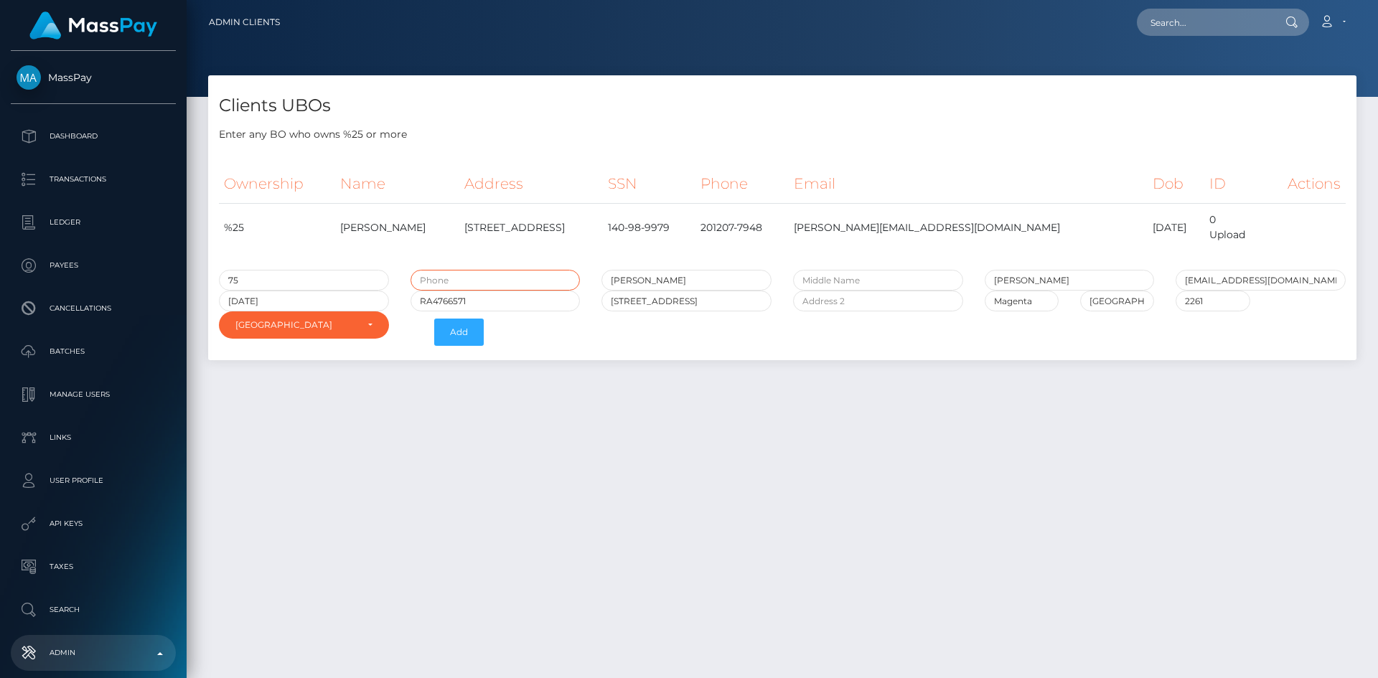
paste input "8628810143"
type input "8628810143"
click at [463, 332] on button "Add" at bounding box center [459, 332] width 50 height 27
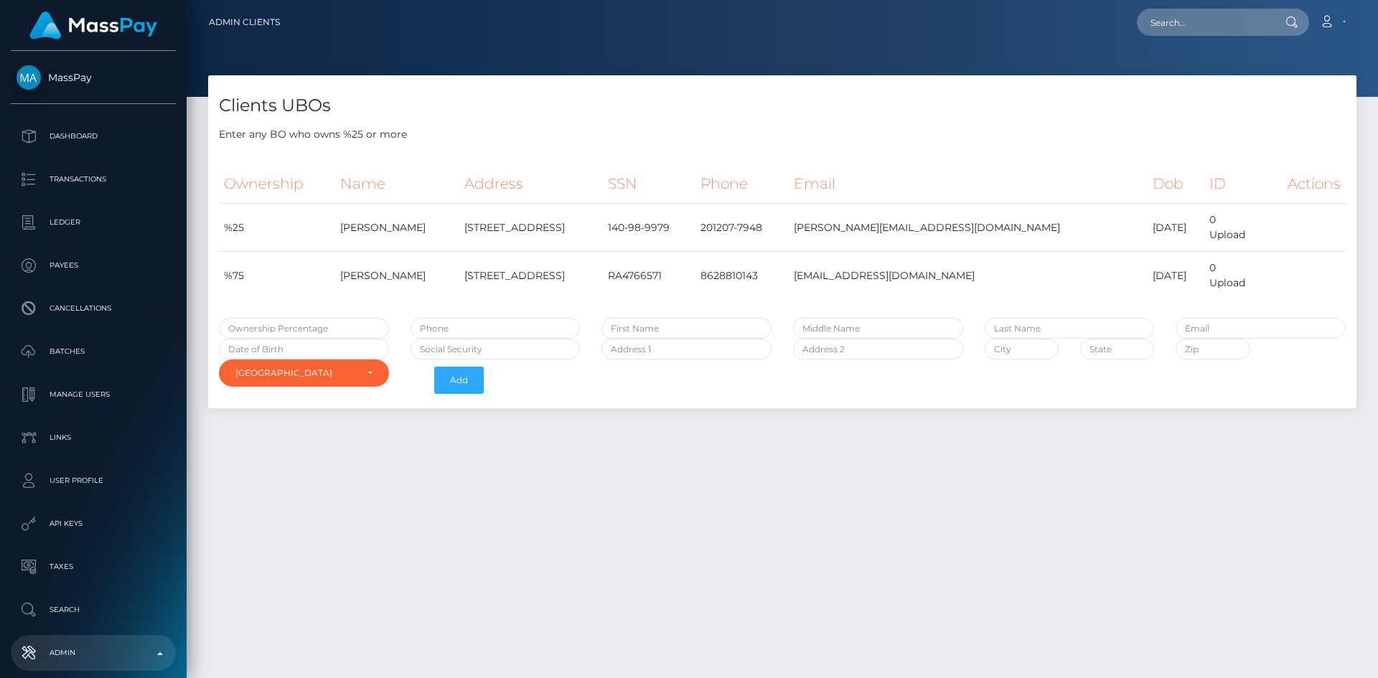
select select "223"
click at [1241, 284] on div "Upload" at bounding box center [1235, 283] width 50 height 15
click at [1237, 281] on div "Upload" at bounding box center [1235, 283] width 50 height 15
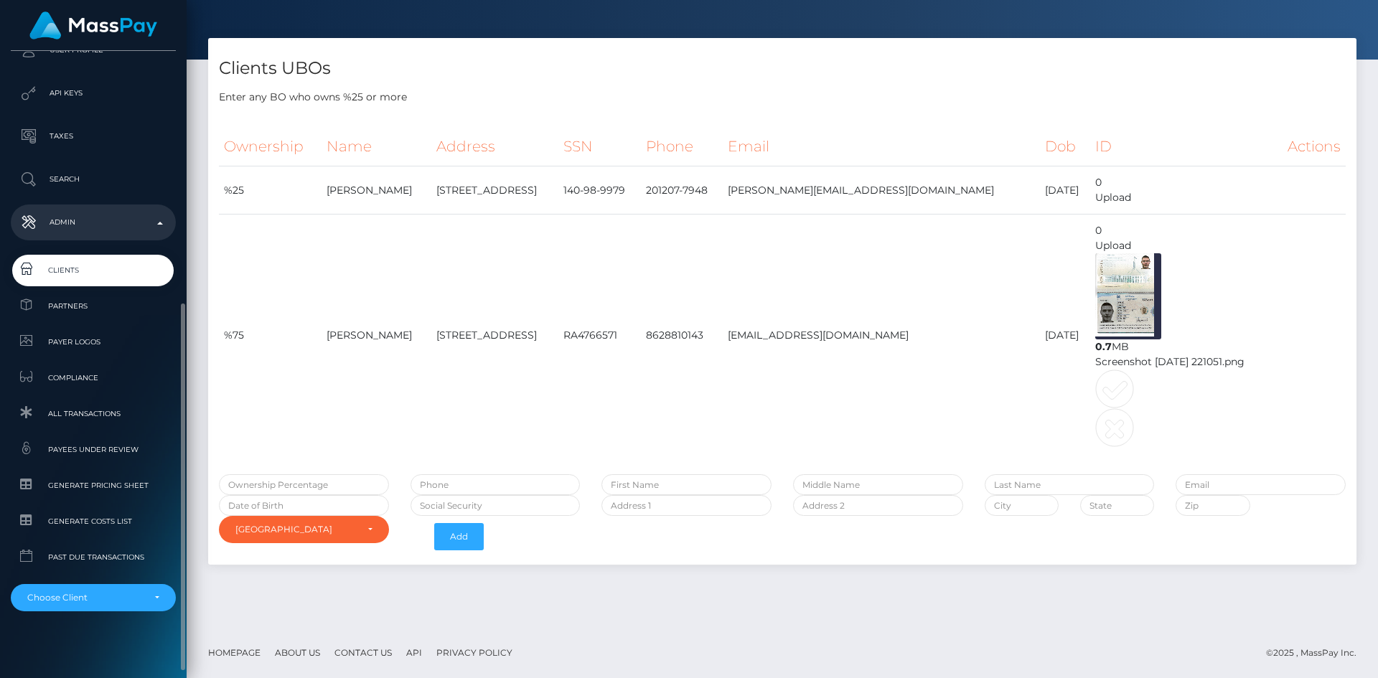
scroll to position [439, 0]
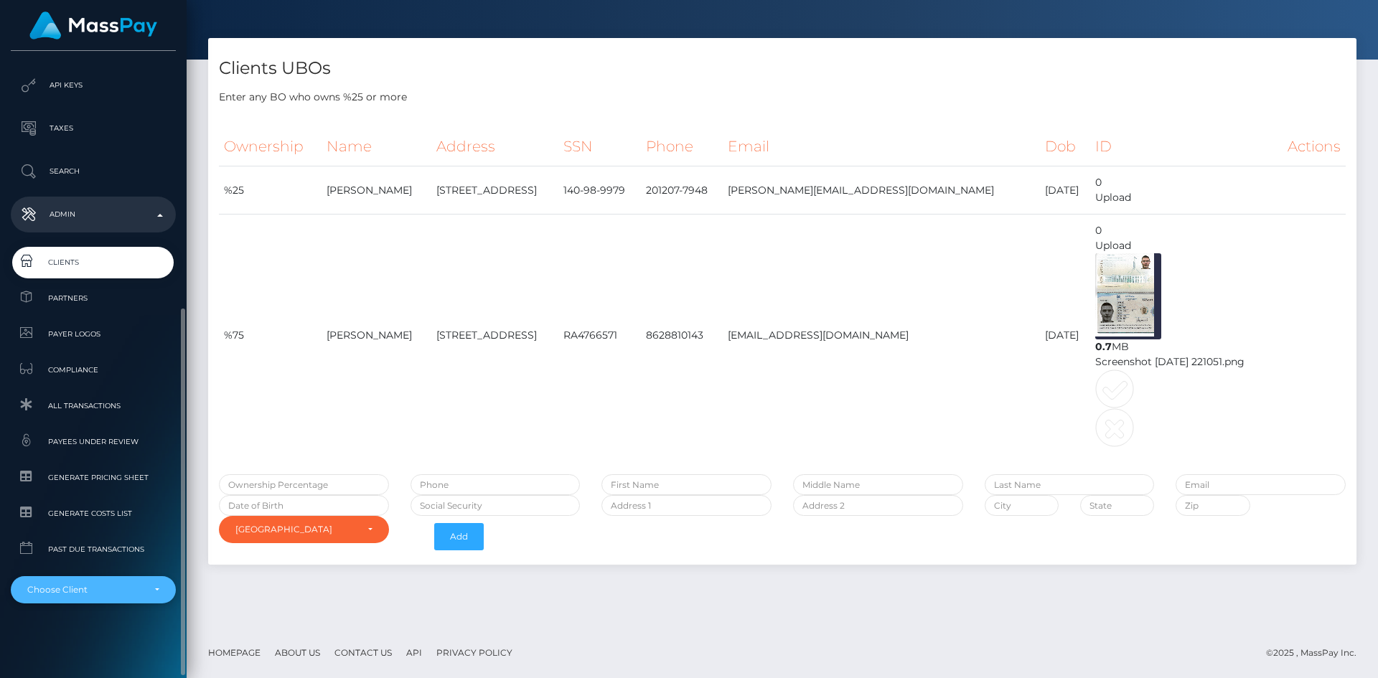
click at [89, 589] on div "Choose Client" at bounding box center [85, 589] width 116 height 11
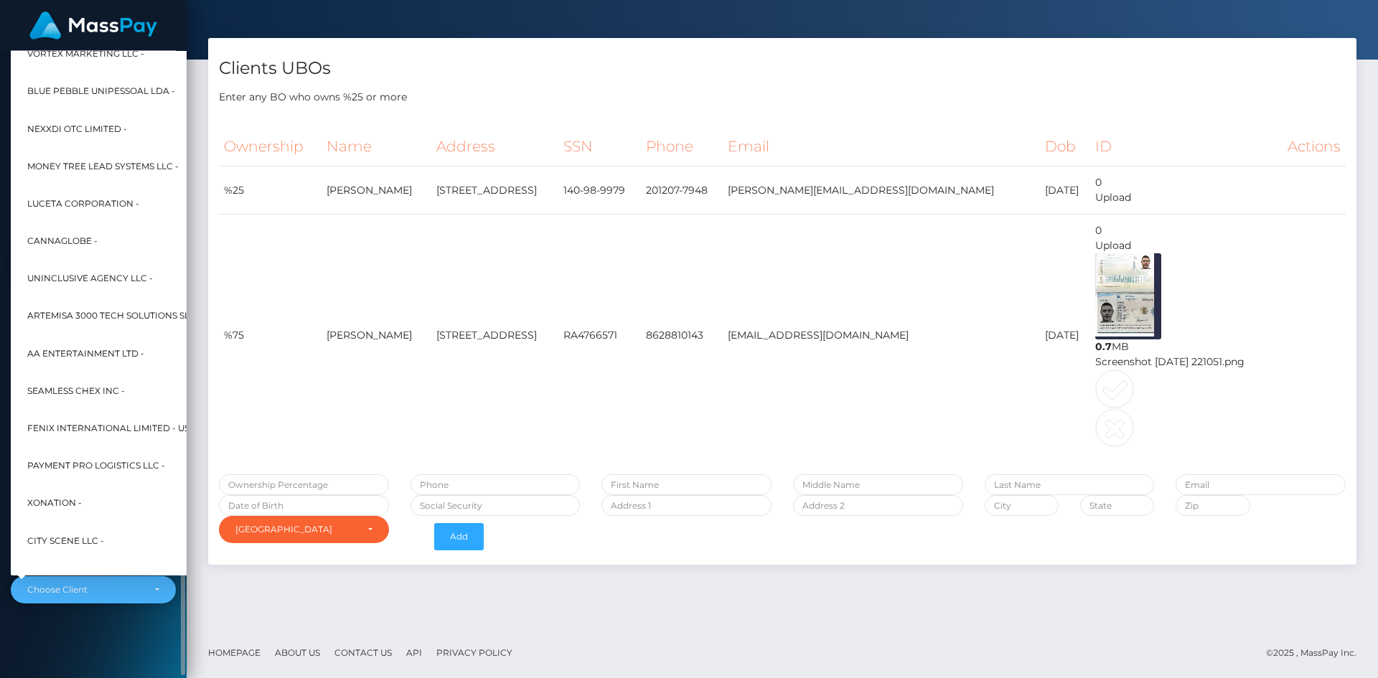
scroll to position [108, 17]
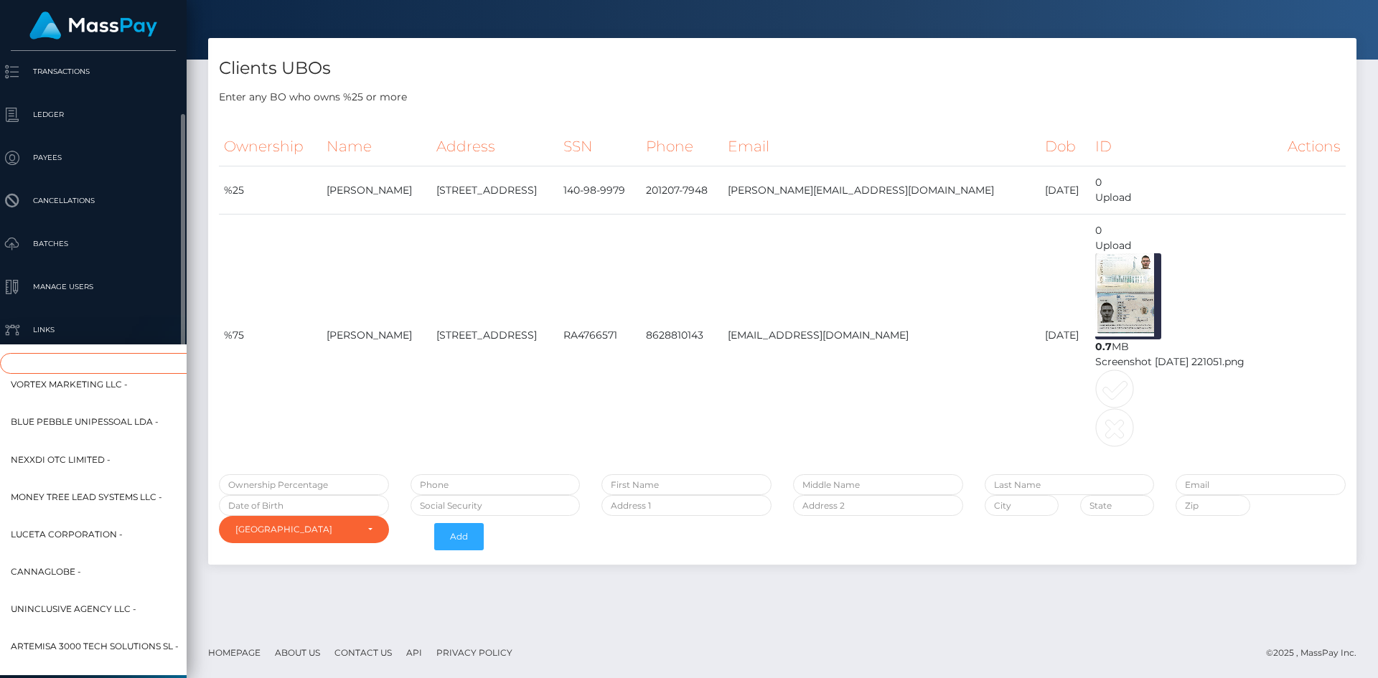
type input "n"
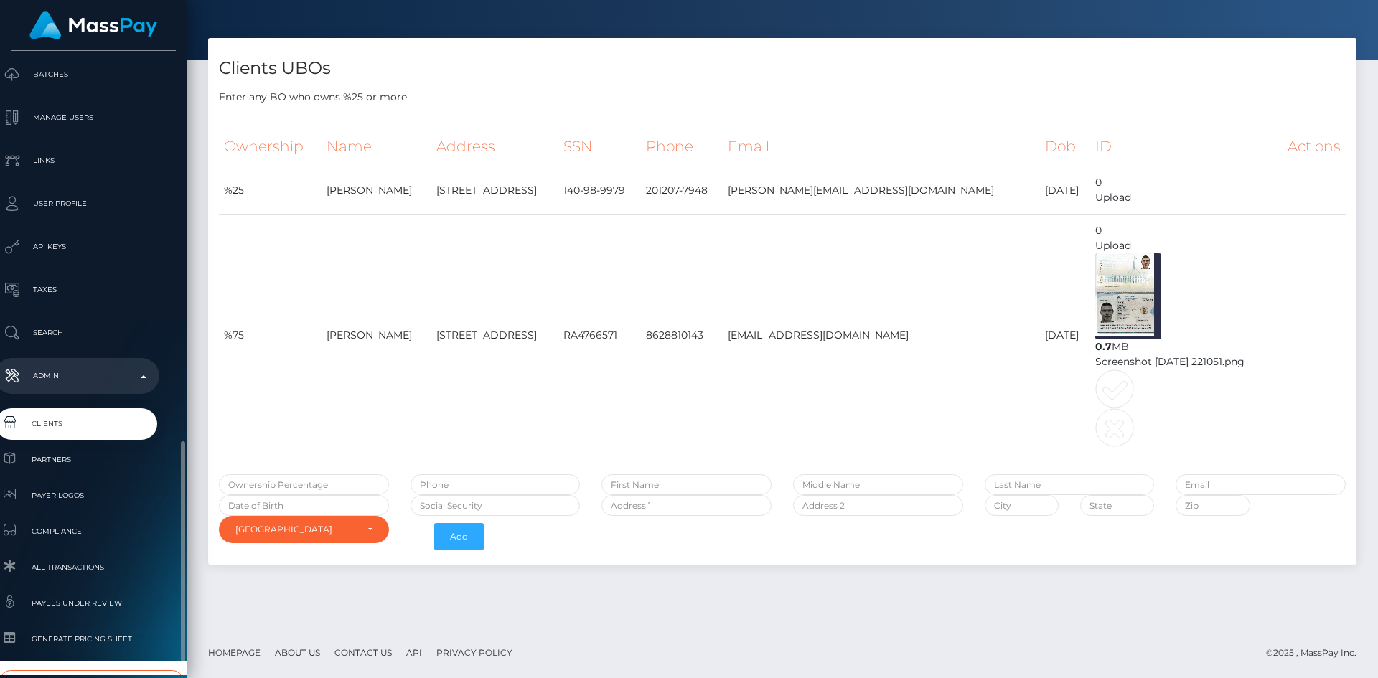
scroll to position [439, 17]
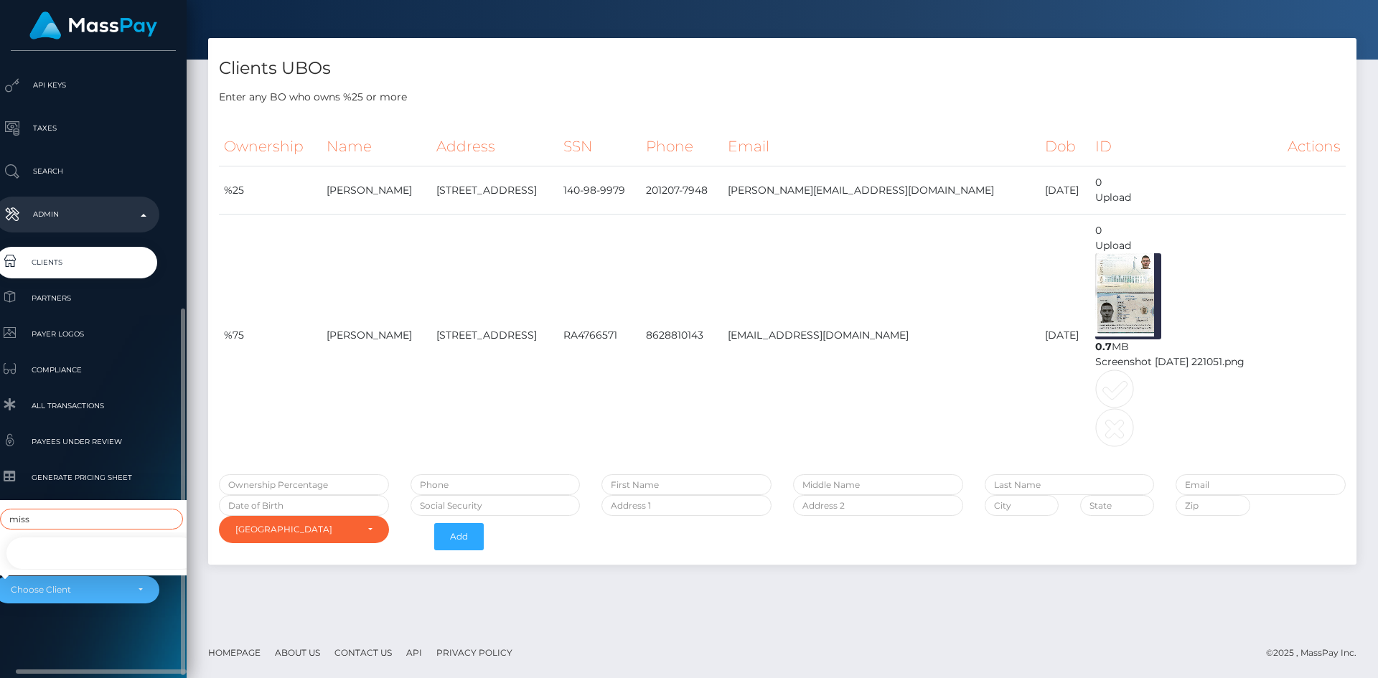
type input "miss"
select select "354"
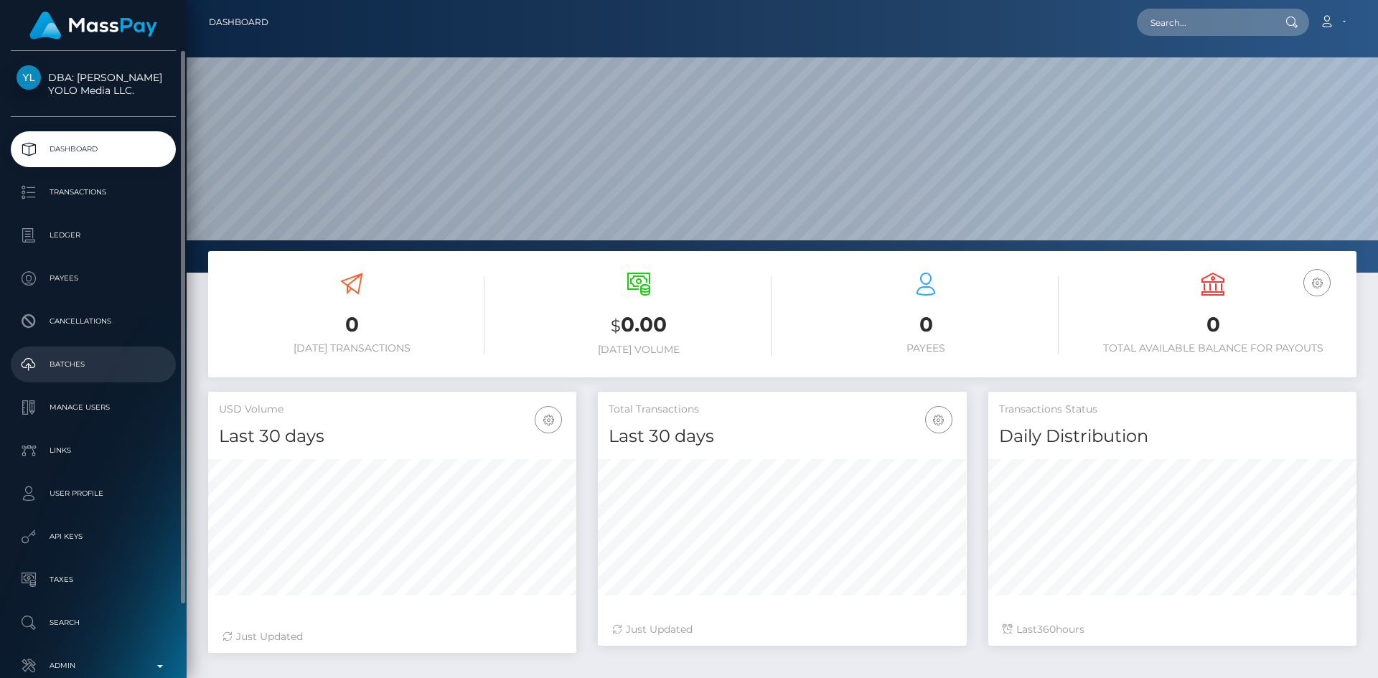
scroll to position [80, 0]
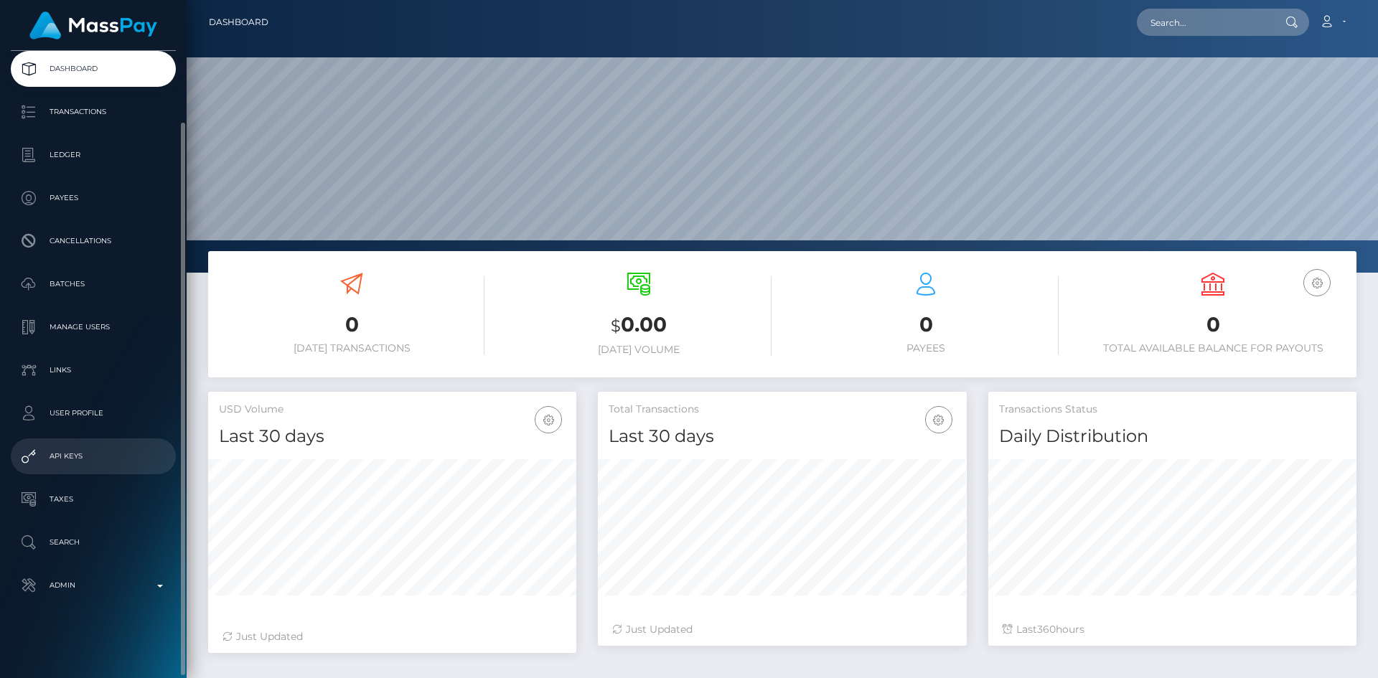
click at [84, 462] on p "API Keys" at bounding box center [94, 457] width 154 height 22
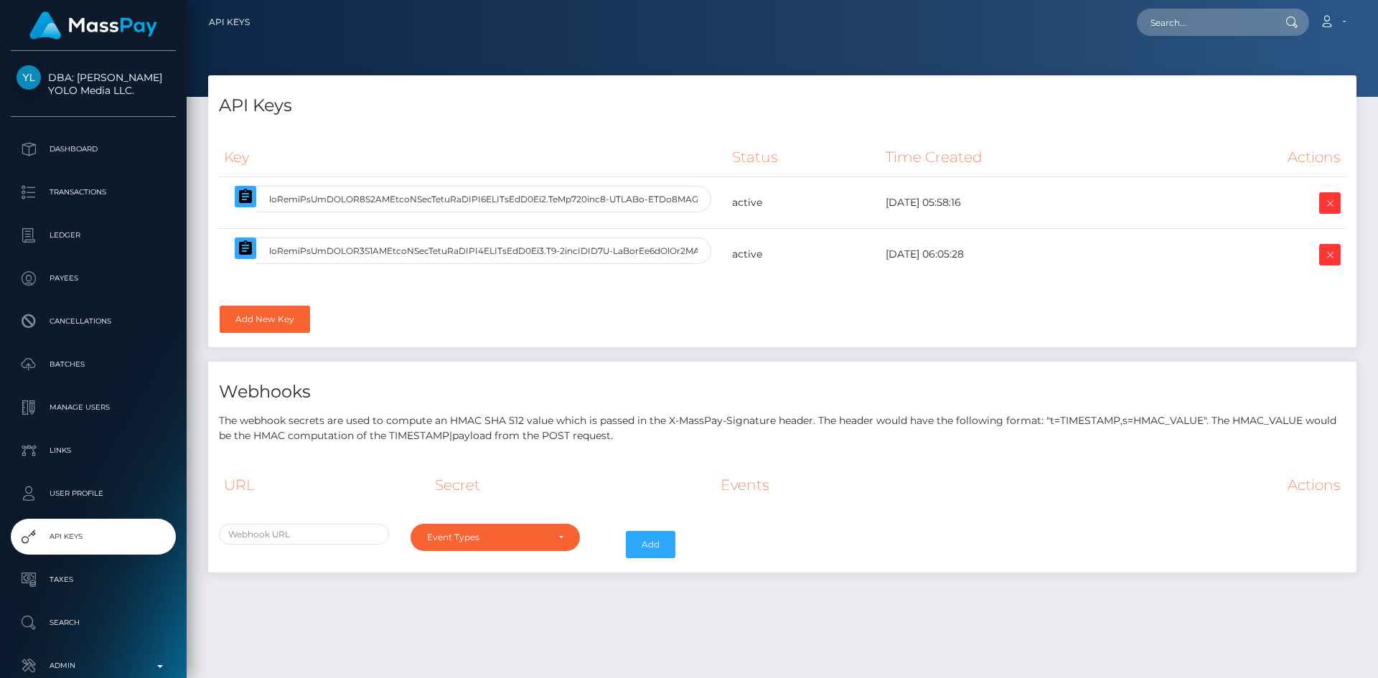
select select
click at [248, 197] on icon "button" at bounding box center [245, 196] width 17 height 17
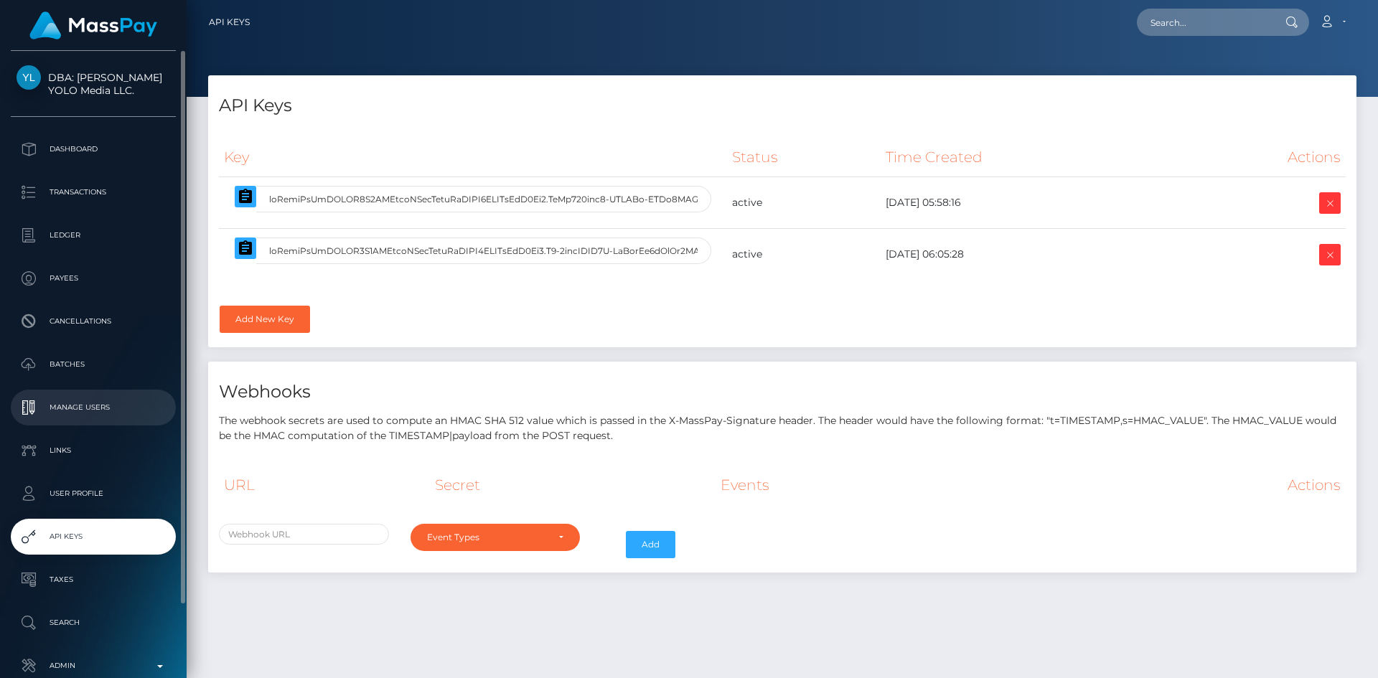
click at [81, 414] on p "Manage Users" at bounding box center [94, 408] width 154 height 22
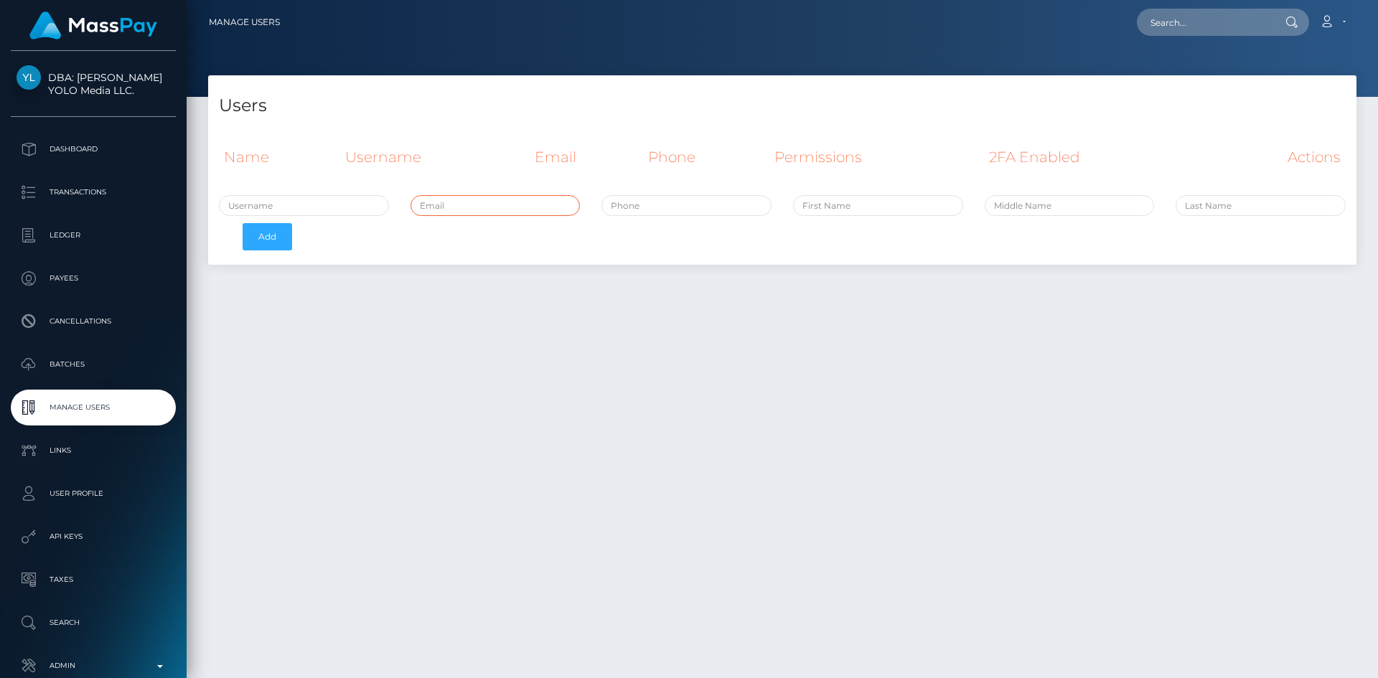
paste input "abhijit.a@missbliss.com"
type input "abhijit.a@missbliss.com"
paste input "Abhijit"
type input "Abhijit"
paste input "Acharya"
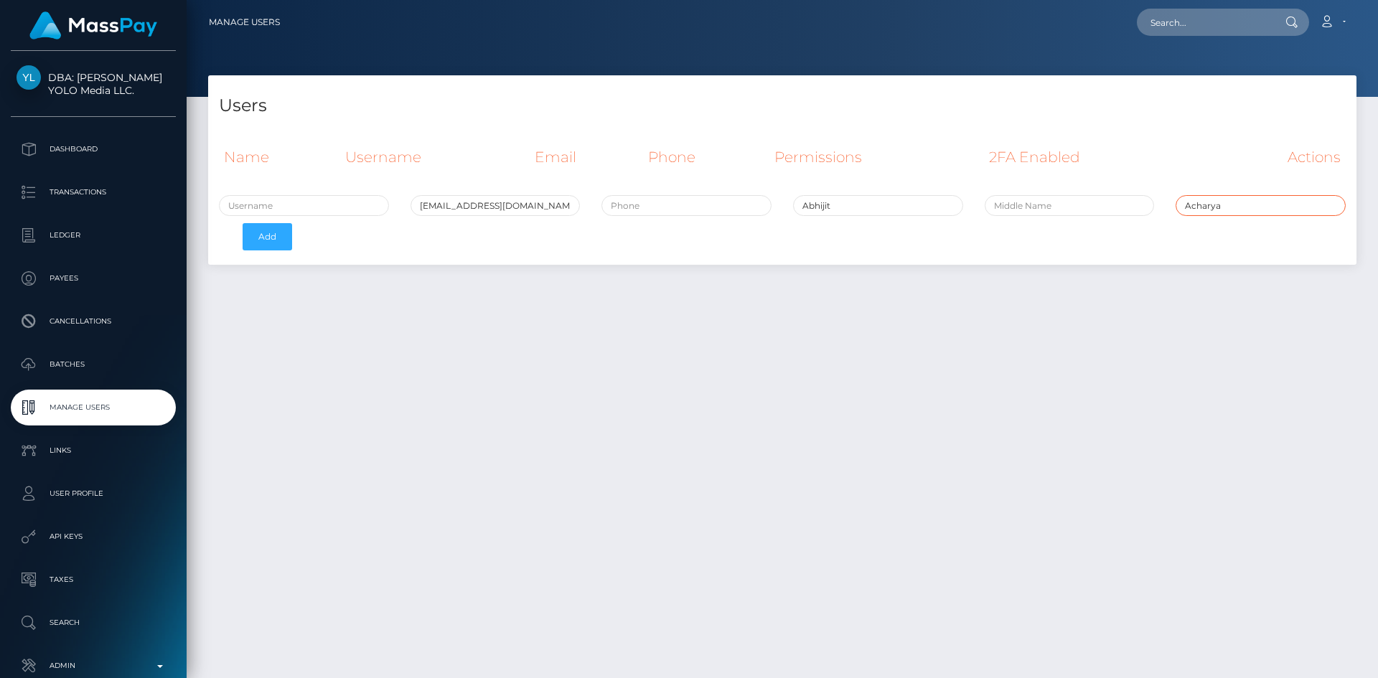
type input "Acharya"
drag, startPoint x: 1060, startPoint y: 205, endPoint x: 714, endPoint y: 205, distance: 345.3
paste input "9024006436"
type input "9024006436"
drag, startPoint x: 820, startPoint y: 206, endPoint x: 792, endPoint y: 207, distance: 28.0
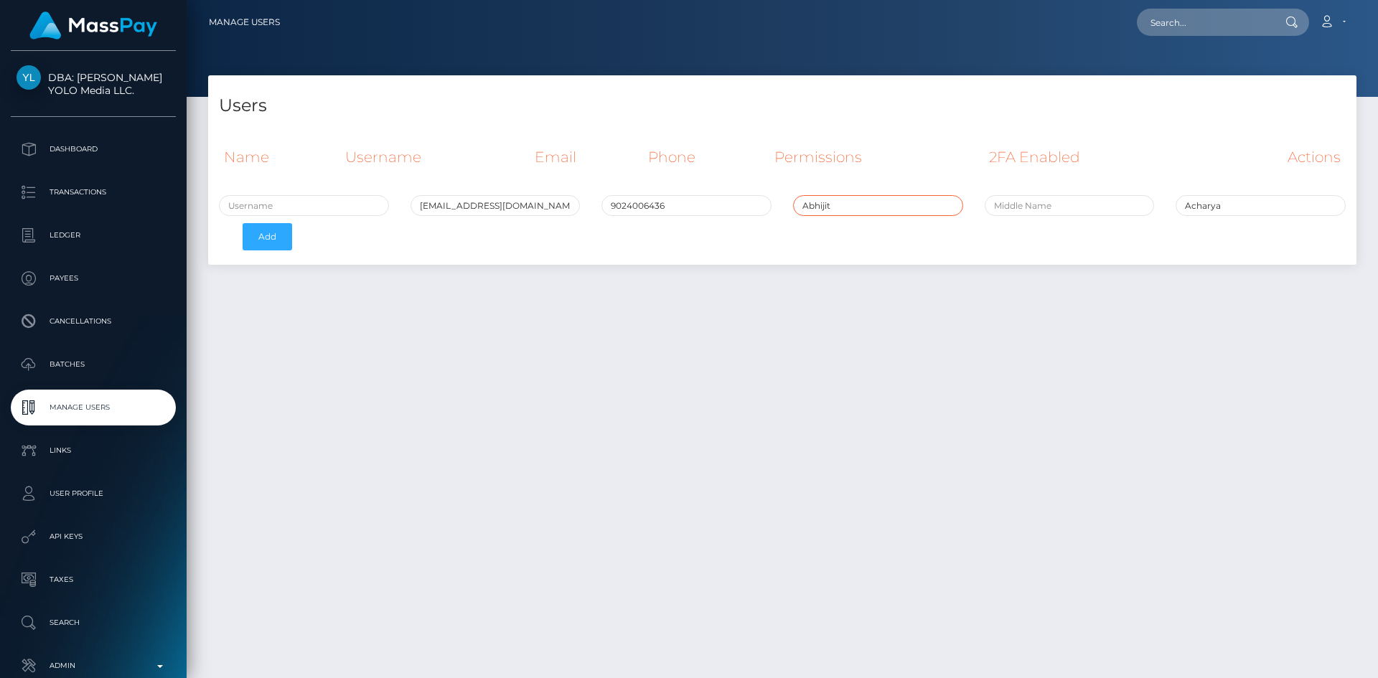
click div "Abhijit"
paste input "Abhijit"
drag, startPoint x: 1230, startPoint y: 206, endPoint x: 1187, endPoint y: 206, distance: 42.4
click input "Acharya"
paste input "Acharya"
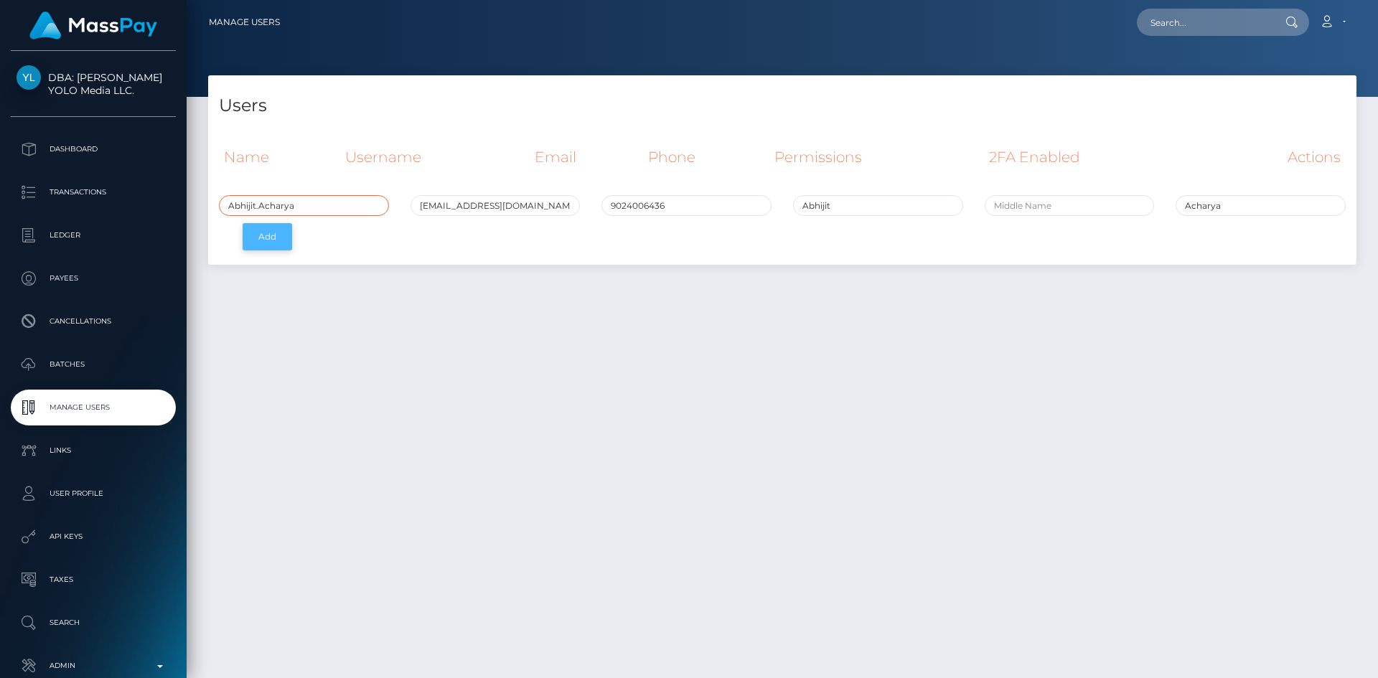
type input "Abhijit.Acharya"
click button "Add"
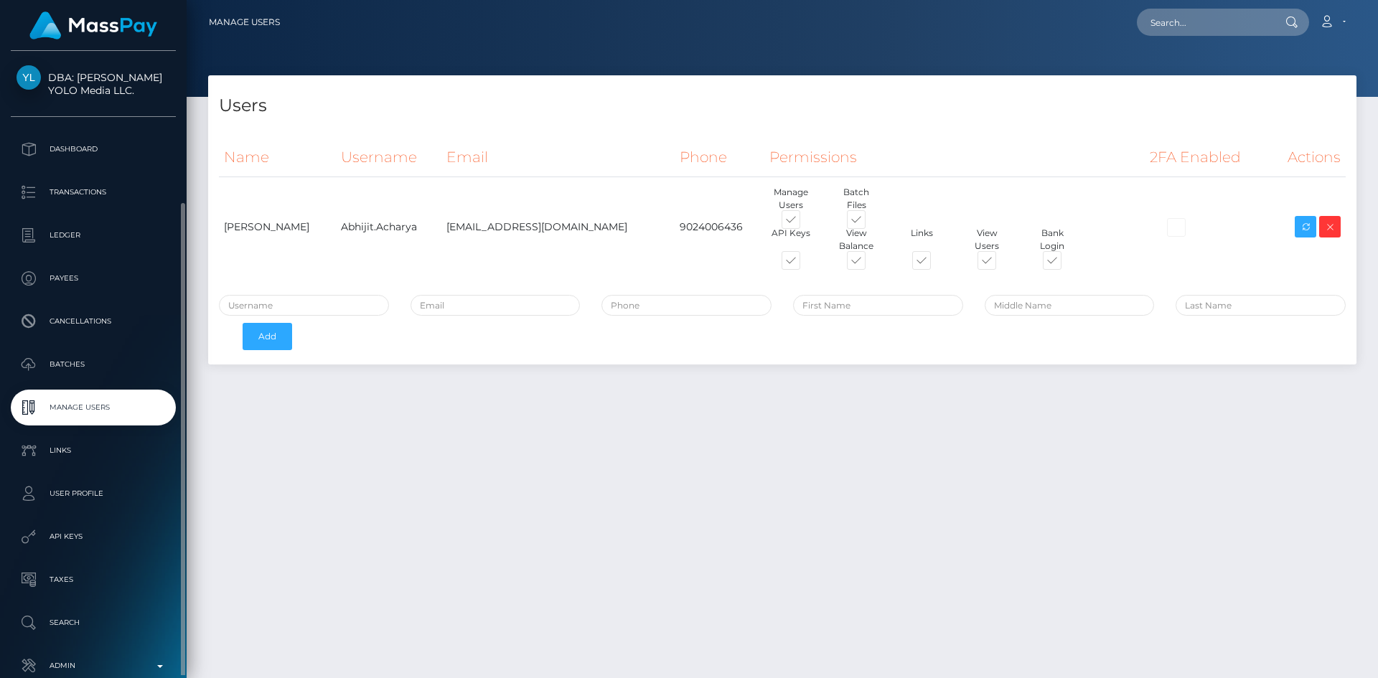
scroll to position [80, 0]
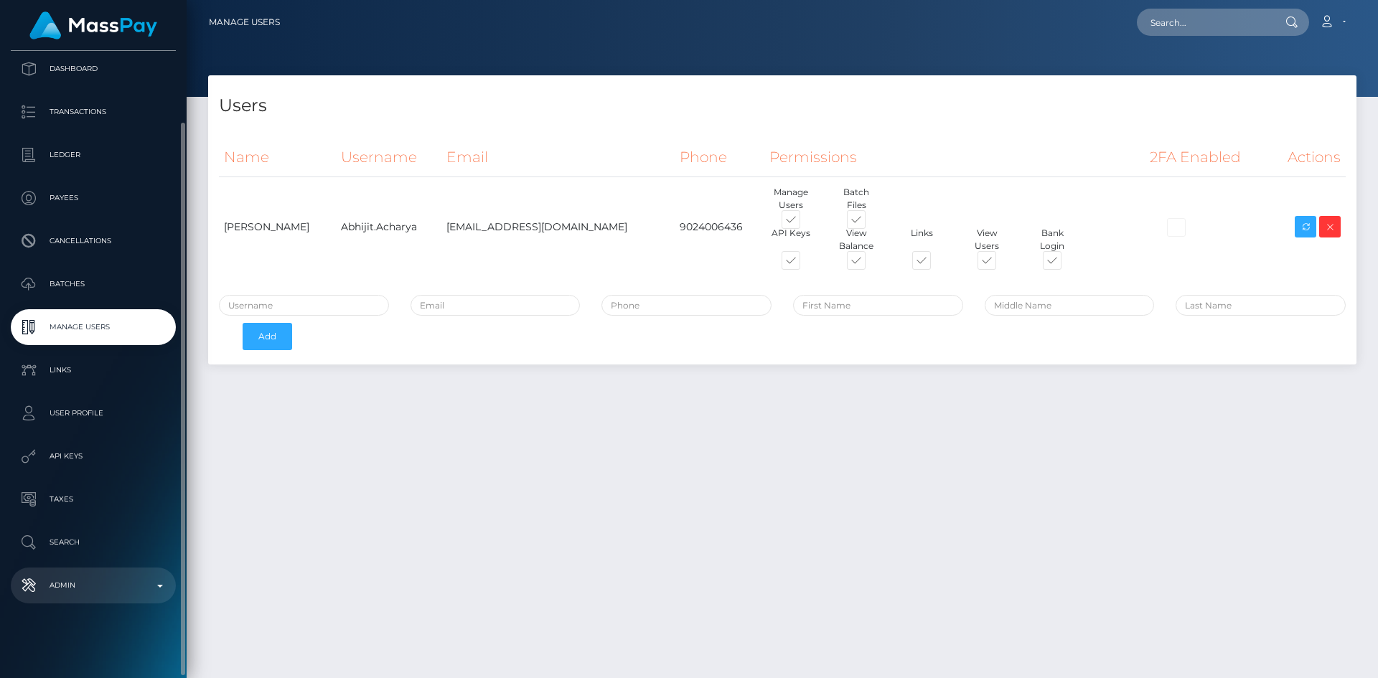
click at [102, 576] on p "Admin" at bounding box center [94, 586] width 154 height 22
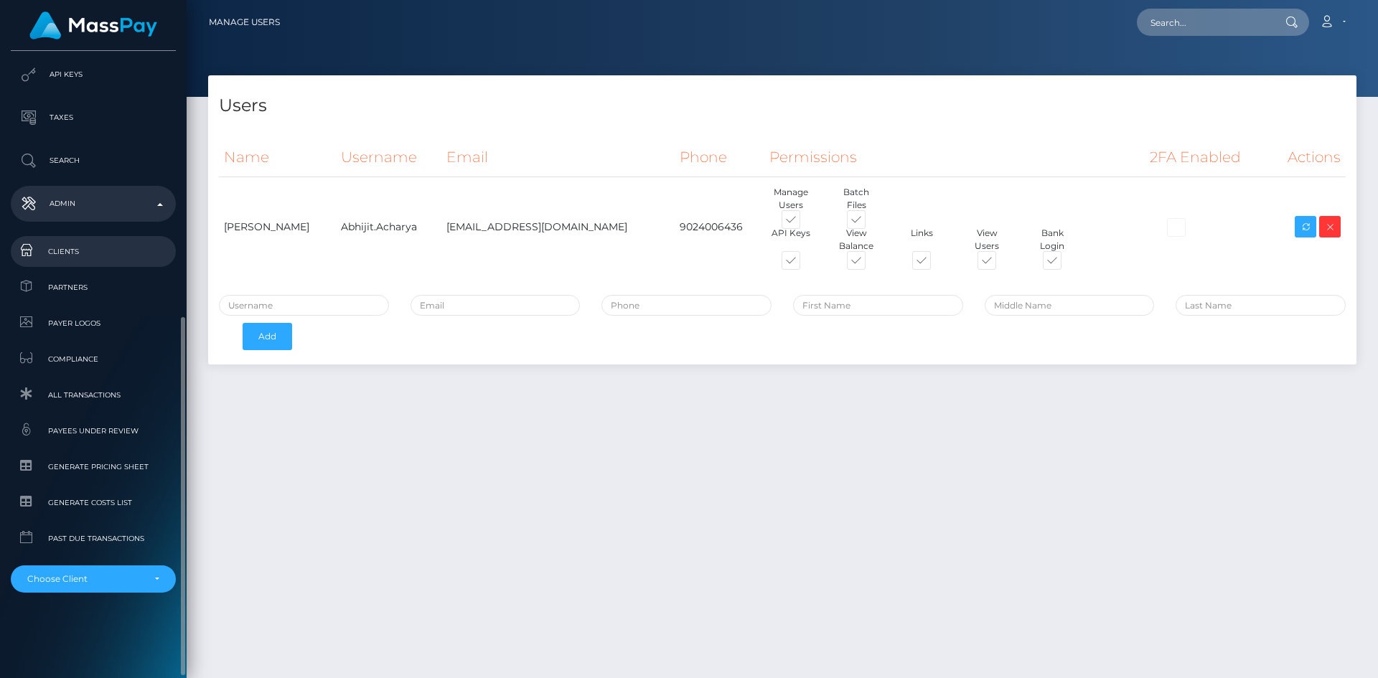
click at [89, 241] on link "Clients" at bounding box center [93, 251] width 165 height 31
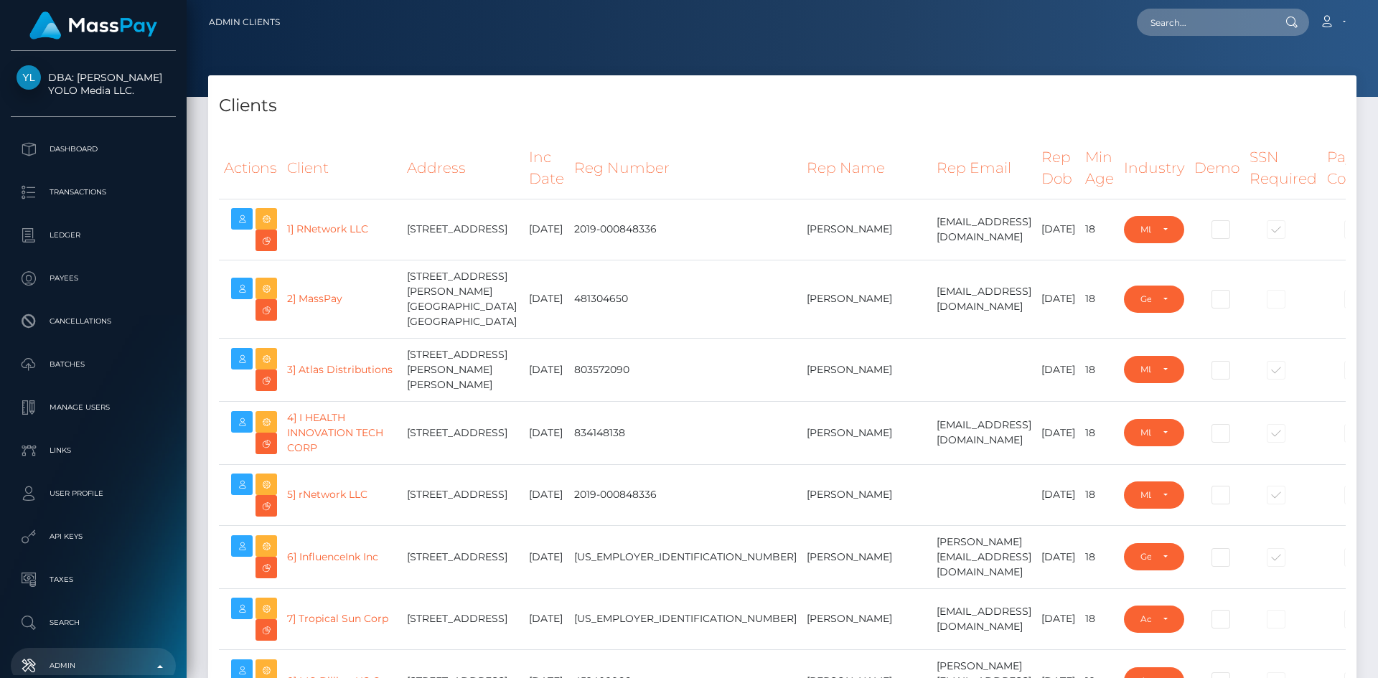
select select "223"
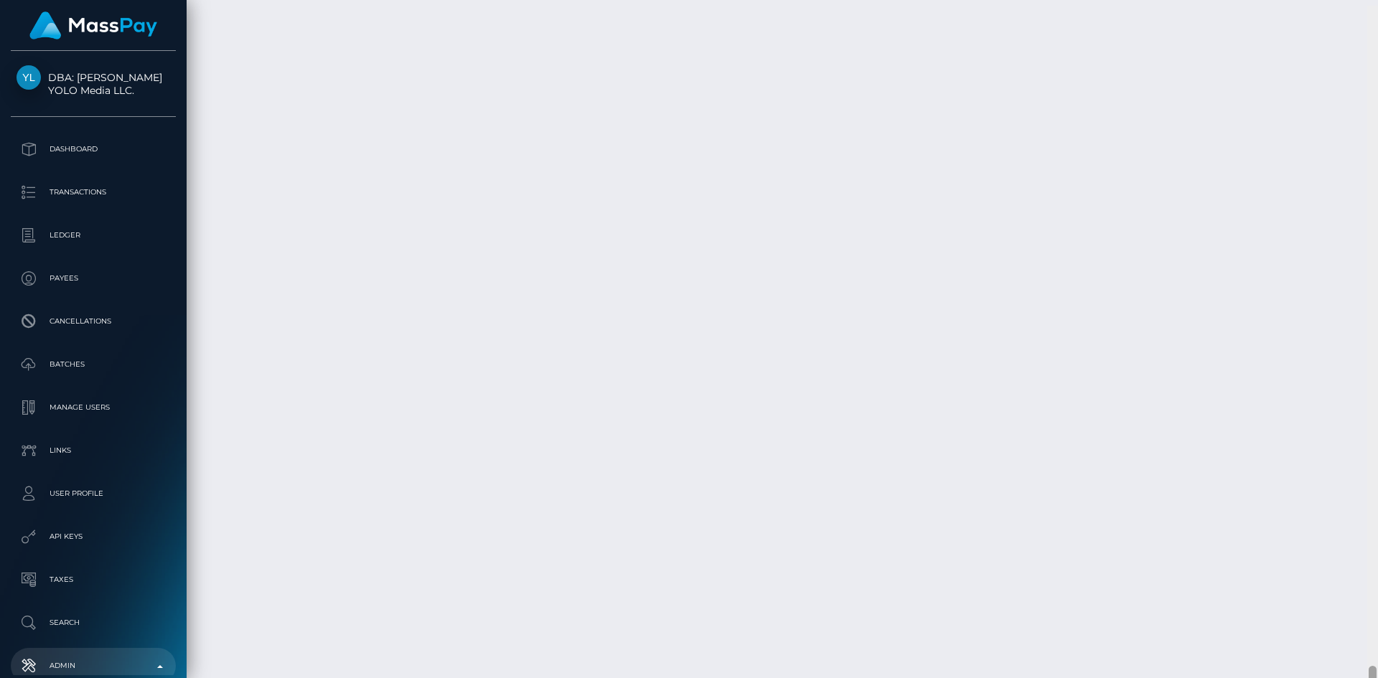
scroll to position [24368, 0]
drag, startPoint x: 1371, startPoint y: 47, endPoint x: 1360, endPoint y: 712, distance: 664.9
click at [1360, 678] on html "DBA: [PERSON_NAME] YOLO Media LLC. Dashboard Transactions Ledger Payees" at bounding box center [689, 339] width 1378 height 678
drag, startPoint x: 284, startPoint y: 434, endPoint x: 282, endPoint y: 459, distance: 25.9
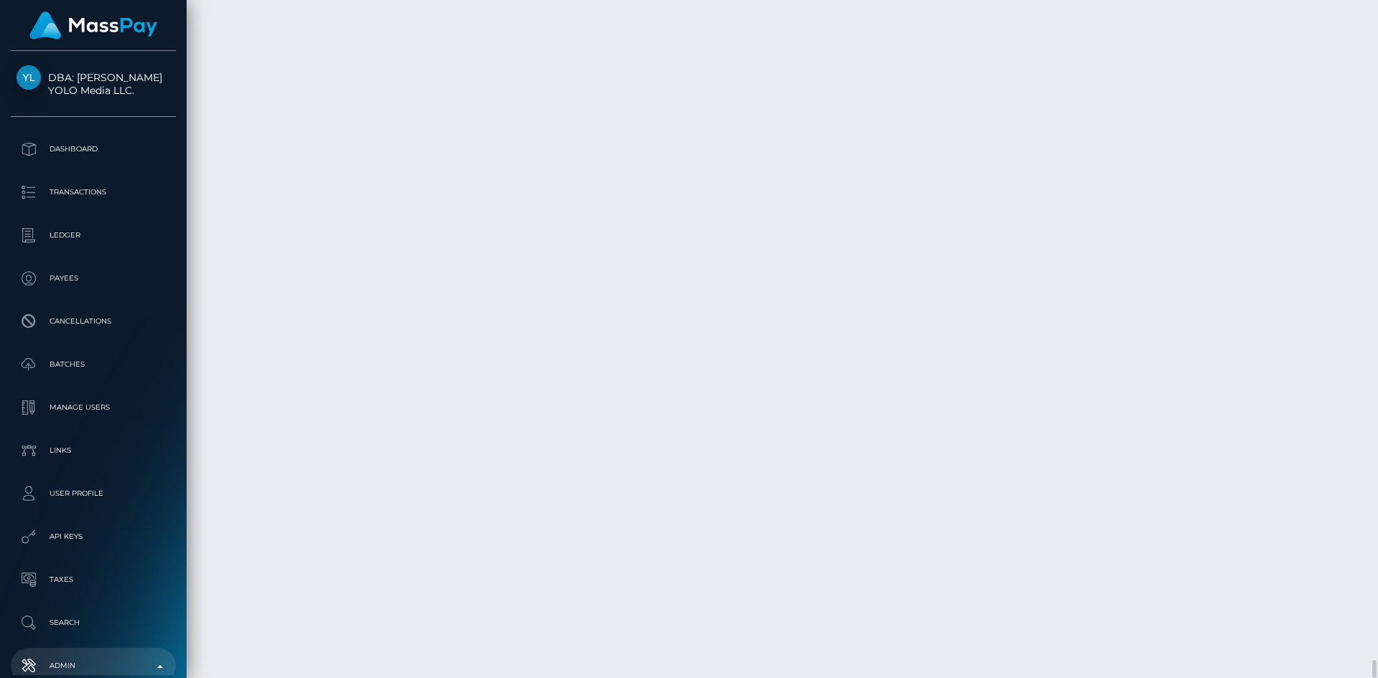
paste input "454110"
type input "454110"
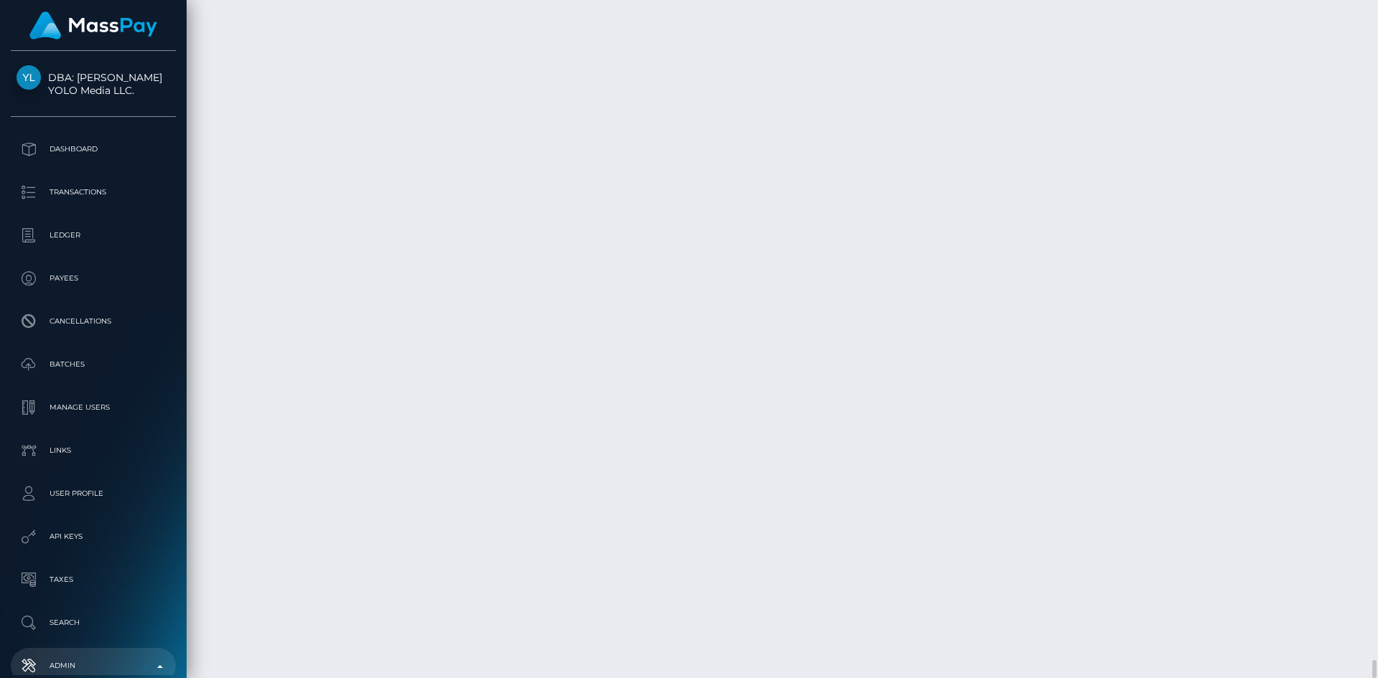
type input "[DATE]"
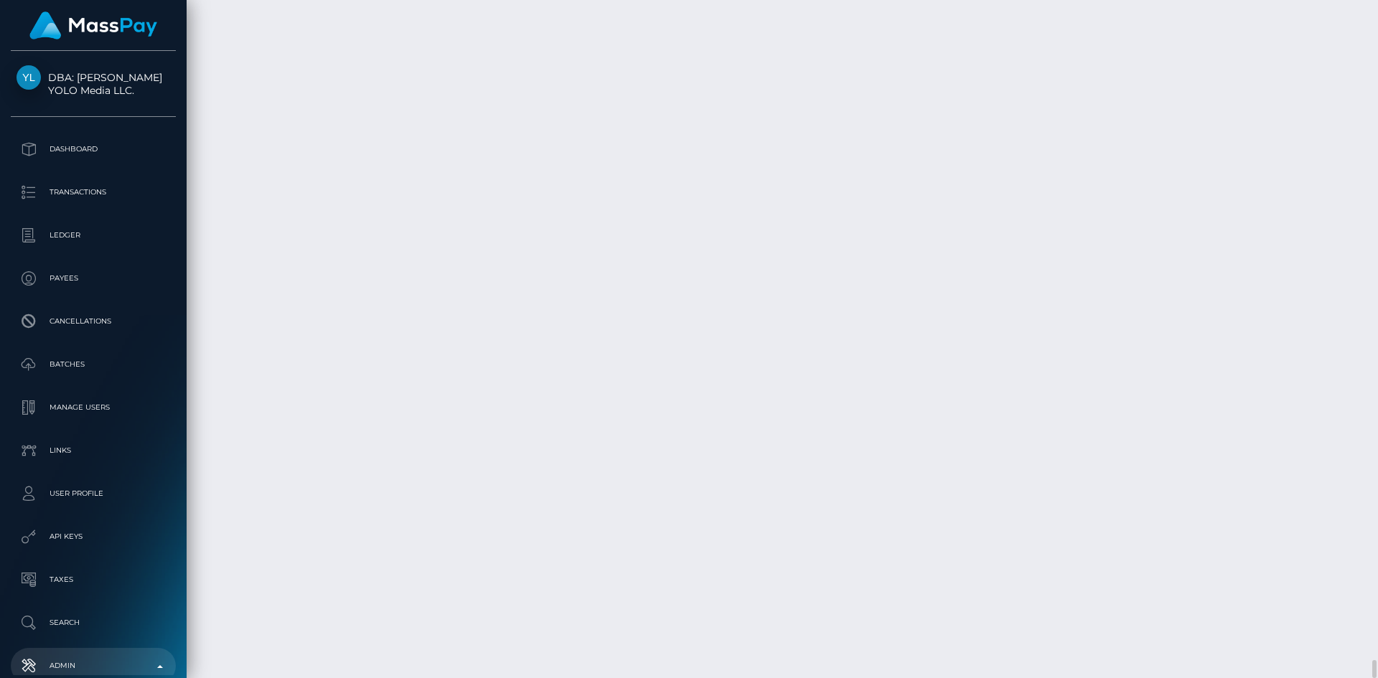
select select "LLC"
paste input "[STREET_ADDRESS]"
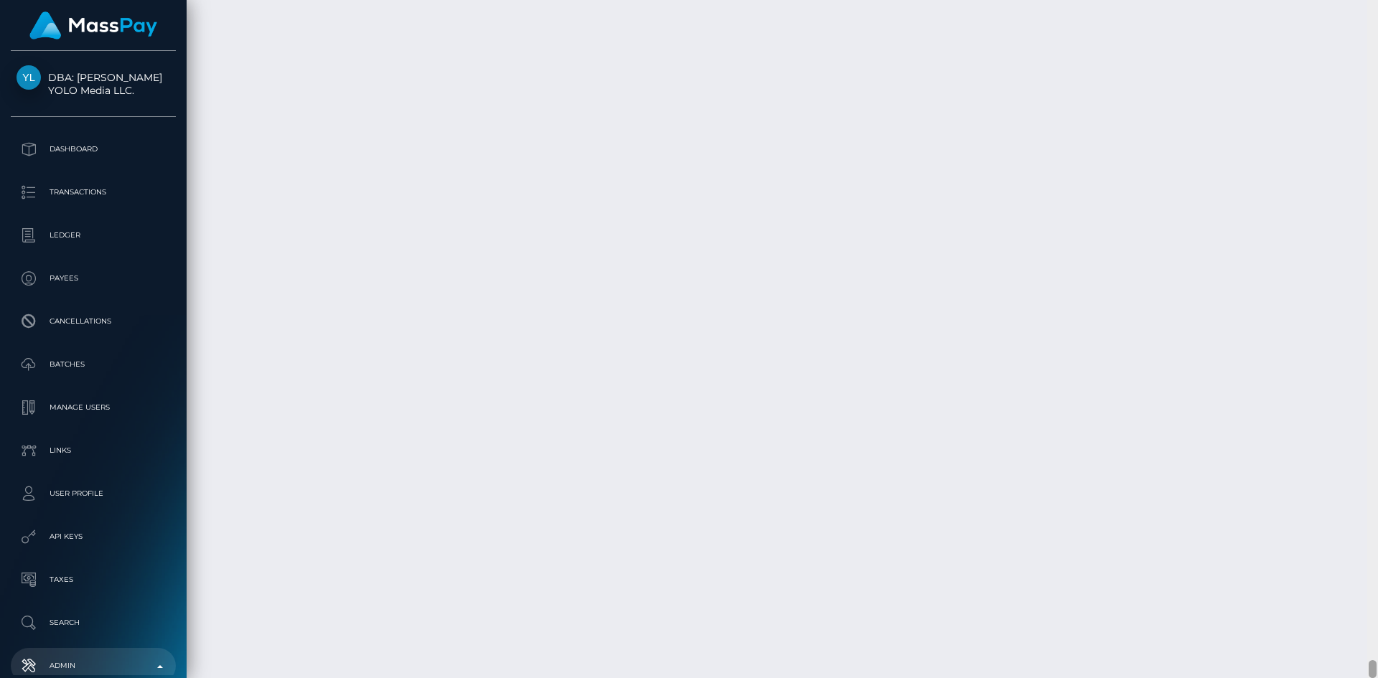
type input "[STREET_ADDRESS]"
paste input "#410"
type input "#410"
type input "[GEOGRAPHIC_DATA]"
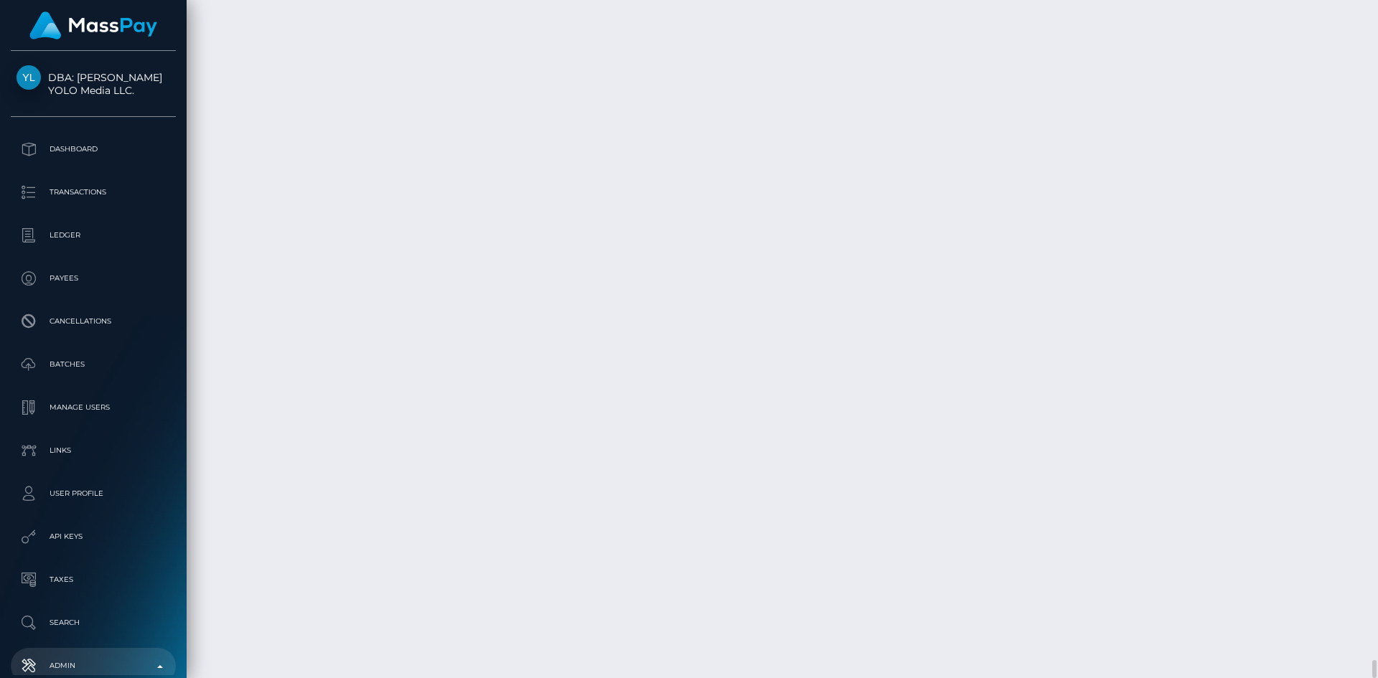
type input "CA"
type input "90291"
paste input "[PERSON_NAME]"
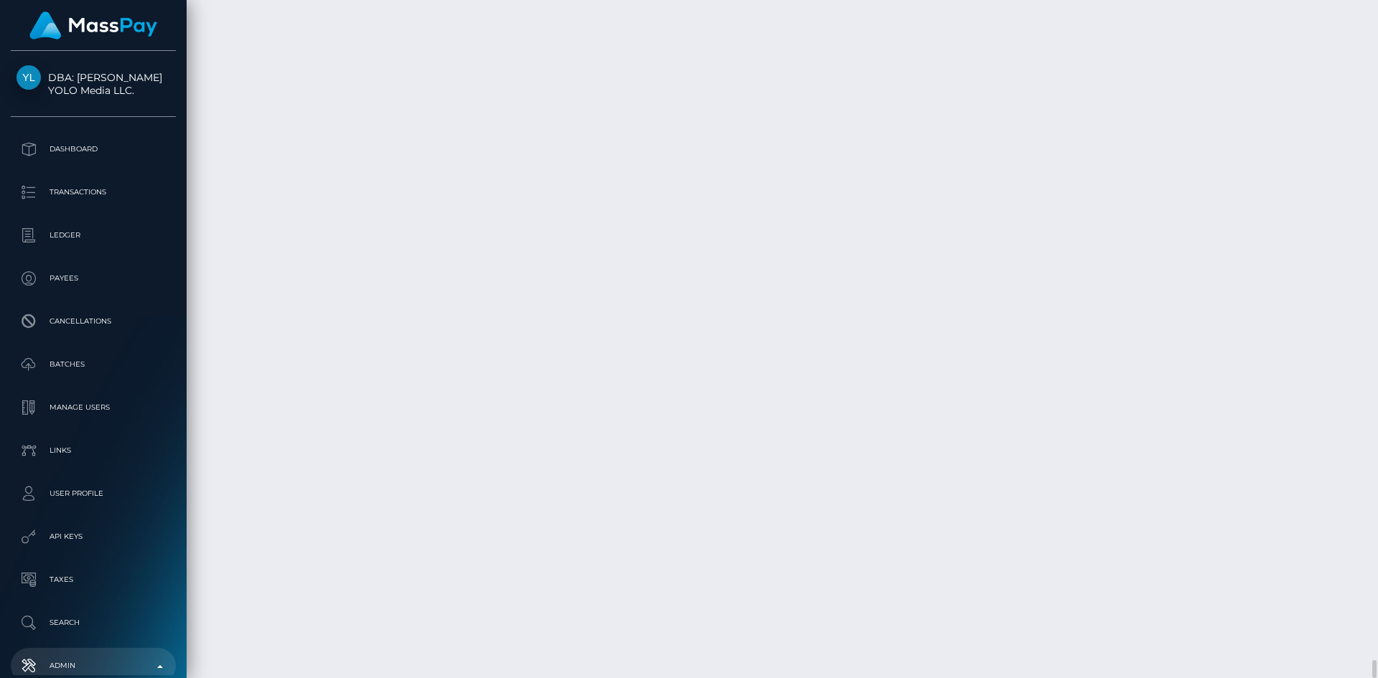
type input "[PERSON_NAME]"
paste input "KOREN"
type input "KOREN"
paste input "[PERSON_NAME]"
type input "[PERSON_NAME]"
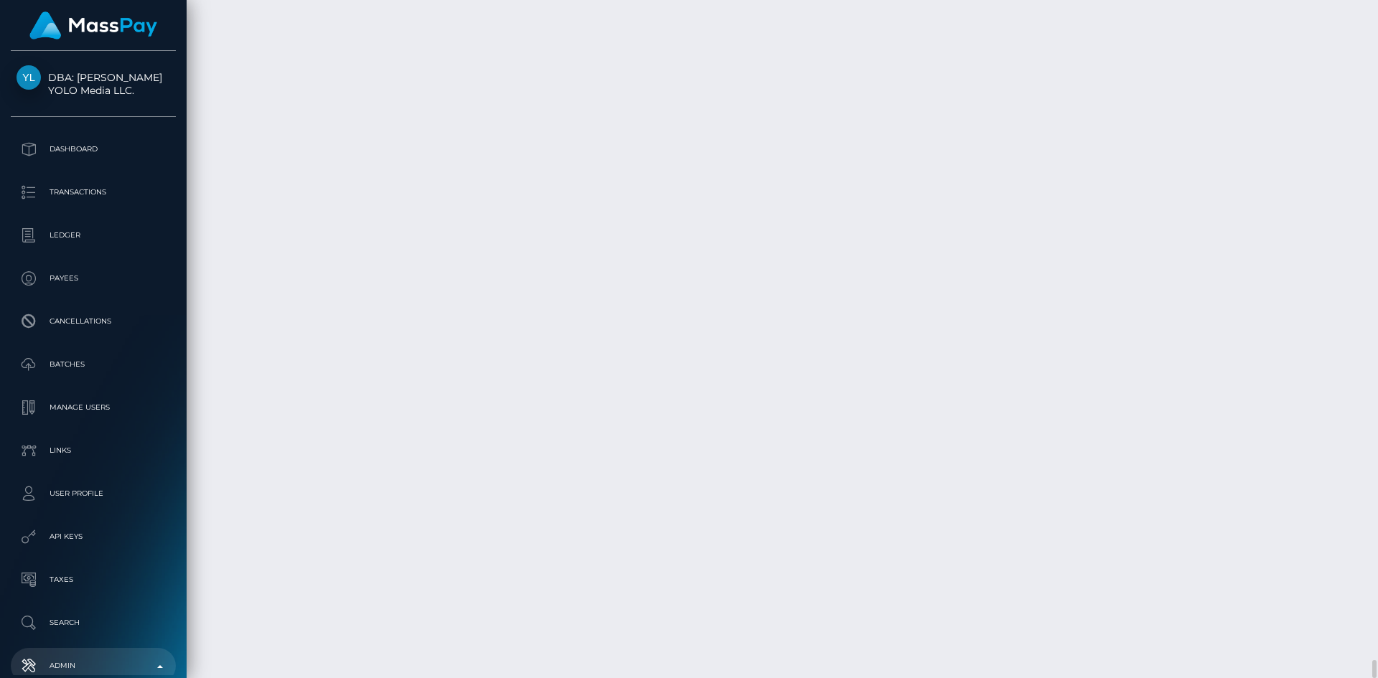
paste input "GAIA DIGITAL LLC"
type input "GAIA DIGITAL LLC"
paste input "Hidden"
type input "Hidden"
paste input "2024-001462064"
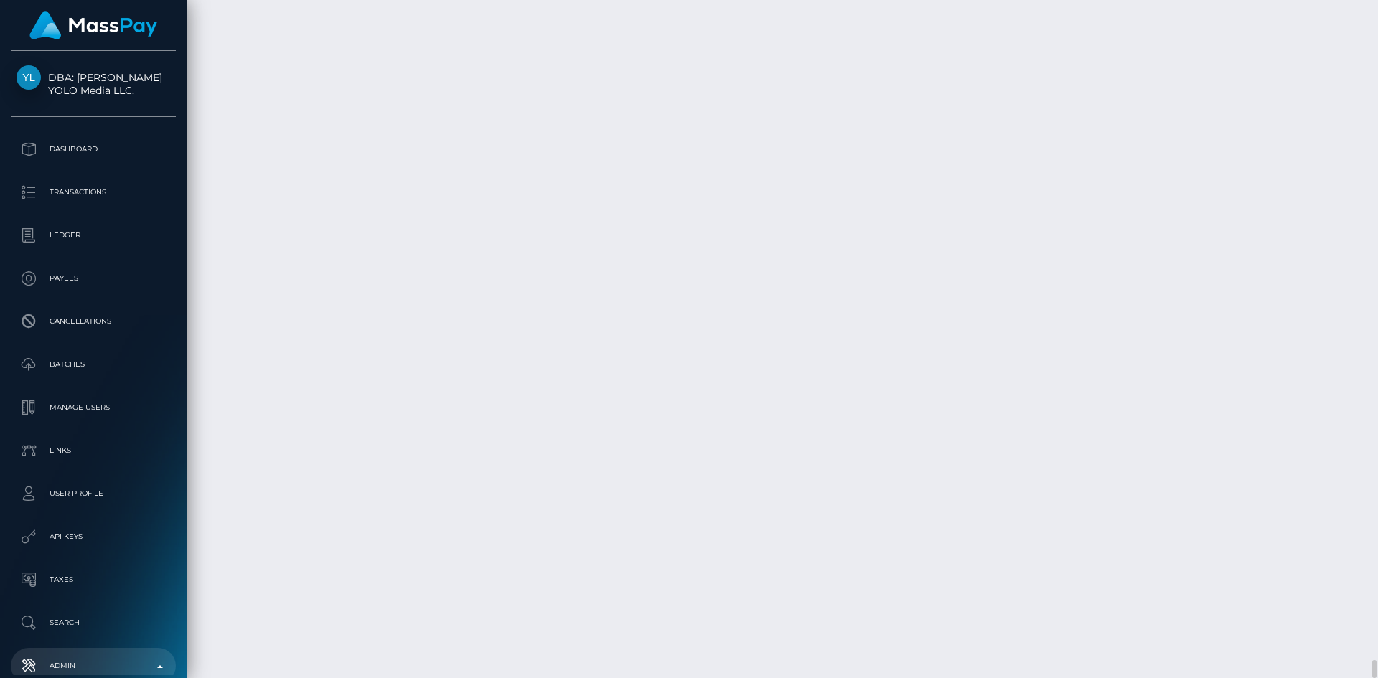
type input "2024-001462064"
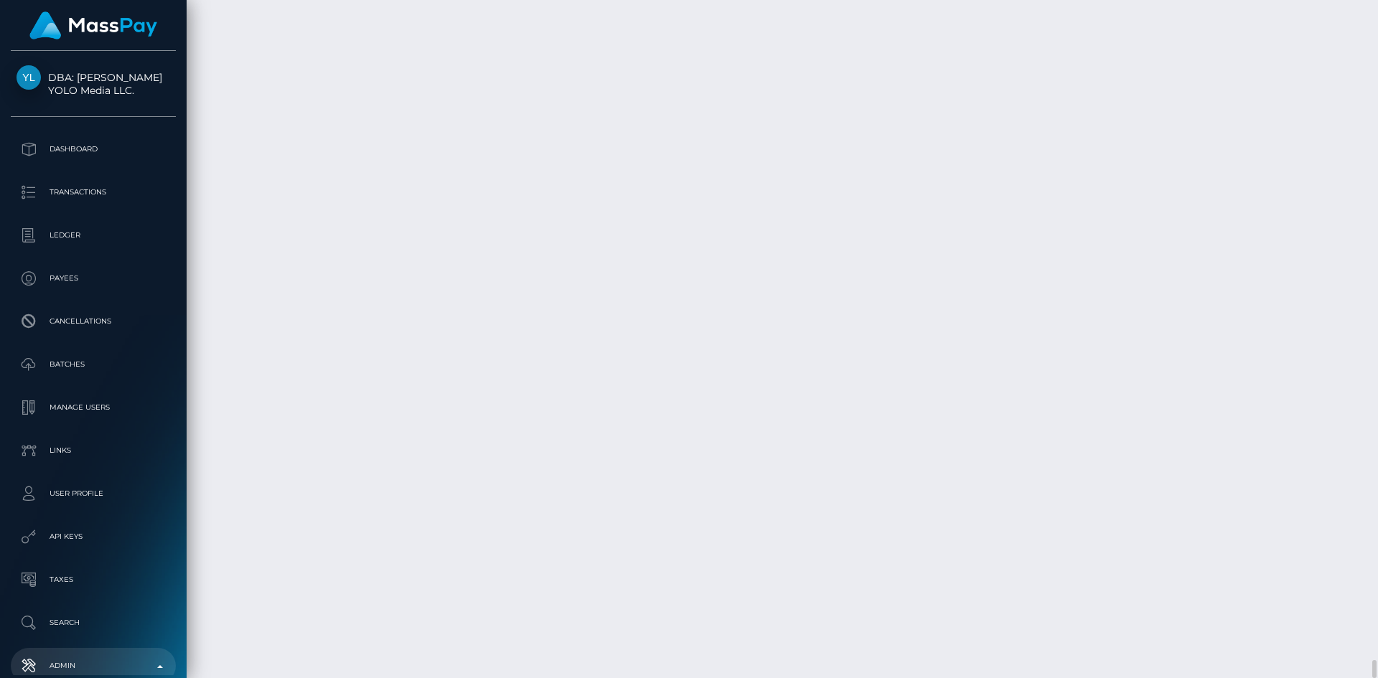
type input "[DATE]"
drag, startPoint x: 904, startPoint y: 459, endPoint x: 782, endPoint y: 454, distance: 122.2
paste input "[STREET_ADDRESS]"
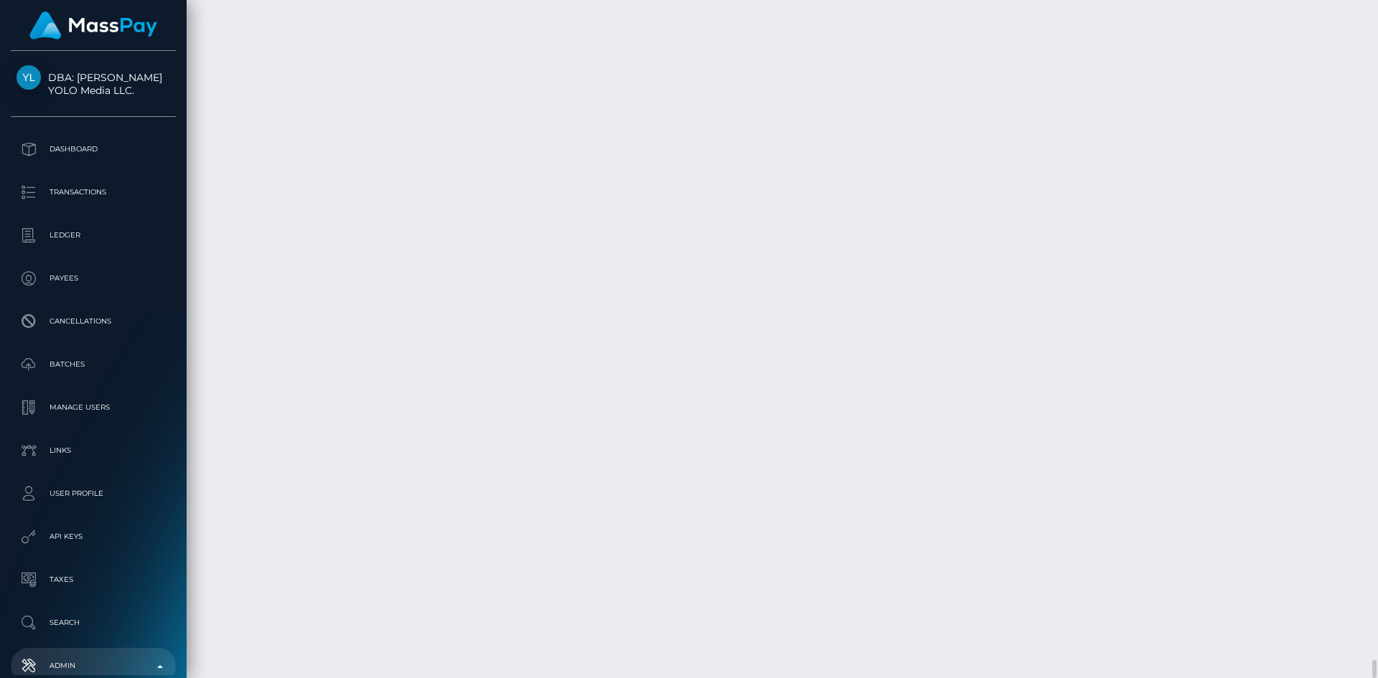
type input "[STREET_ADDRESS]"
drag, startPoint x: 1030, startPoint y: 459, endPoint x: 989, endPoint y: 456, distance: 40.3
paste input "Suite 320"
type input "Suite 320"
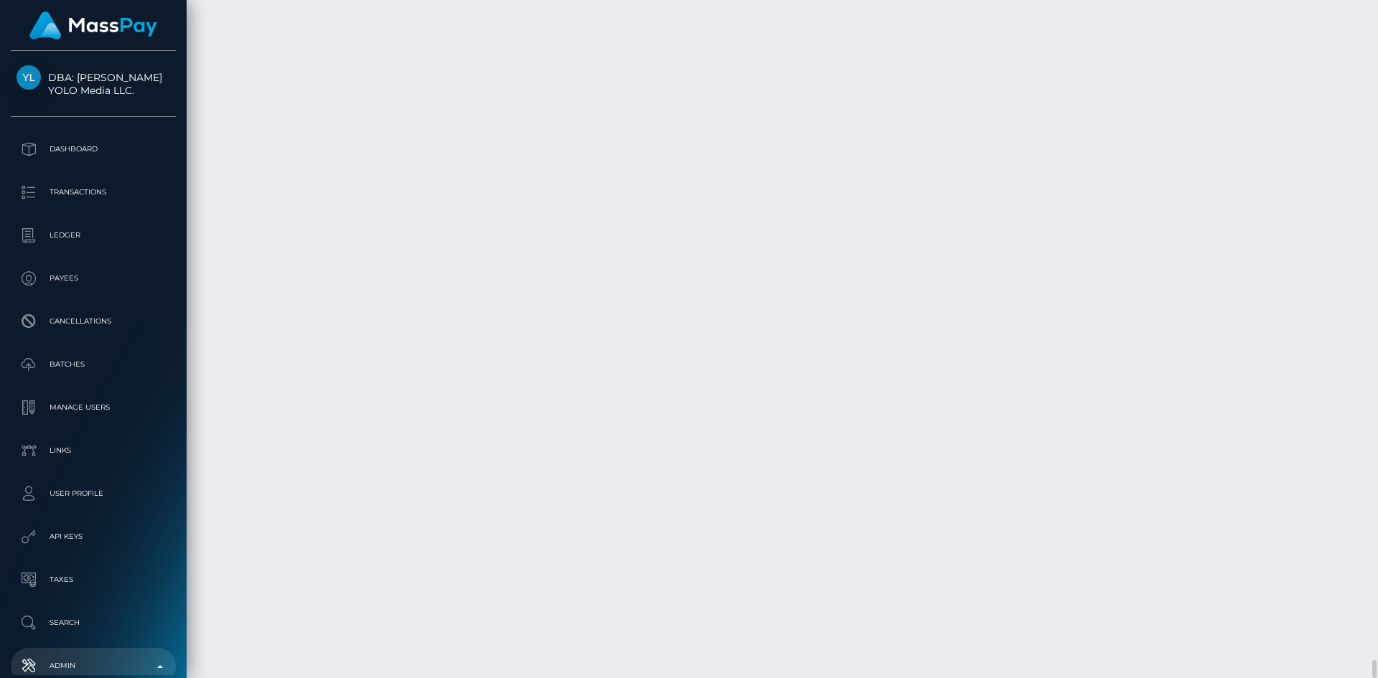
drag, startPoint x: 1228, startPoint y: 457, endPoint x: 1126, endPoint y: 458, distance: 101.2
type input "[GEOGRAPHIC_DATA]"
drag, startPoint x: 1308, startPoint y: 457, endPoint x: 1239, endPoint y: 450, distance: 69.2
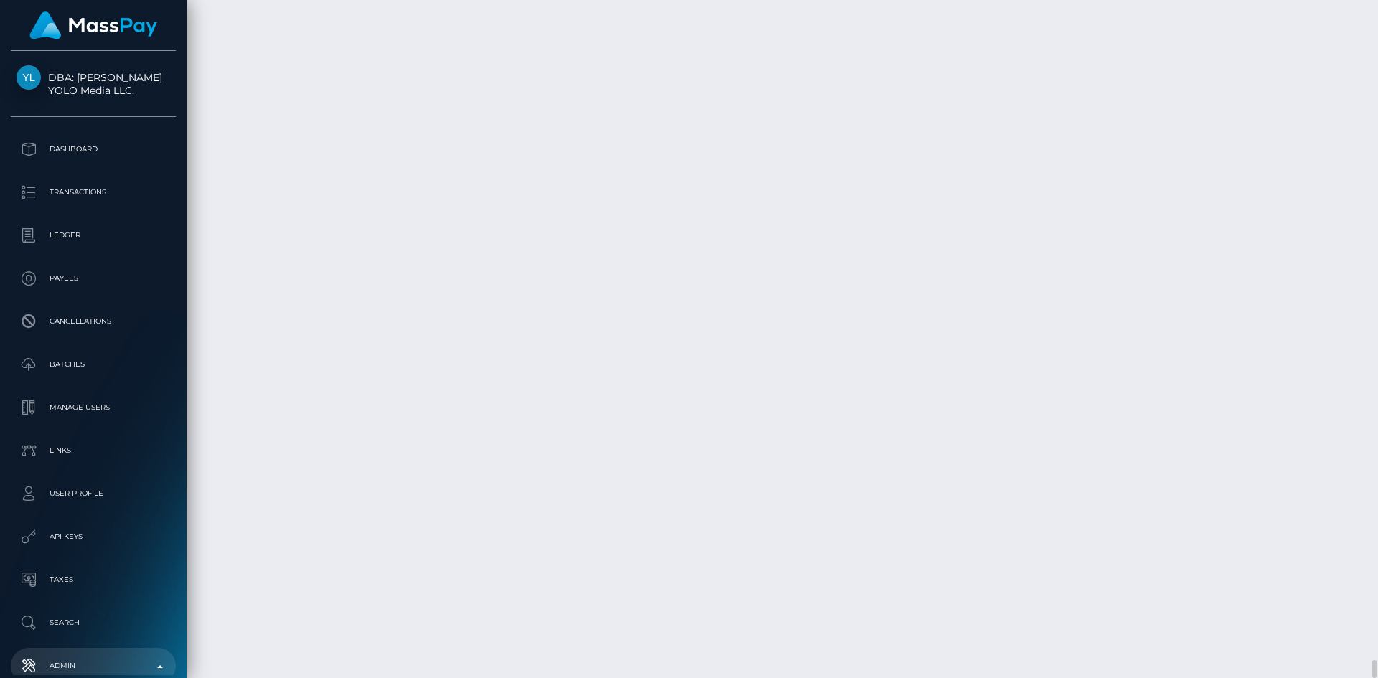
type input "FL"
drag, startPoint x: 252, startPoint y: 456, endPoint x: 211, endPoint y: 455, distance: 40.9
type input "33606"
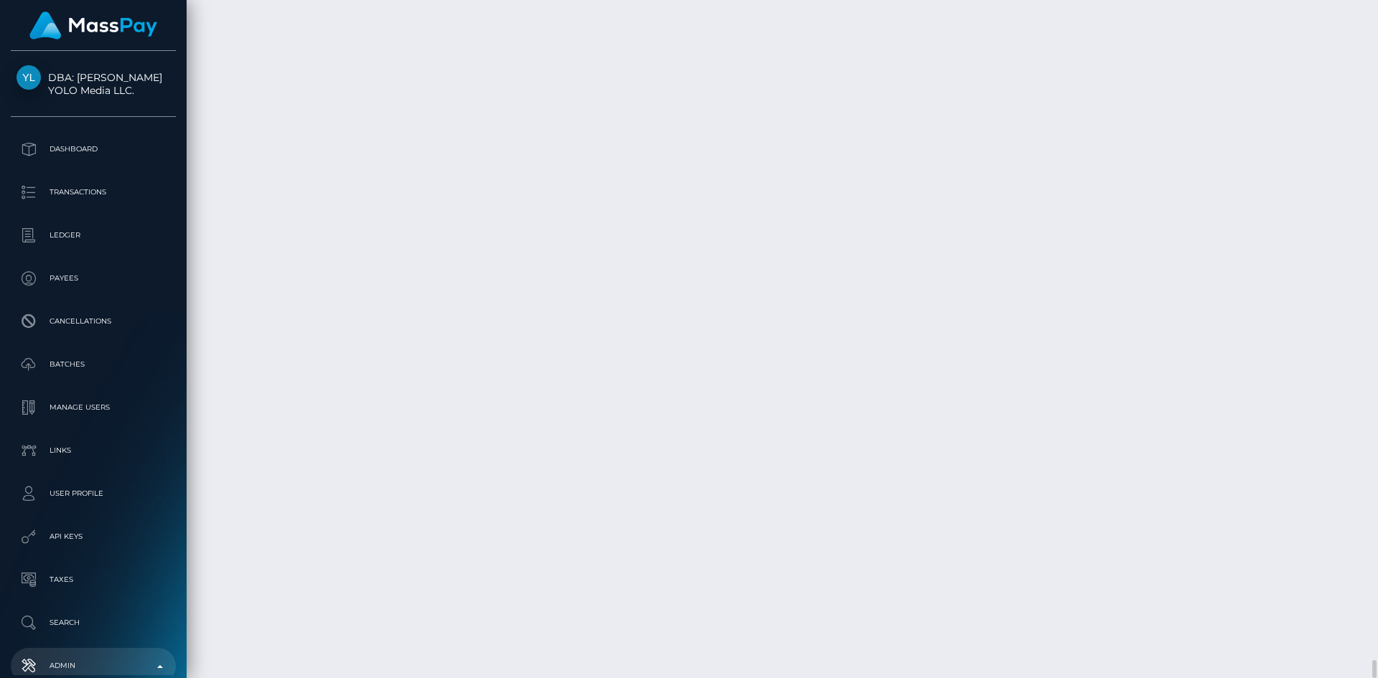
paste input "[PHONE_NUMBER]"
type input "[PHONE_NUMBER]"
paste input "[URL][DOMAIN_NAME]"
type input "[URL][DOMAIN_NAME]"
paste input "[PERSON_NAME][EMAIL_ADDRESS][DOMAIN_NAME]"
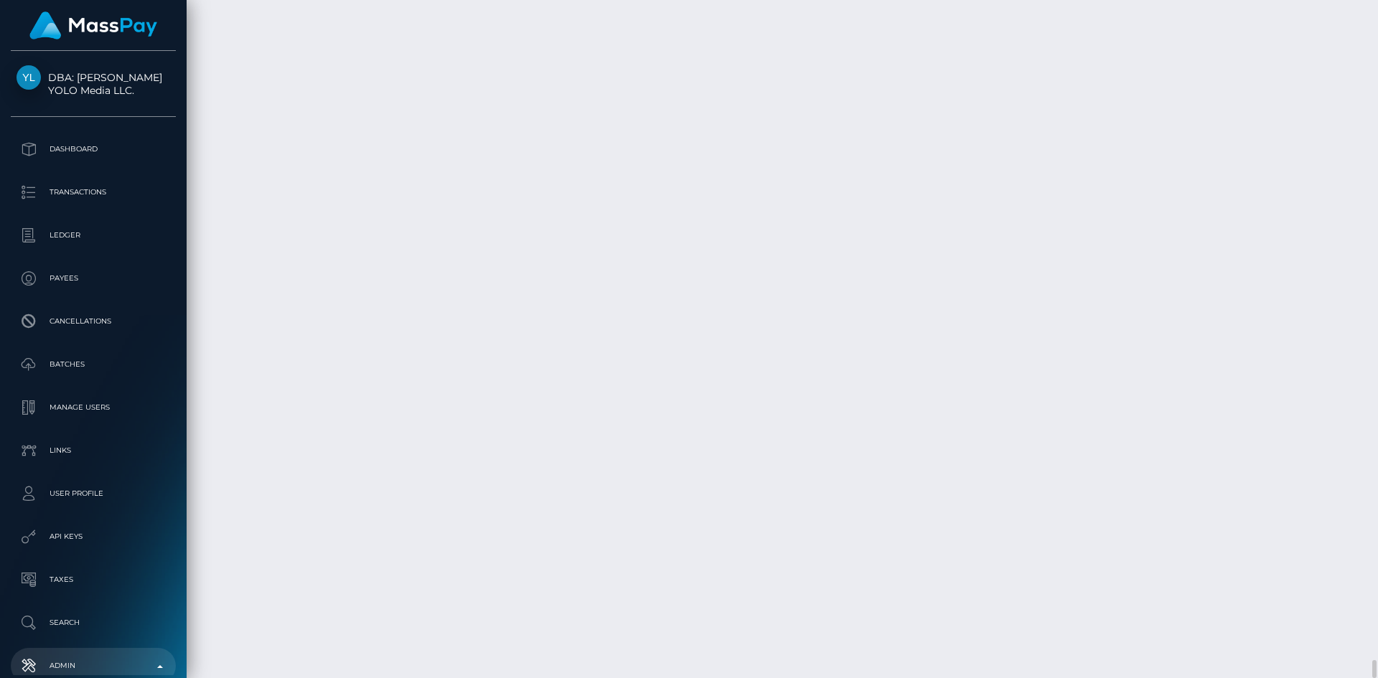
type input "[PERSON_NAME][EMAIL_ADDRESS][DOMAIN_NAME]"
type input "[PERSON_NAME]"
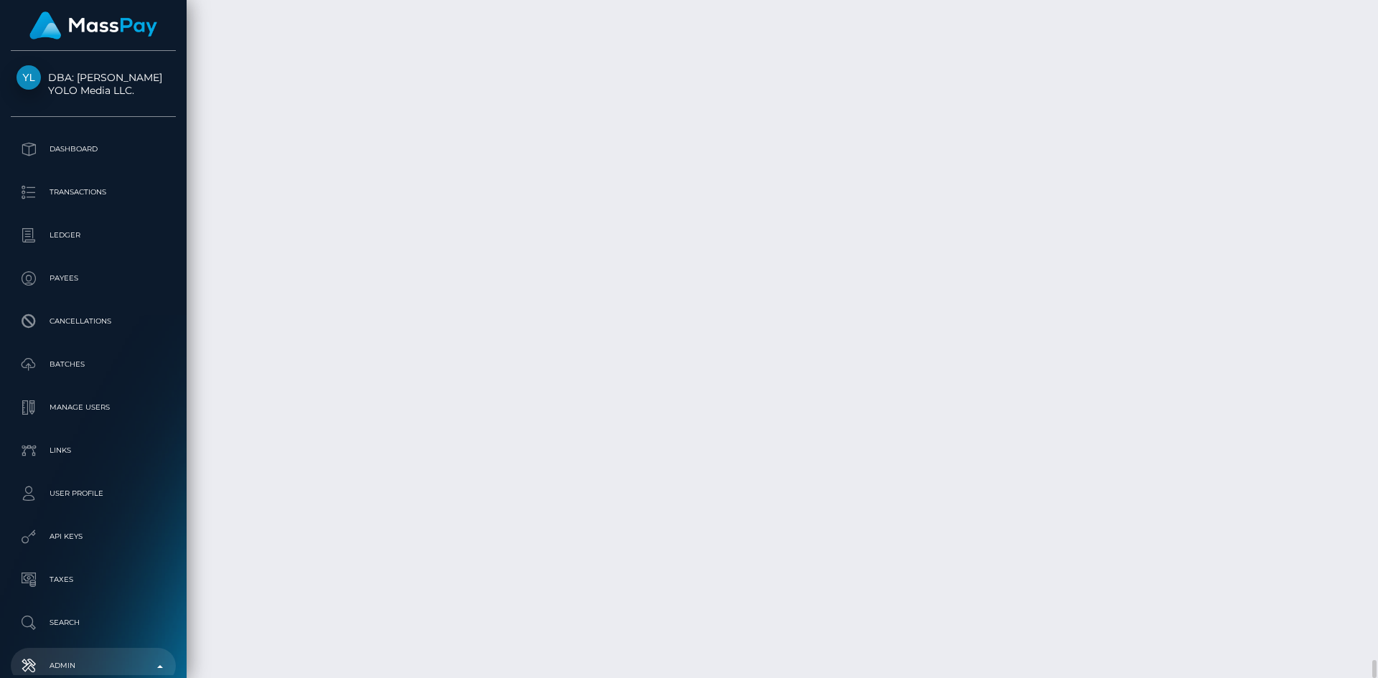
checkbox input "true"
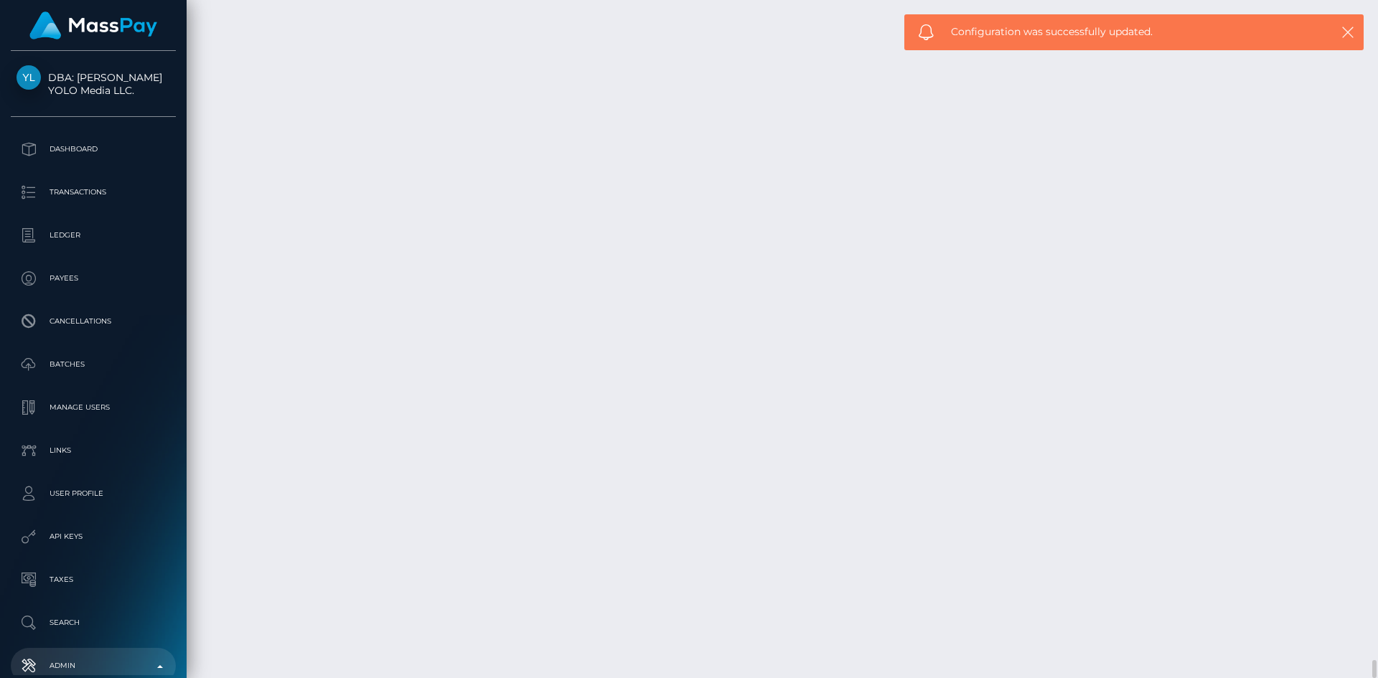
checkbox input "true"
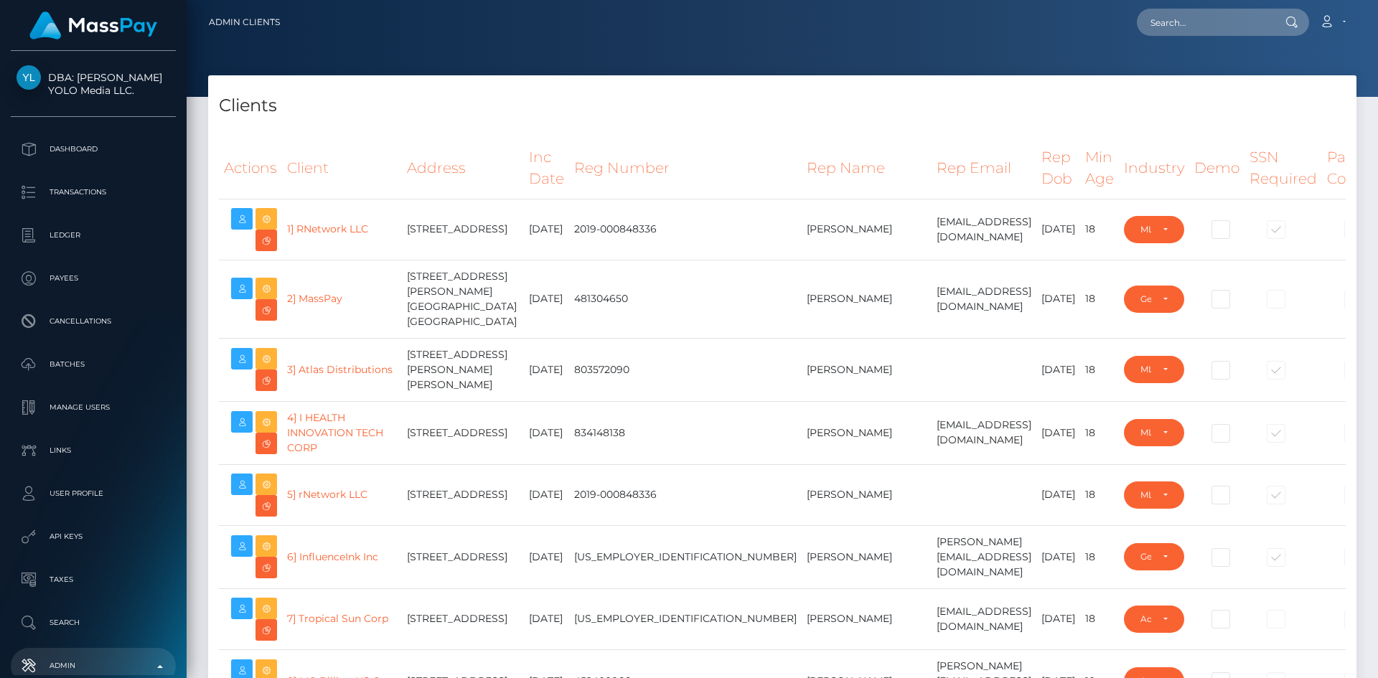
select select "223"
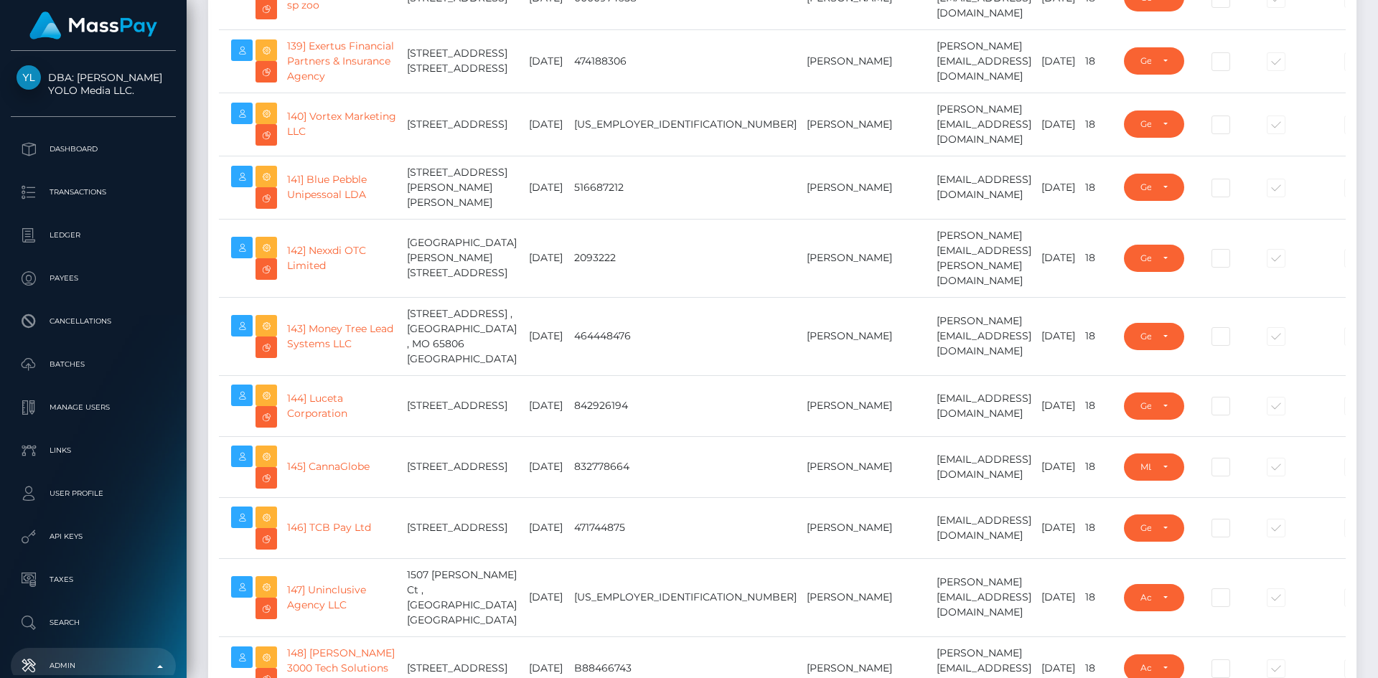
scroll to position [24431, 0]
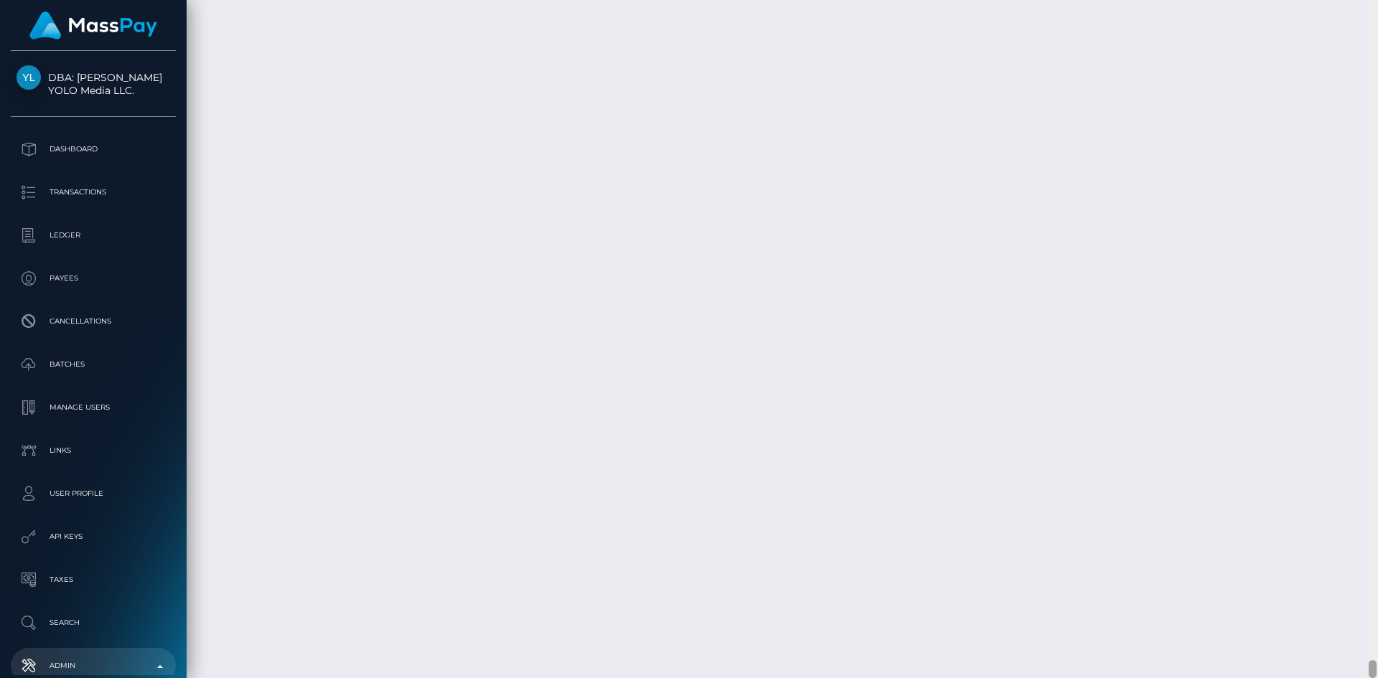
drag, startPoint x: 1375, startPoint y: 104, endPoint x: 1366, endPoint y: 708, distance: 603.9
click at [1366, 678] on html "DBA: [PERSON_NAME] YOLO Media LLC. Dashboard Transactions Ledger Payees" at bounding box center [689, 339] width 1378 height 678
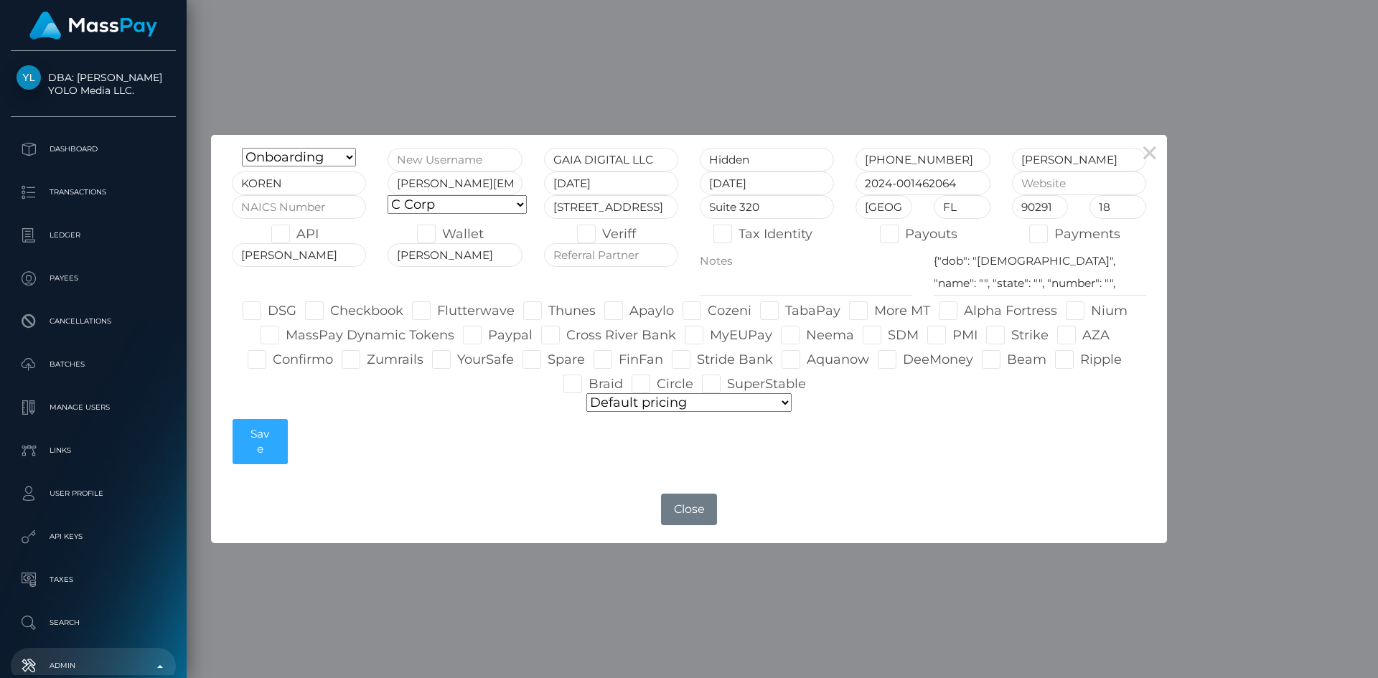
click at [297, 241] on span at bounding box center [297, 234] width 0 height 16
click at [297, 234] on input "API" at bounding box center [301, 229] width 9 height 9
checkbox input "true"
click at [905, 239] on span at bounding box center [905, 234] width 0 height 16
click at [905, 234] on input "Payouts" at bounding box center [909, 229] width 9 height 9
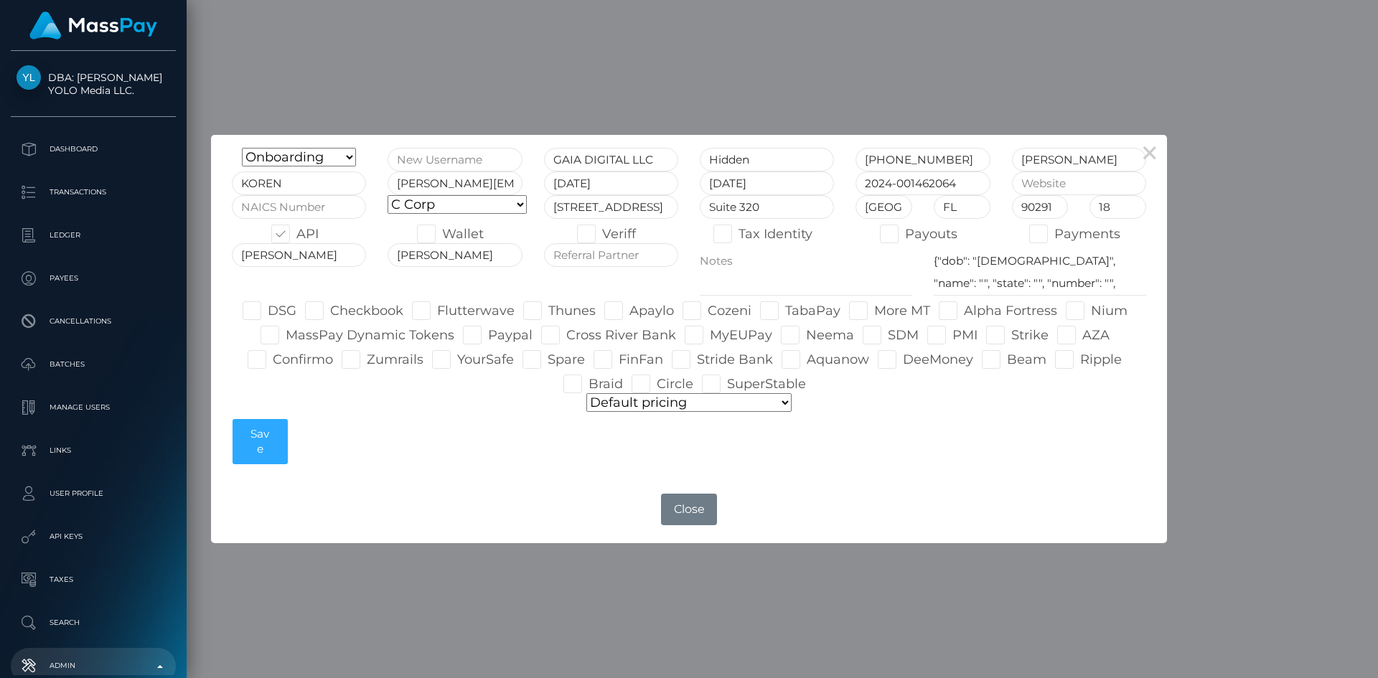
checkbox input "true"
paste input "[URL][DOMAIN_NAME]"
type input "[URL][DOMAIN_NAME]"
click at [1001, 262] on textarea "{"dob": "[DEMOGRAPHIC_DATA]", "name": "", "state": "", "number": "", "address":…" at bounding box center [1040, 269] width 213 height 52
click at [1017, 262] on textarea "{"dob": "[DEMOGRAPHIC_DATA]", "name": "", "state": "", "number": "", "address":…" at bounding box center [1040, 269] width 213 height 52
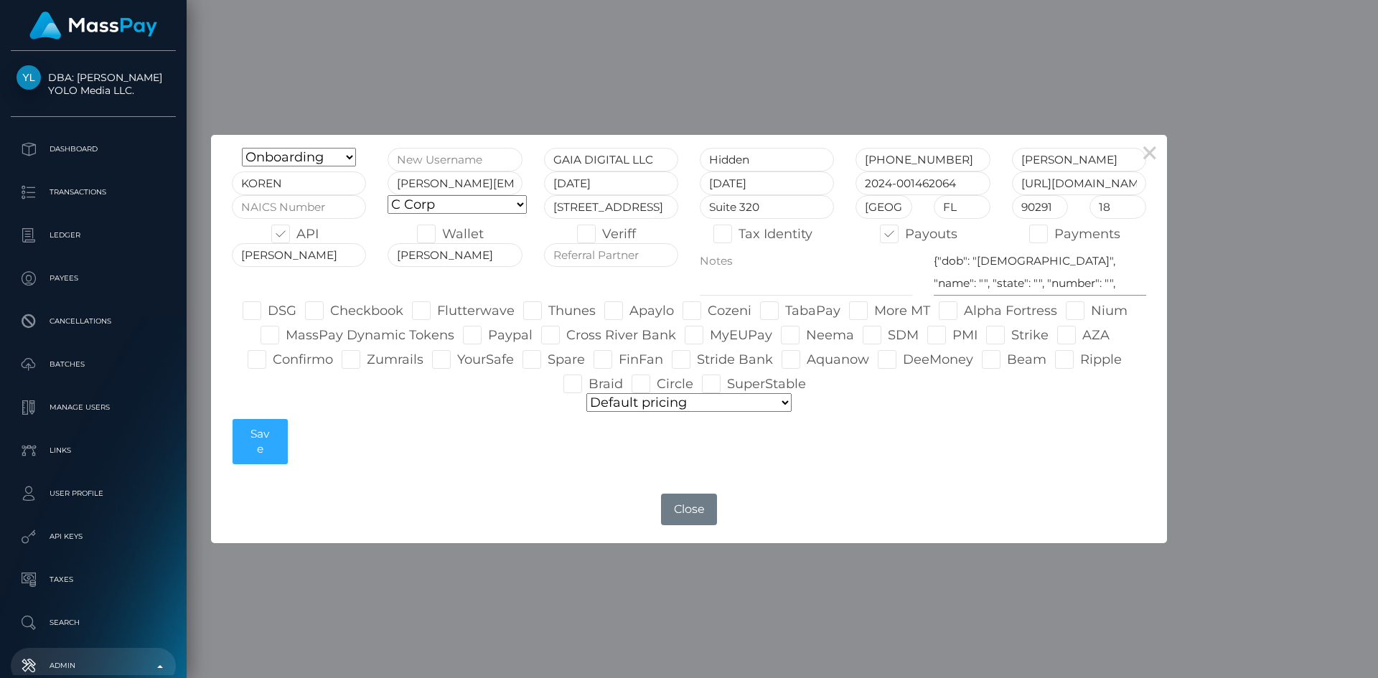
click at [1032, 260] on textarea "{"dob": "[DEMOGRAPHIC_DATA]", "name": "", "state": "", "number": "", "address":…" at bounding box center [1040, 269] width 213 height 52
click at [1094, 259] on textarea "{"dob": "[DEMOGRAPHIC_DATA]", "name": "", "state": "", "number": "", "address":…" at bounding box center [1040, 269] width 213 height 52
paste textarea "[PERSON_NAME]"
paste textarea "[US_STATE]"
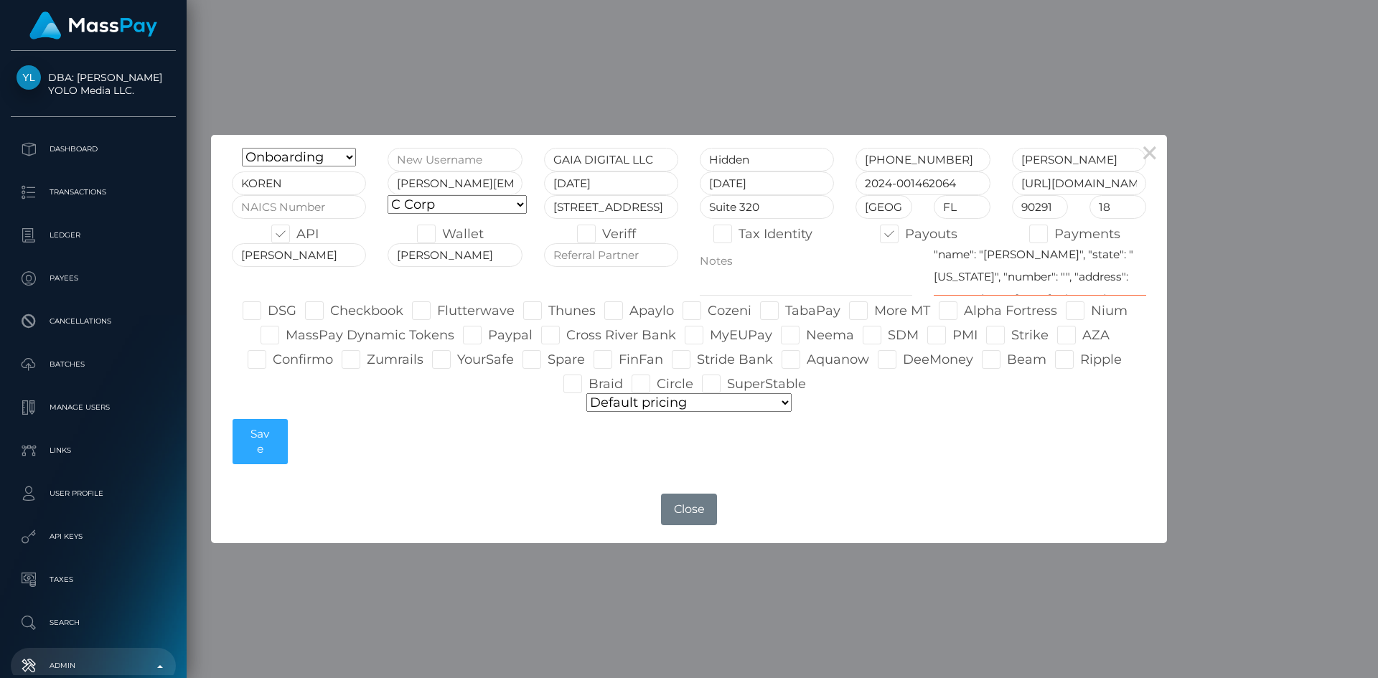
paste textarea "[STREET_ADDRESS]"
click at [1069, 287] on textarea "{"dob": "[DEMOGRAPHIC_DATA]", "name": "", "state": "", "number": "", "address":…" at bounding box center [1040, 269] width 213 height 52
click at [1087, 287] on textarea "{"dob": "[DEMOGRAPHIC_DATA]", "name": "", "state": "", "number": "", "address":…" at bounding box center [1040, 269] width 213 height 52
click at [1101, 287] on textarea "{"dob": "[DEMOGRAPHIC_DATA]", "name": "", "state": "", "number": "", "address":…" at bounding box center [1040, 269] width 213 height 52
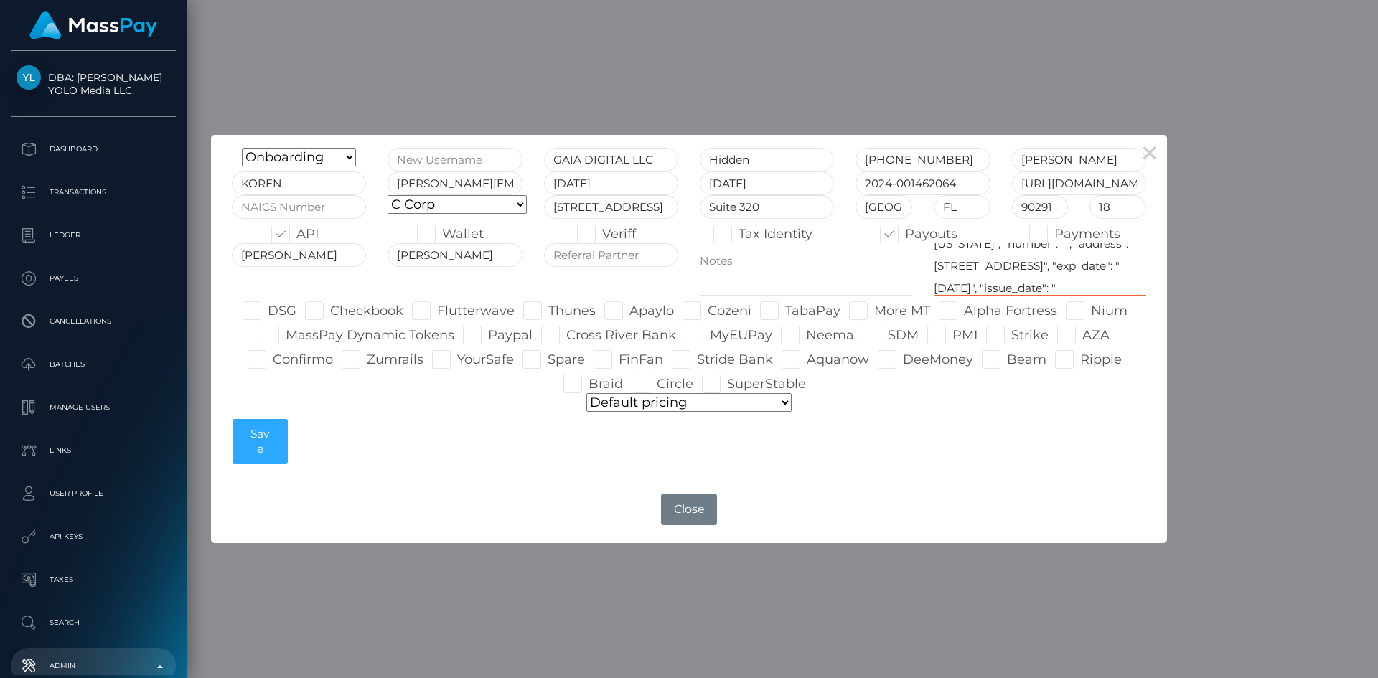
scroll to position [90, 0]
click at [1031, 281] on textarea "{"dob": "[DEMOGRAPHIC_DATA]", "name": "", "state": "", "number": "", "address":…" at bounding box center [1040, 269] width 213 height 52
click at [1051, 281] on textarea "{"dob": "1979-05-16", "name": "", "state": "", "number": "", "address": "", "ex…" at bounding box center [1040, 269] width 213 height 52
click at [946, 274] on textarea "{"dob": "1979-05-16", "name": "", "state": "", "number": "", "address": "", "ex…" at bounding box center [1040, 269] width 213 height 52
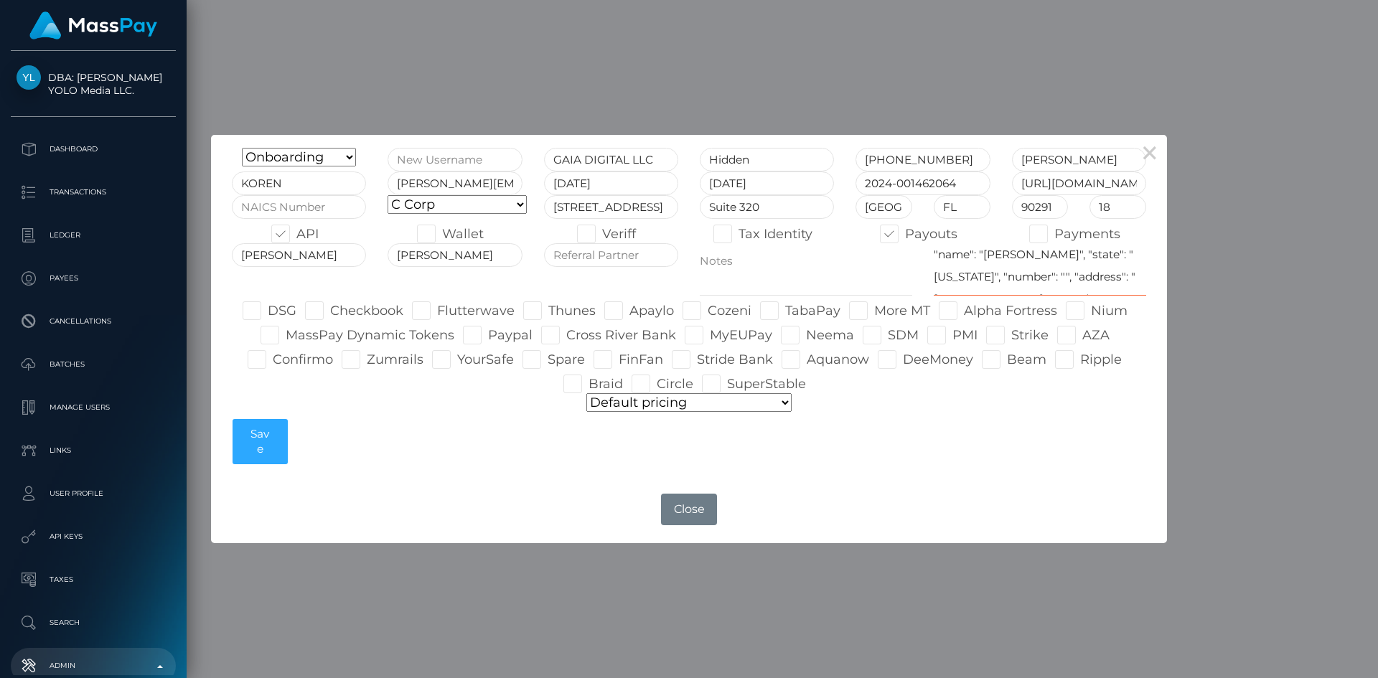
scroll to position [57, 0]
click at [996, 247] on textarea "{"dob": "1979-05-16", "name": "", "state": "", "number": "", "address": "", "ex…" at bounding box center [1040, 269] width 213 height 52
click at [1094, 261] on textarea "{"dob": "1979-05-16", "name": "", "state": "", "number": "", "address": "", "ex…" at bounding box center [1040, 269] width 213 height 52
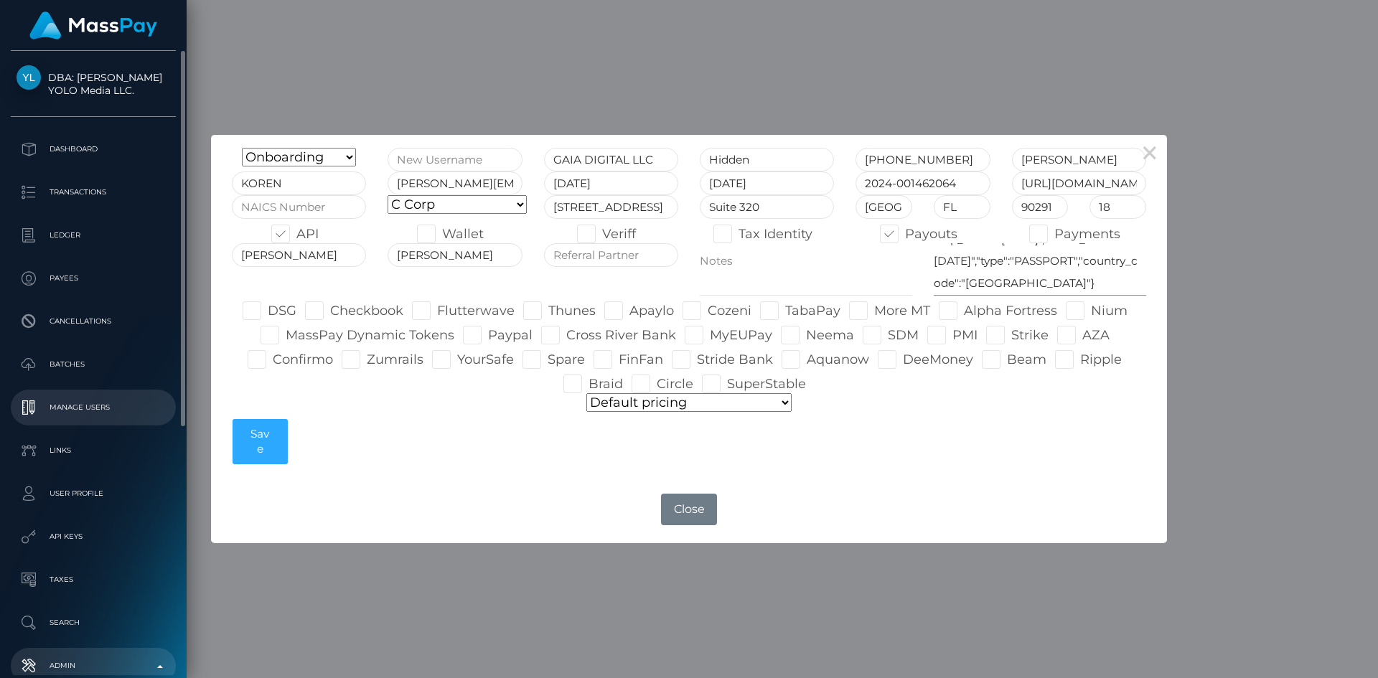
type textarea "{"dob": "1996-03-01", "name": "ADAM KOREN", "state": "Arizona", "number": "5453…"
drag, startPoint x: 425, startPoint y: 311, endPoint x: 447, endPoint y: 368, distance: 60.9
click at [437, 311] on span at bounding box center [437, 311] width 0 height 16
click at [437, 311] on input "Flutterwave" at bounding box center [441, 306] width 9 height 9
checkbox input "true"
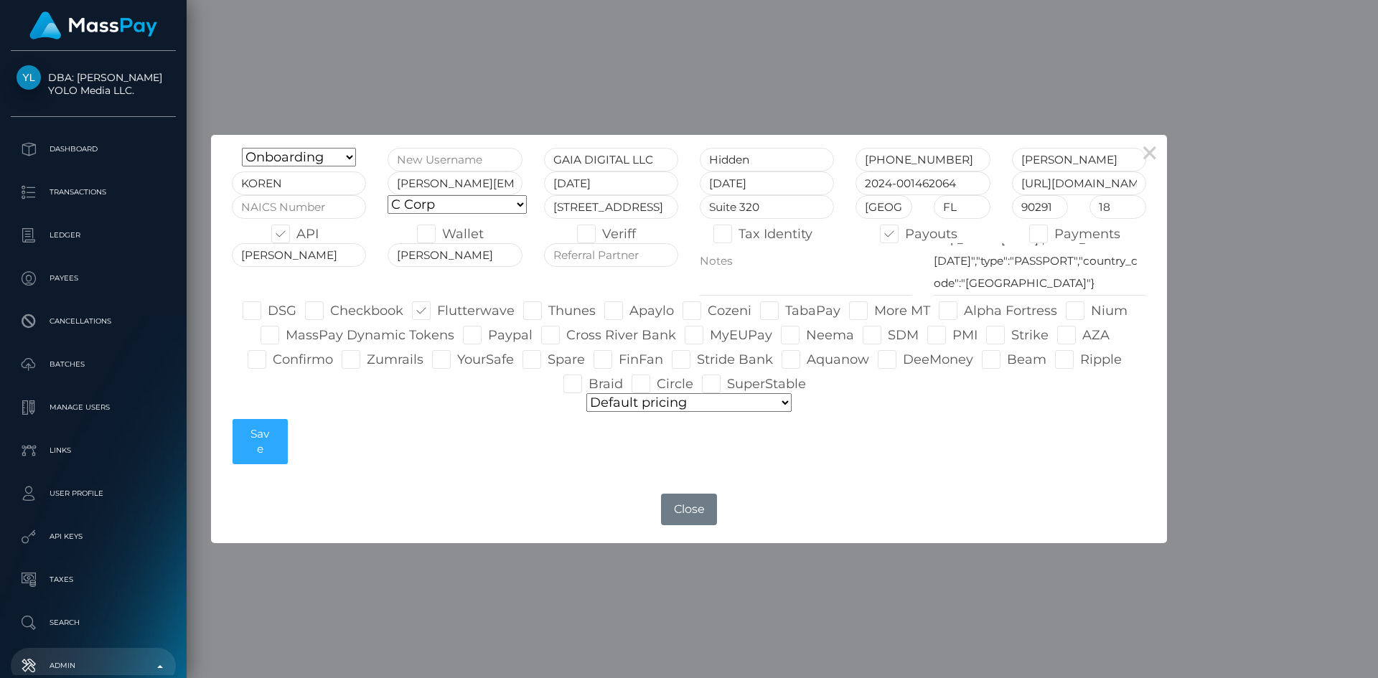
click at [330, 309] on span at bounding box center [330, 311] width 0 height 16
click at [330, 309] on input "Checkbook" at bounding box center [334, 306] width 9 height 9
checkbox input "true"
click at [549, 312] on span at bounding box center [549, 311] width 0 height 16
click at [549, 311] on input "Thunes" at bounding box center [553, 306] width 9 height 9
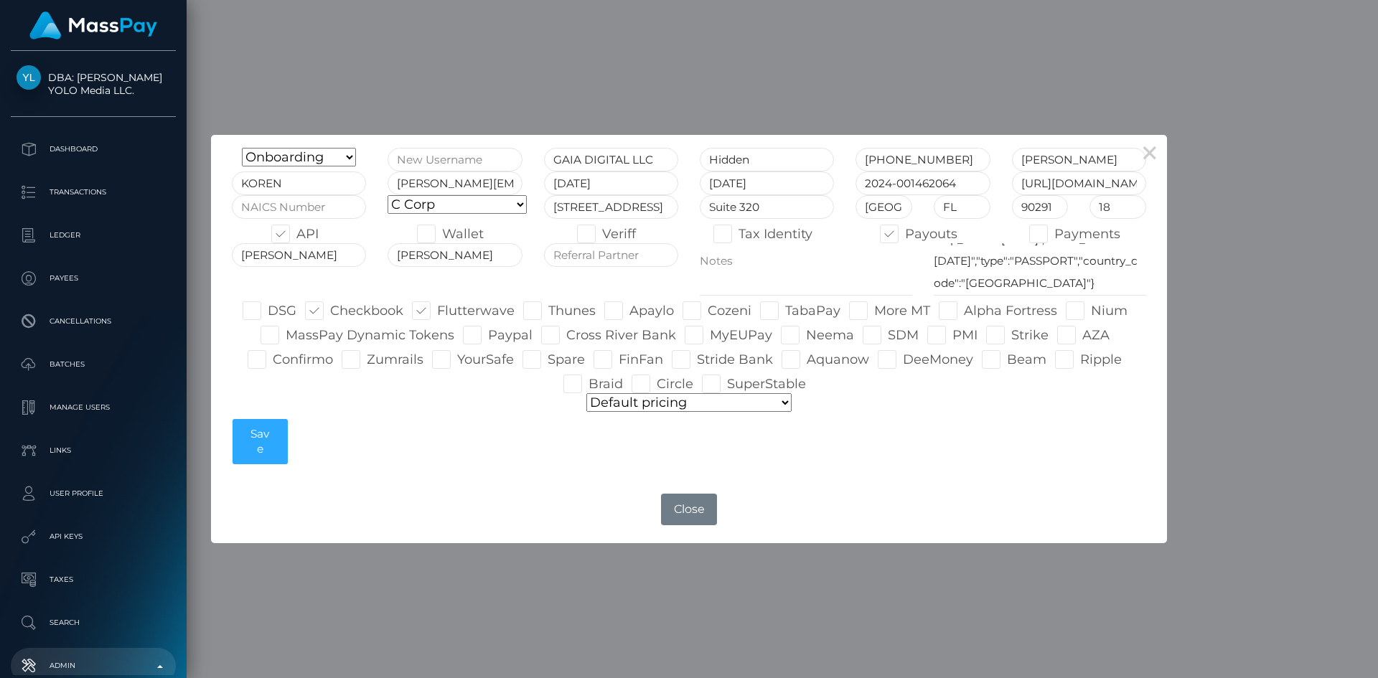
checkbox input "true"
click at [1091, 305] on span at bounding box center [1091, 311] width 0 height 16
click at [1091, 305] on input "Nium" at bounding box center [1095, 306] width 9 height 9
checkbox input "true"
click at [437, 307] on span at bounding box center [437, 311] width 0 height 16
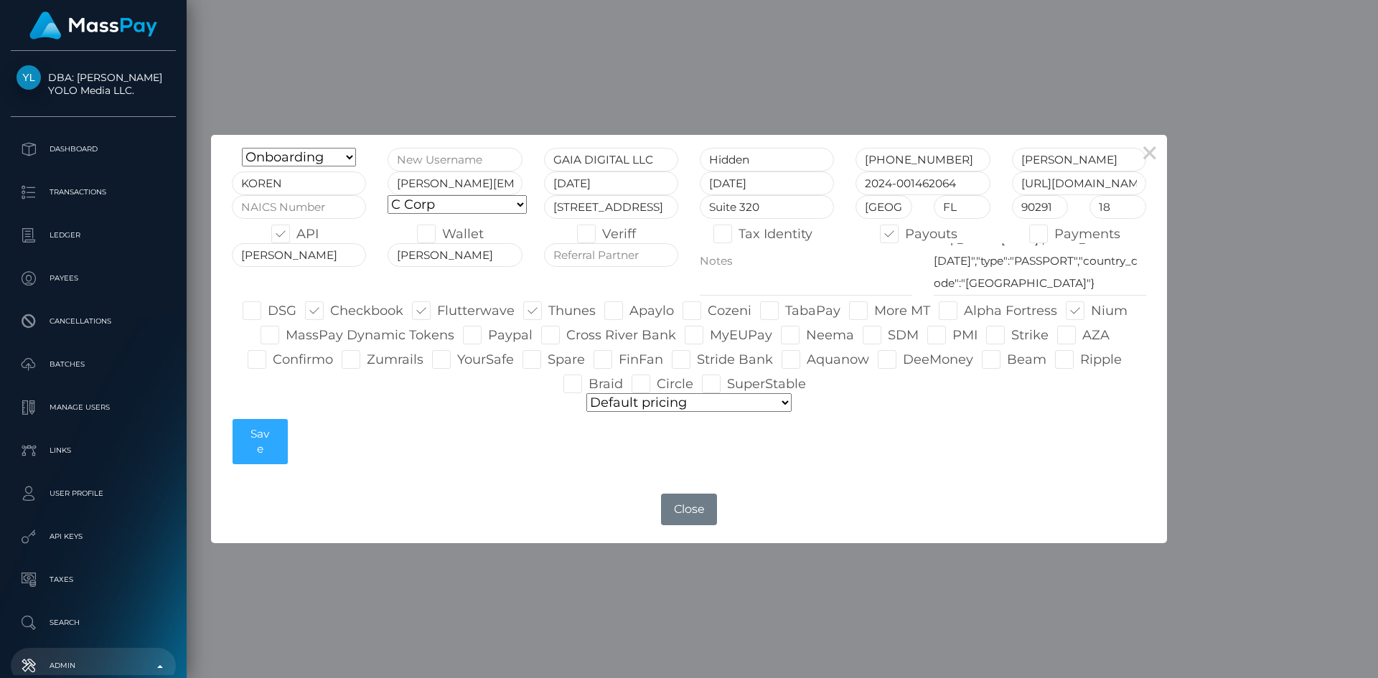
click at [437, 307] on input "Flutterwave" at bounding box center [441, 306] width 9 height 9
checkbox input "false"
click at [549, 306] on span at bounding box center [549, 311] width 0 height 16
click at [549, 306] on input "Thunes" at bounding box center [553, 306] width 9 height 9
checkbox input "false"
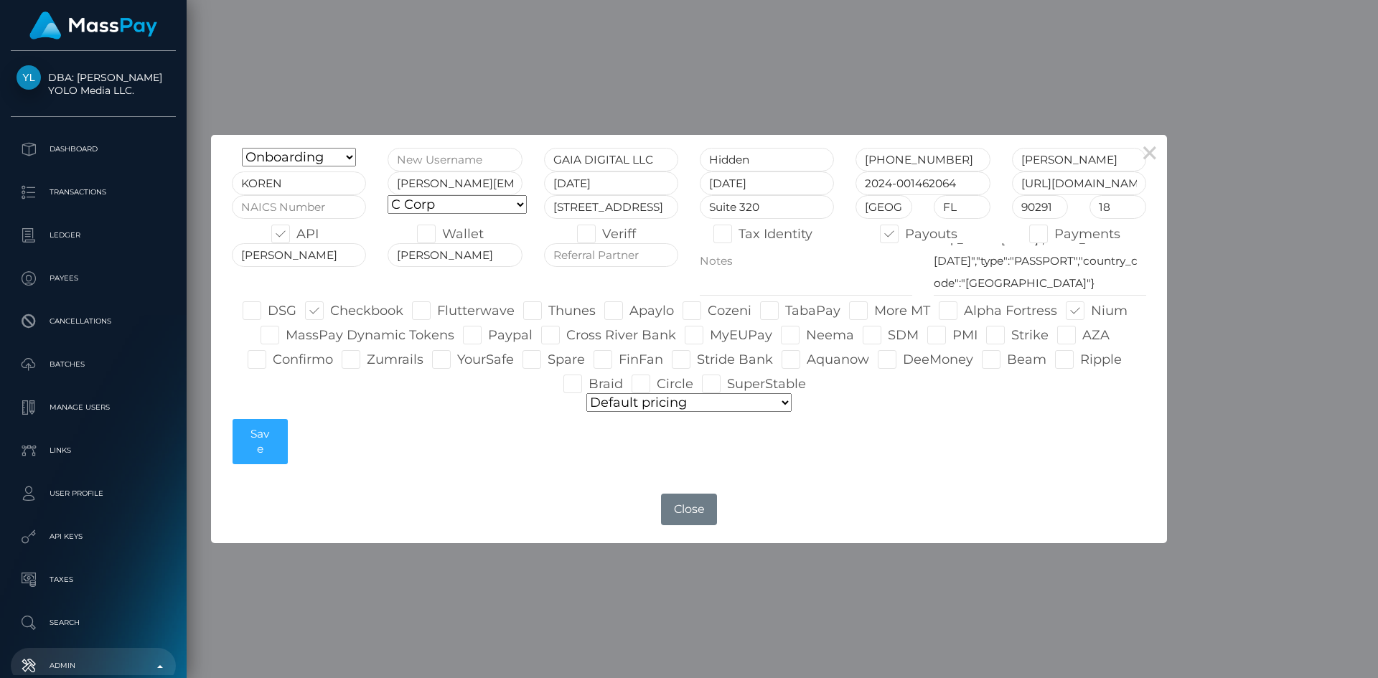
click at [1091, 307] on span at bounding box center [1091, 311] width 0 height 16
click at [1091, 307] on input "Nium" at bounding box center [1095, 306] width 9 height 9
checkbox input "false"
click at [286, 338] on span at bounding box center [286, 335] width 0 height 16
click at [286, 335] on input "MassPay Dynamic Tokens" at bounding box center [290, 330] width 9 height 9
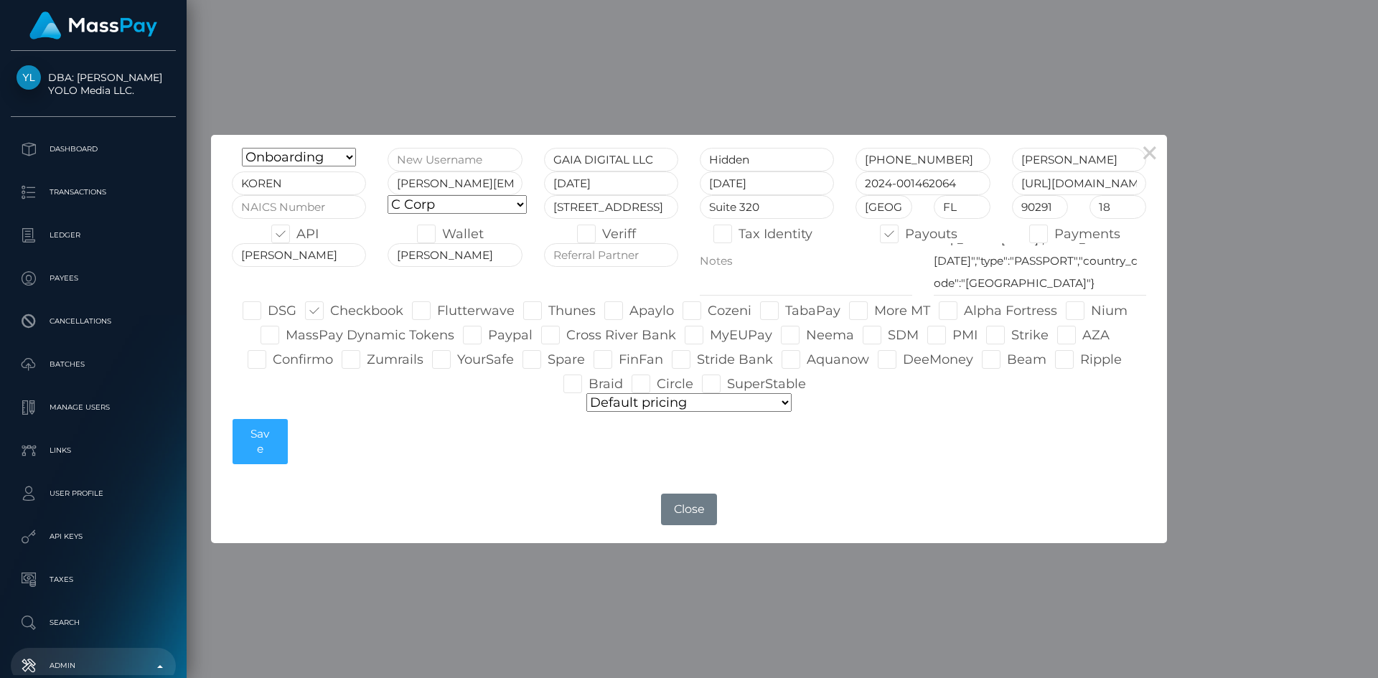
checkbox input "true"
click at [630, 319] on span at bounding box center [630, 311] width 0 height 16
click at [630, 311] on input "Apaylo" at bounding box center [634, 306] width 9 height 9
checkbox input "true"
click at [964, 309] on span at bounding box center [964, 311] width 0 height 16
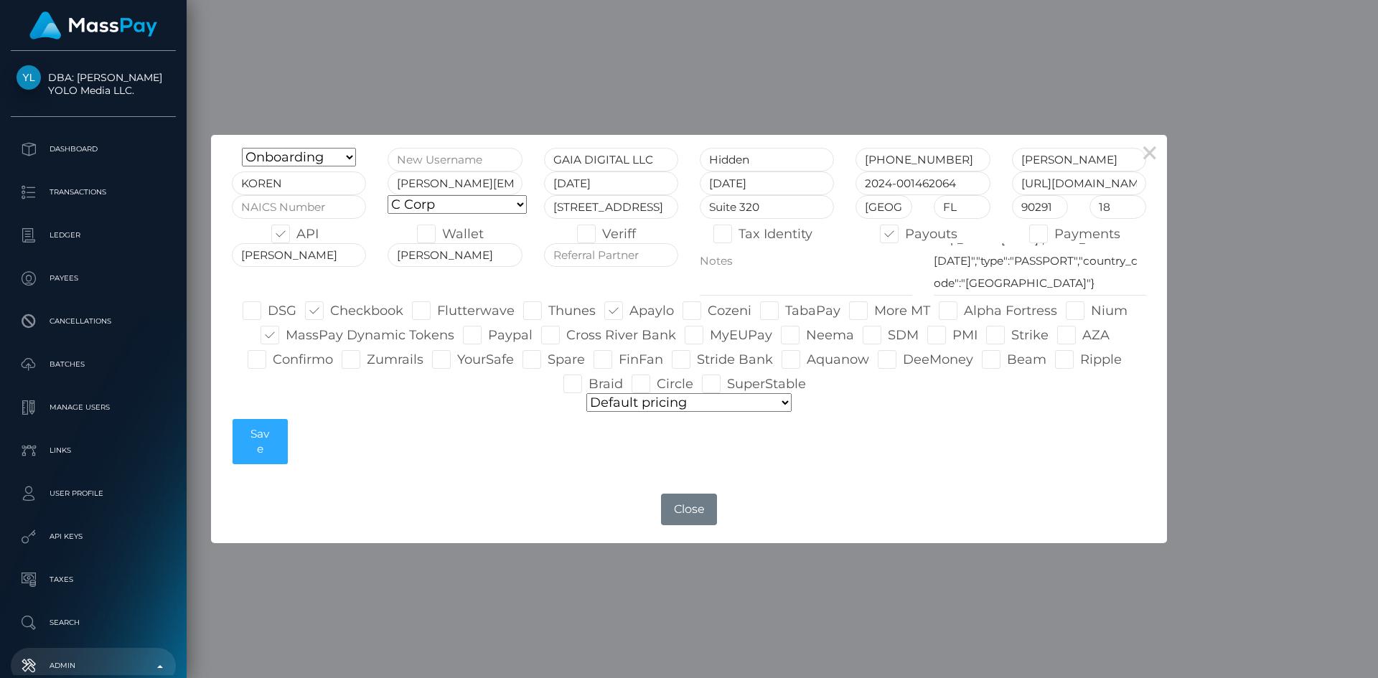
click at [964, 309] on input "Alpha Fortress" at bounding box center [968, 306] width 9 height 9
checkbox input "true"
click at [708, 310] on span at bounding box center [708, 311] width 0 height 16
click at [708, 310] on input "Cozeni" at bounding box center [712, 306] width 9 height 9
checkbox input "true"
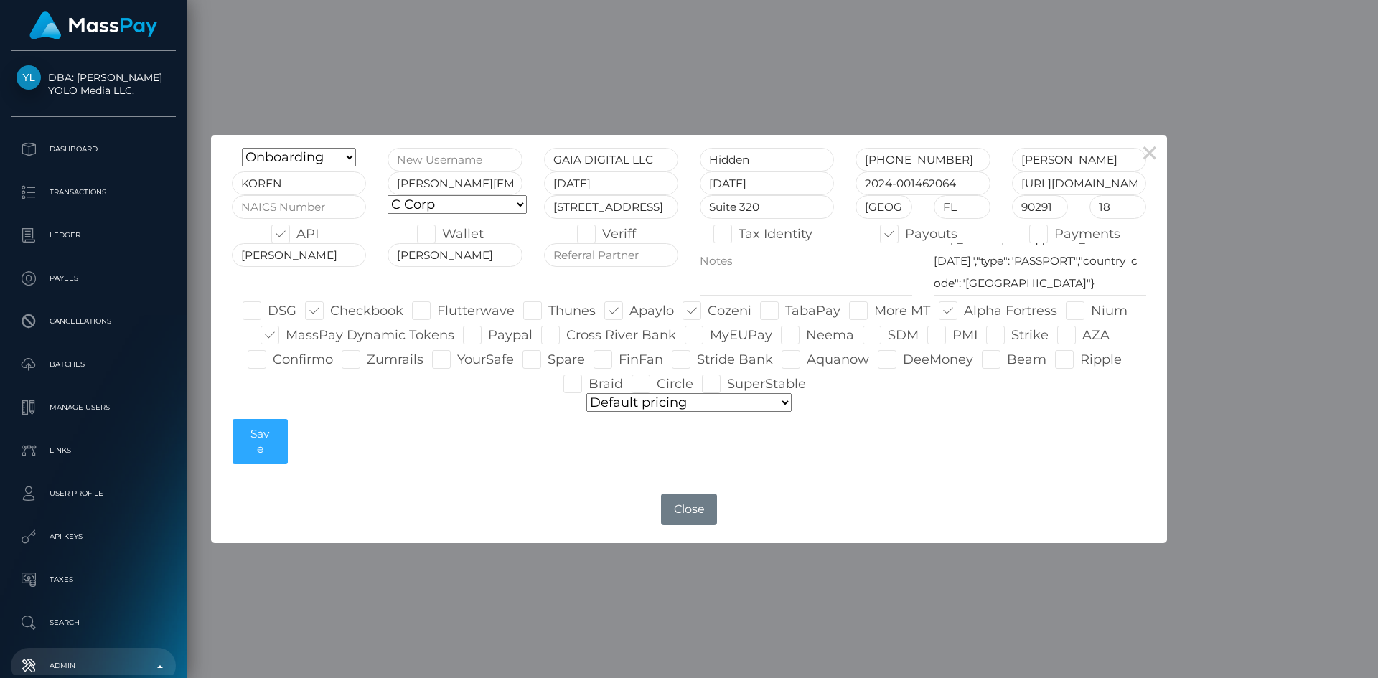
click at [273, 358] on span at bounding box center [273, 360] width 0 height 16
click at [273, 358] on input "Confirmo" at bounding box center [277, 354] width 9 height 9
checkbox input "true"
click at [1012, 335] on span at bounding box center [1012, 335] width 0 height 16
click at [1012, 335] on input "Strike" at bounding box center [1016, 330] width 9 height 9
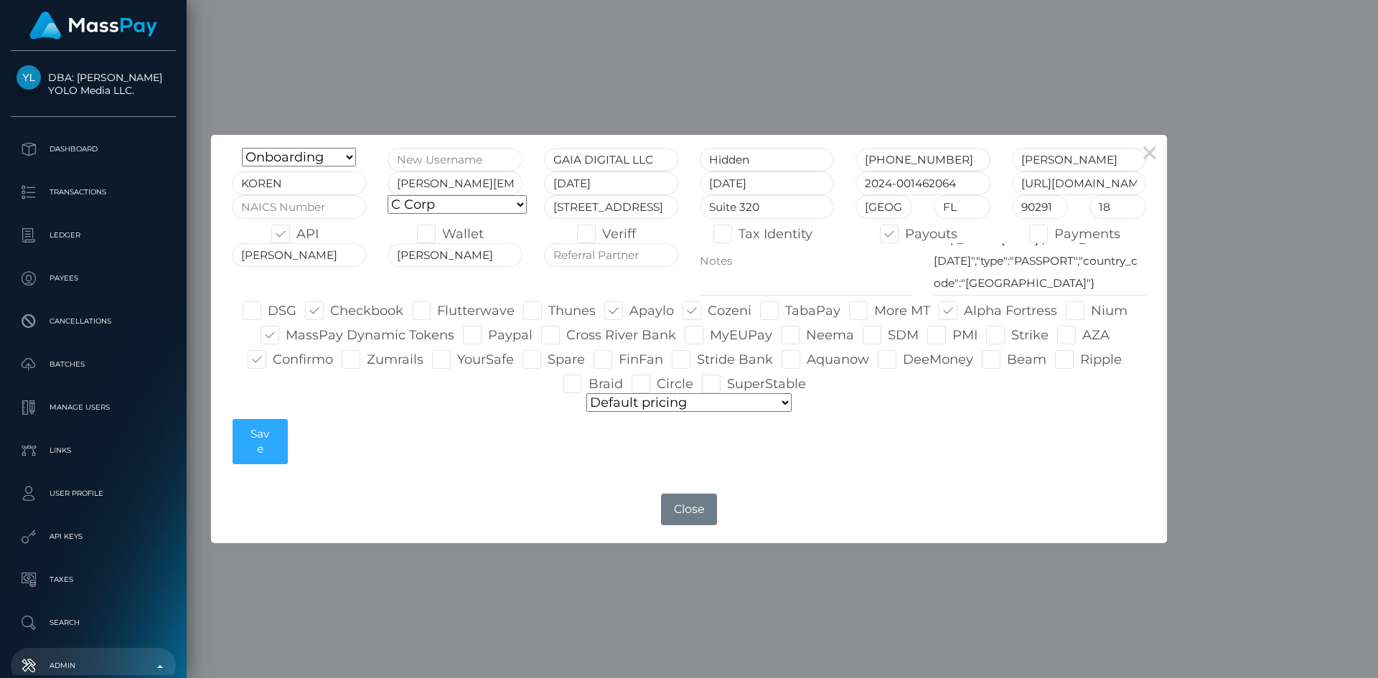
checkbox input "true"
click at [255, 451] on button "Save" at bounding box center [260, 442] width 55 height 46
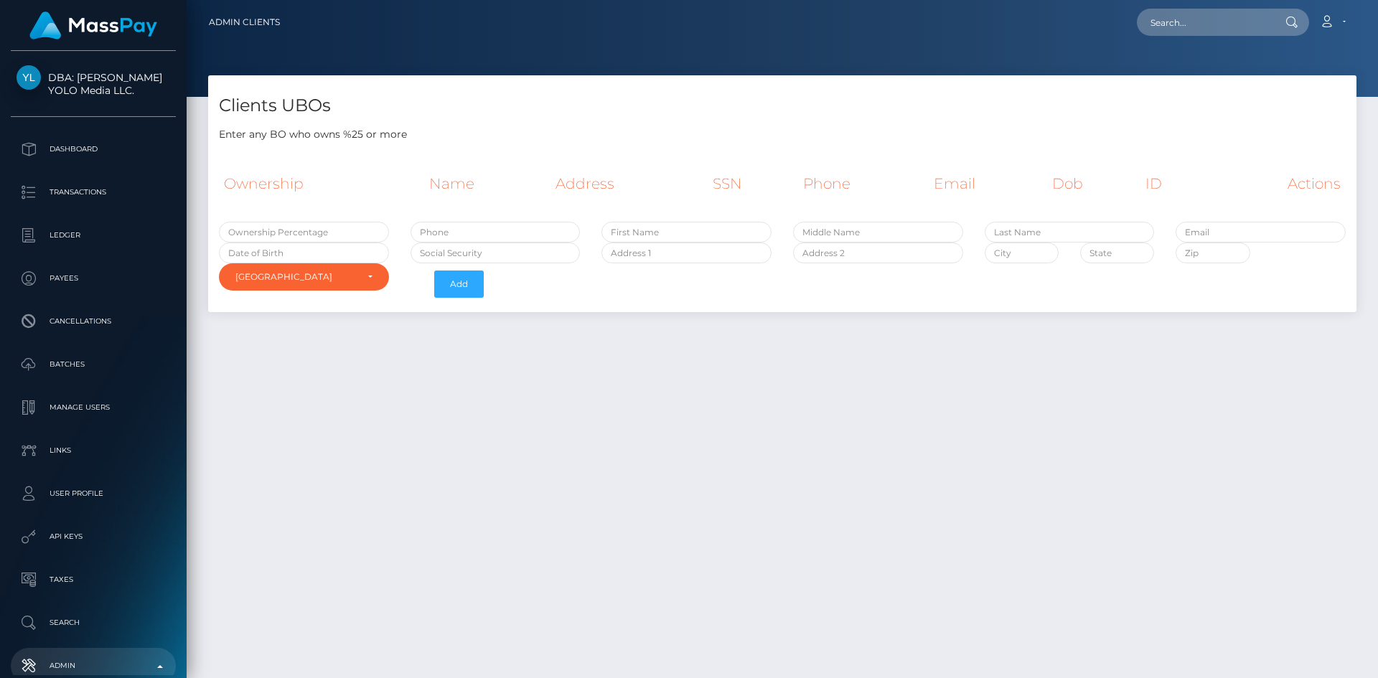
select select "223"
click at [314, 236] on input "text" at bounding box center [304, 232] width 170 height 21
type input "100"
paste input "[PERSON_NAME]"
type input "[PERSON_NAME]"
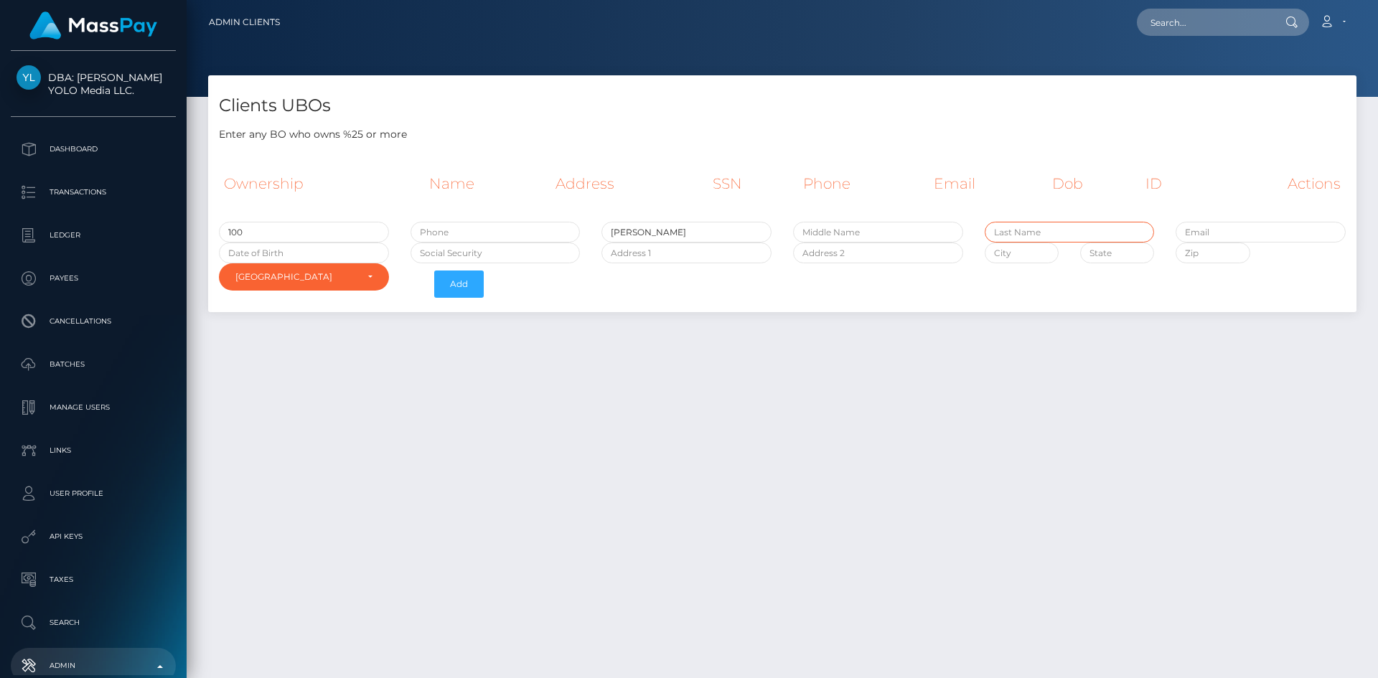
paste input "Koren"
type input "Koren"
paste input "[PERSON_NAME][EMAIL_ADDRESS][DOMAIN_NAME]"
type input "[PERSON_NAME][EMAIL_ADDRESS][DOMAIN_NAME]"
paste input "[STREET_ADDRESS]"
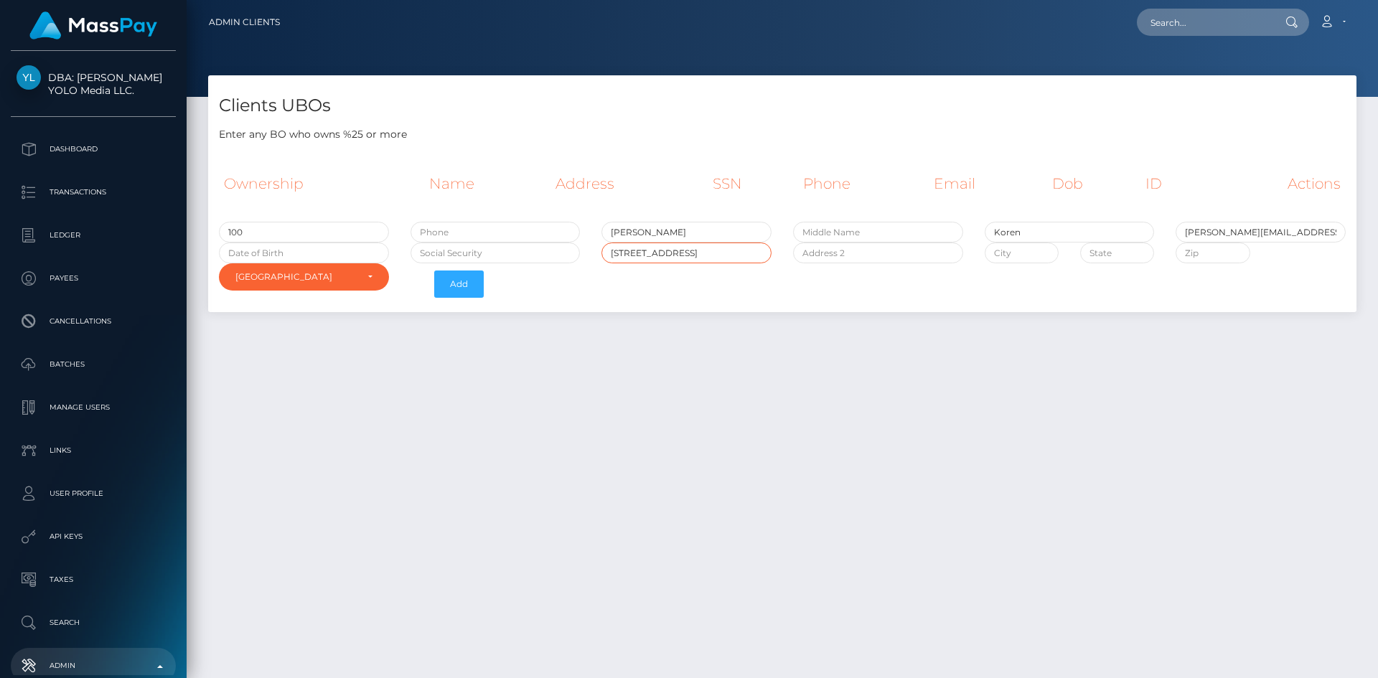
type input "[STREET_ADDRESS]"
click at [1004, 258] on input "text" at bounding box center [1022, 253] width 74 height 21
type input "Scottsdale"
click at [1099, 246] on input "text" at bounding box center [1118, 253] width 74 height 21
type input "AZ"
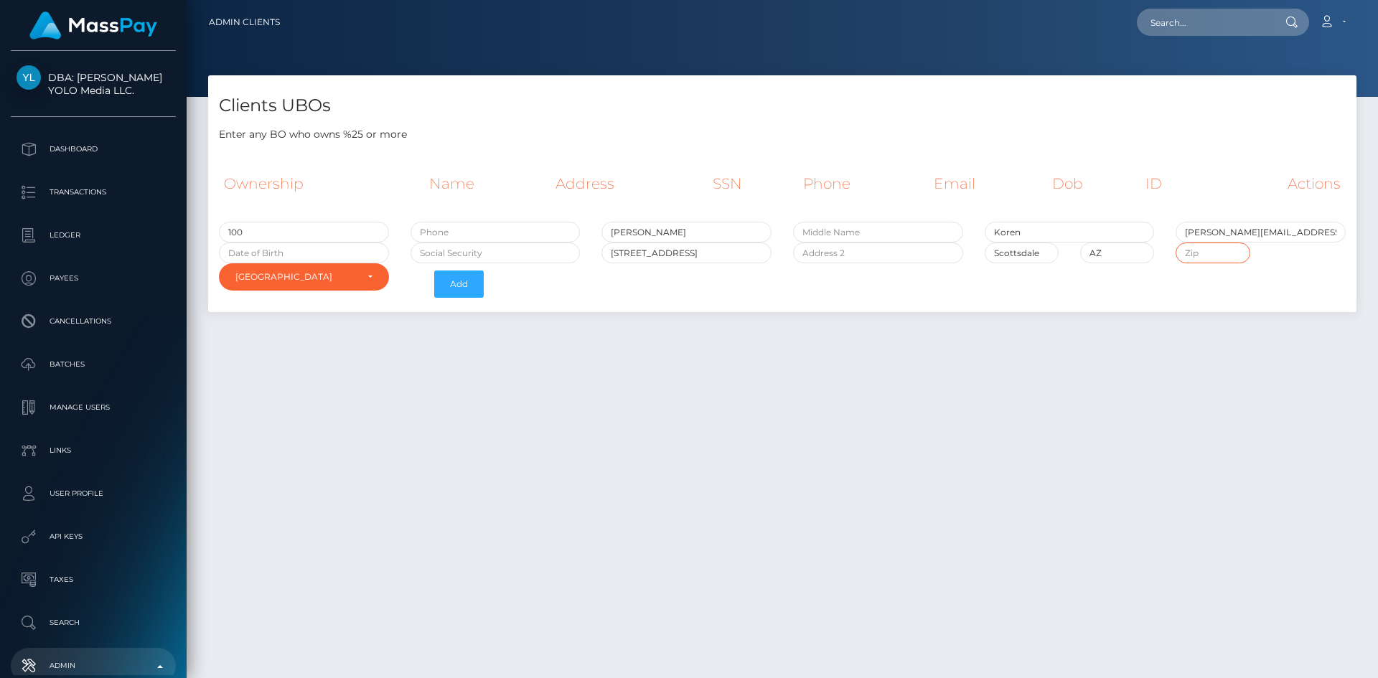
click at [1199, 258] on input "text" at bounding box center [1213, 253] width 74 height 21
type input "85258"
click at [1121, 346] on div "Clients UBOs Enter any BO who owns %25 or more Ownership Name Address SSN Phone…" at bounding box center [783, 370] width 1192 height 590
paste input "591-59-6459"
type input "591-59-6459"
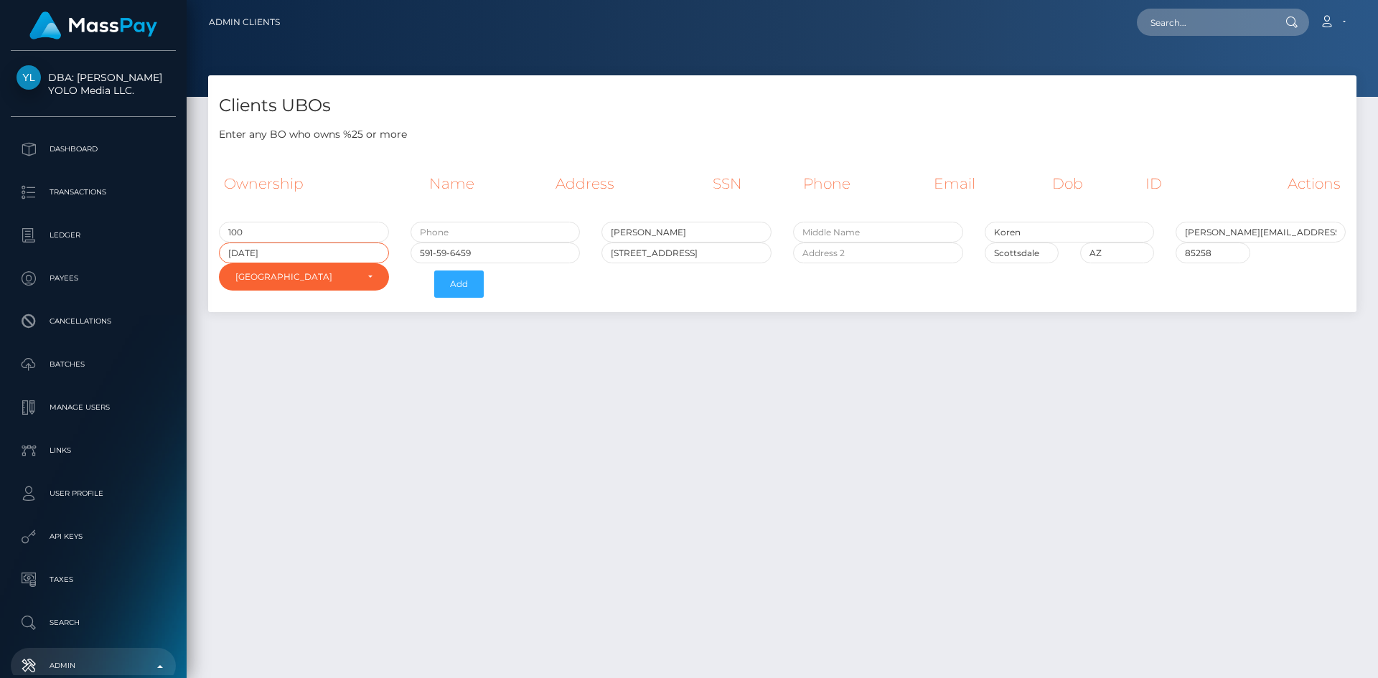
click at [302, 250] on input "[DATE]" at bounding box center [304, 253] width 170 height 21
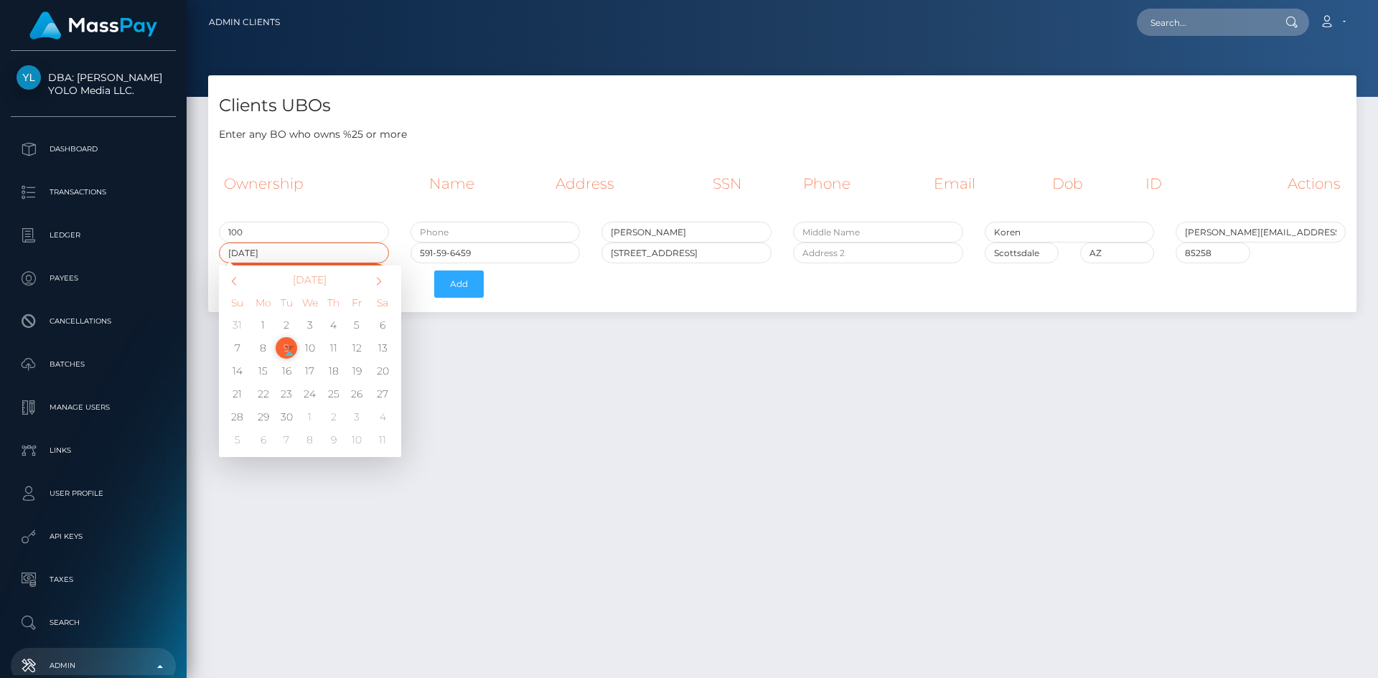
click at [249, 253] on input "[DATE]" at bounding box center [304, 253] width 170 height 21
click at [262, 250] on input "[DATE]" at bounding box center [304, 253] width 170 height 21
click at [314, 255] on input "[DATE]" at bounding box center [304, 253] width 170 height 21
type input "[DATE]"
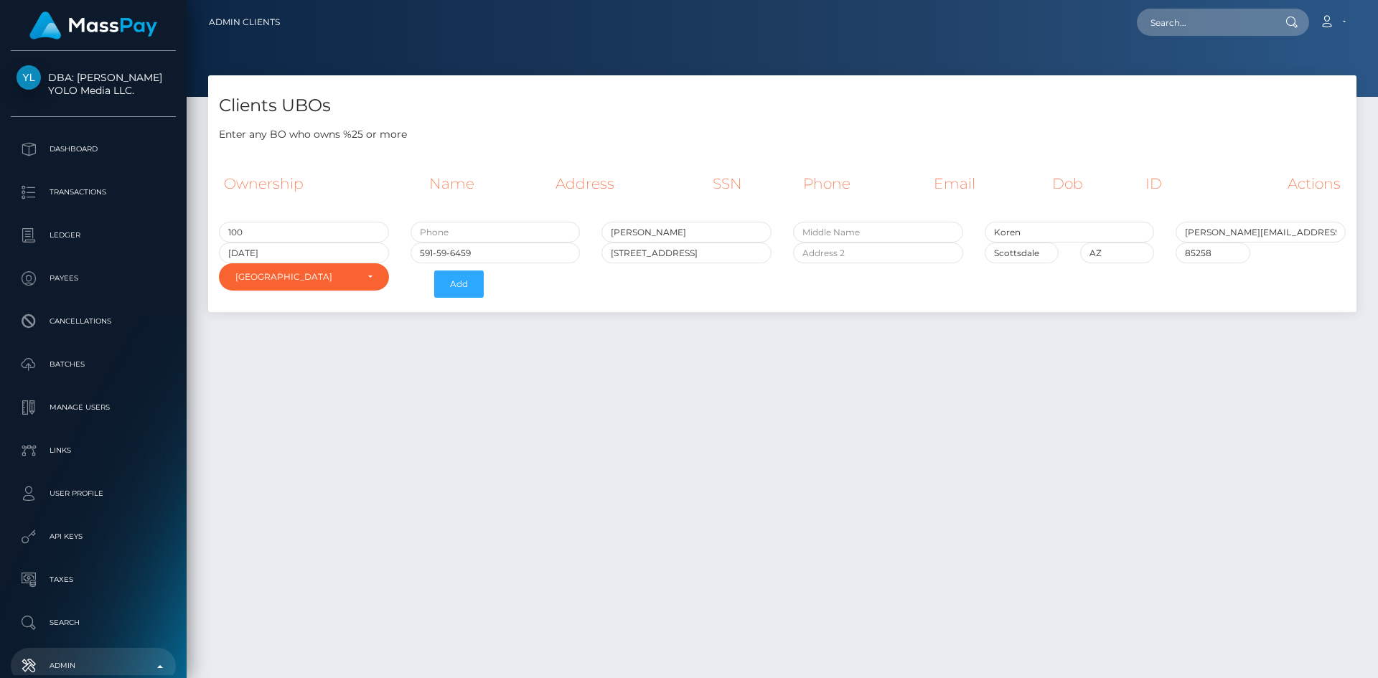
click at [765, 549] on div "Clients UBOs Enter any BO who owns %25 or more Ownership Name Address SSN Phone…" at bounding box center [783, 370] width 1192 height 590
paste input "[PHONE_NUMBER]"
type input "[PHONE_NUMBER]"
click at [449, 290] on button "Add" at bounding box center [459, 284] width 50 height 27
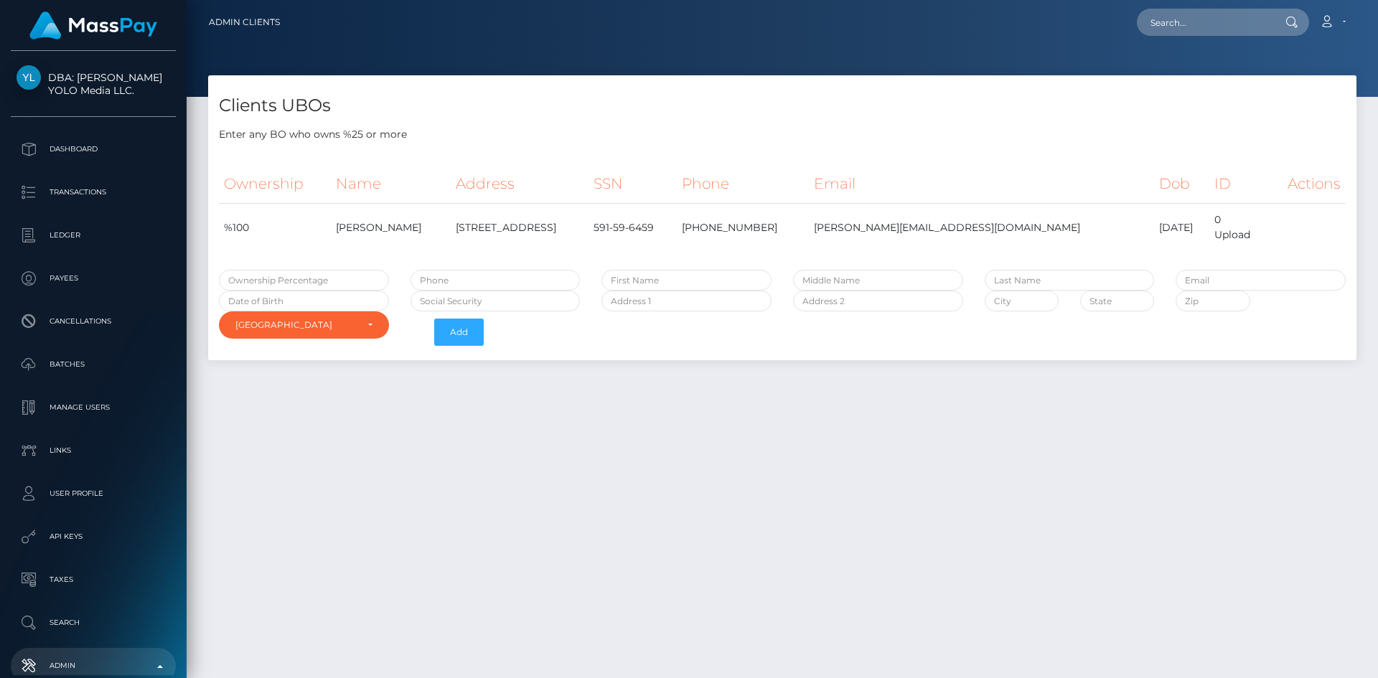
select select "223"
click at [1228, 238] on div "Upload" at bounding box center [1238, 235] width 47 height 15
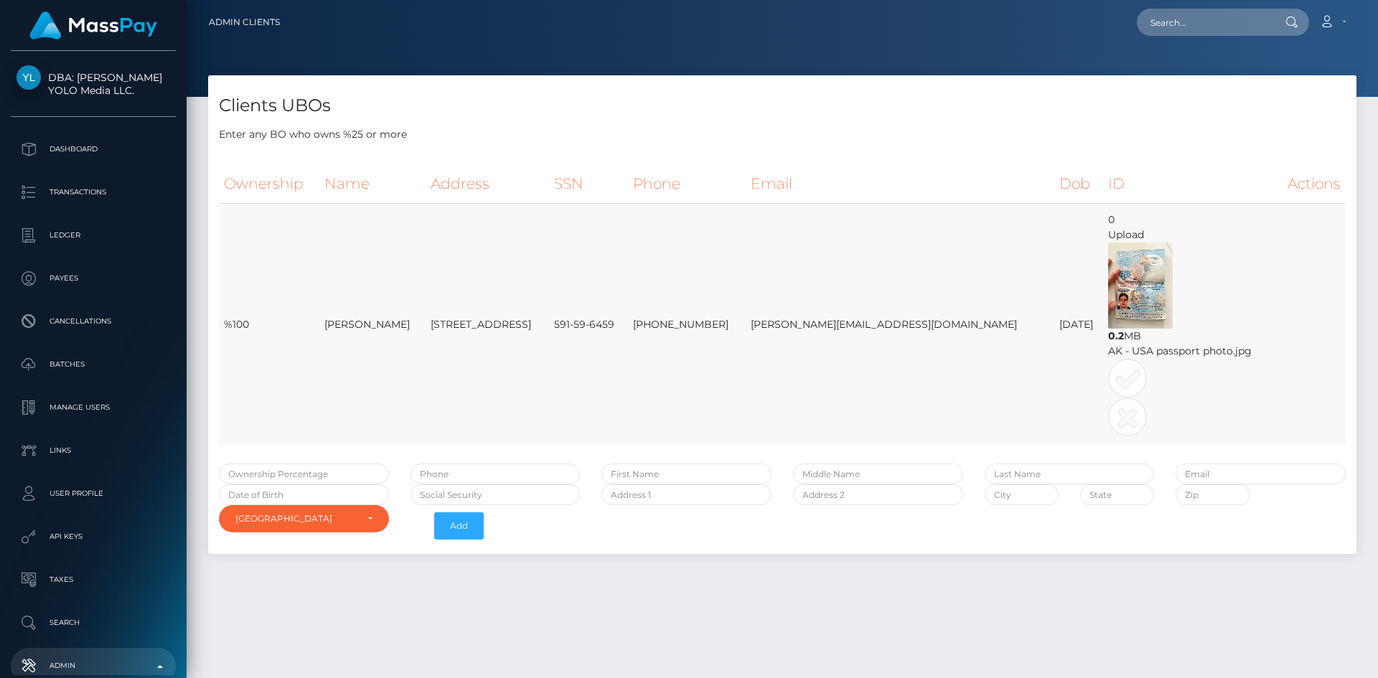
click at [1137, 310] on img at bounding box center [1141, 286] width 65 height 86
click at [1154, 285] on img at bounding box center [1141, 286] width 65 height 86
drag, startPoint x: 1106, startPoint y: 304, endPoint x: 1129, endPoint y: 277, distance: 35.7
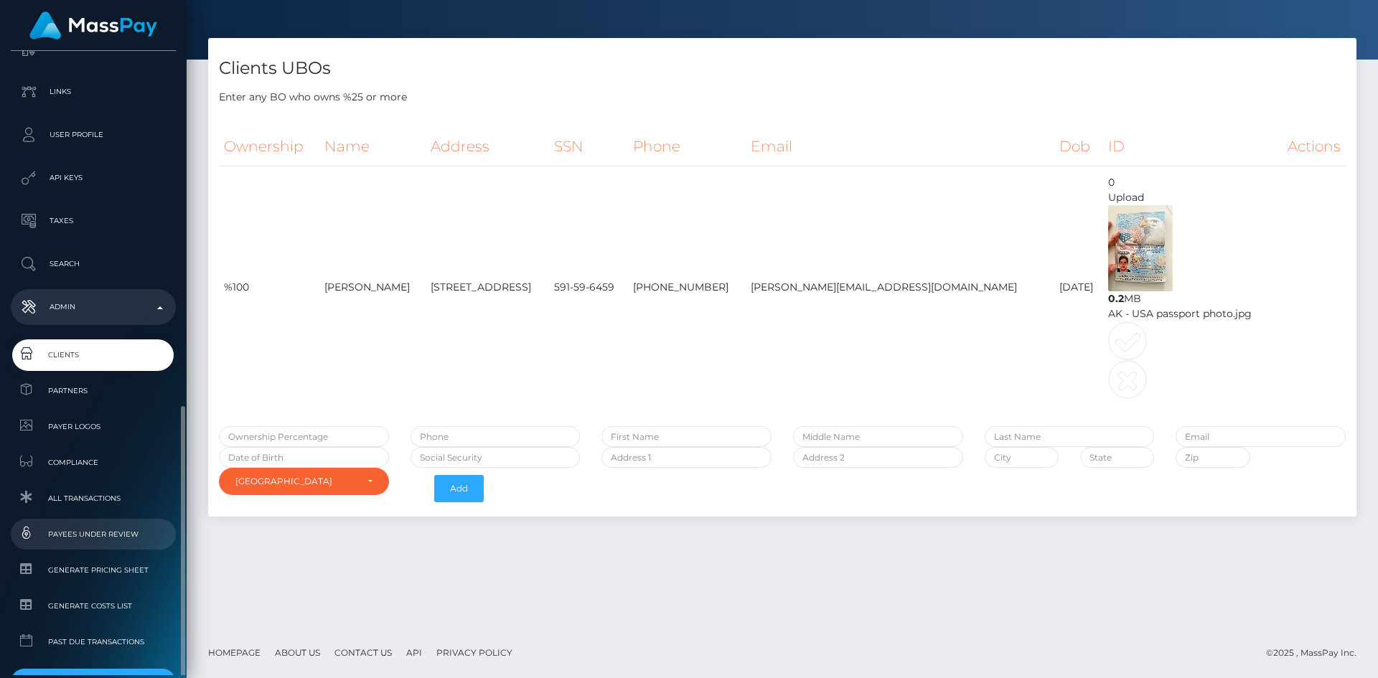
scroll to position [452, 0]
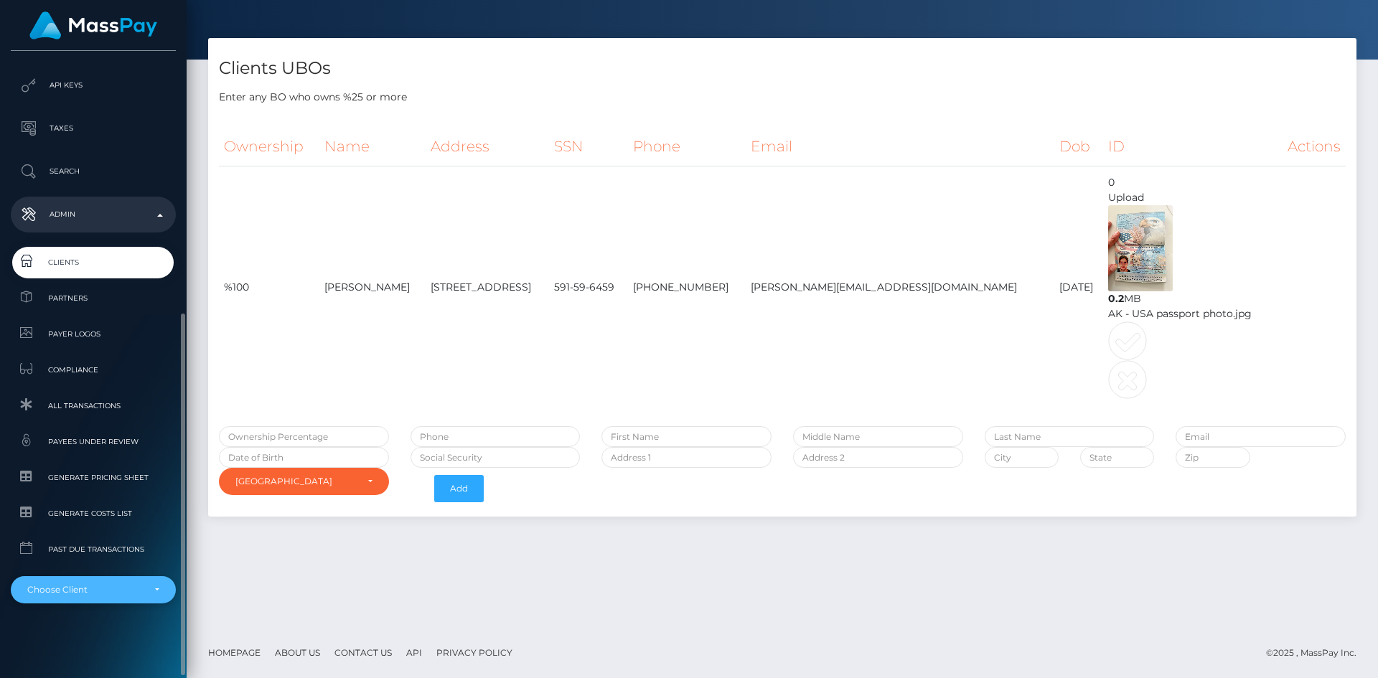
click at [105, 594] on div "Choose Client" at bounding box center [85, 589] width 116 height 11
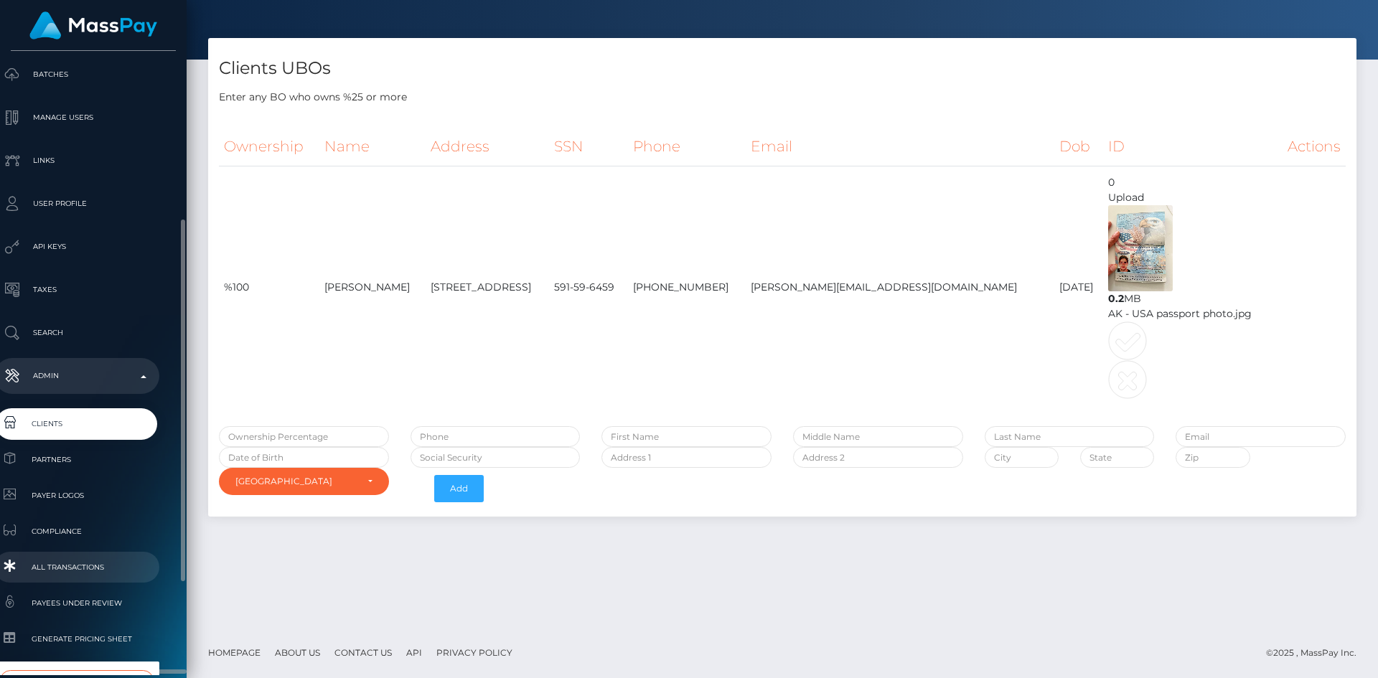
scroll to position [452, 17]
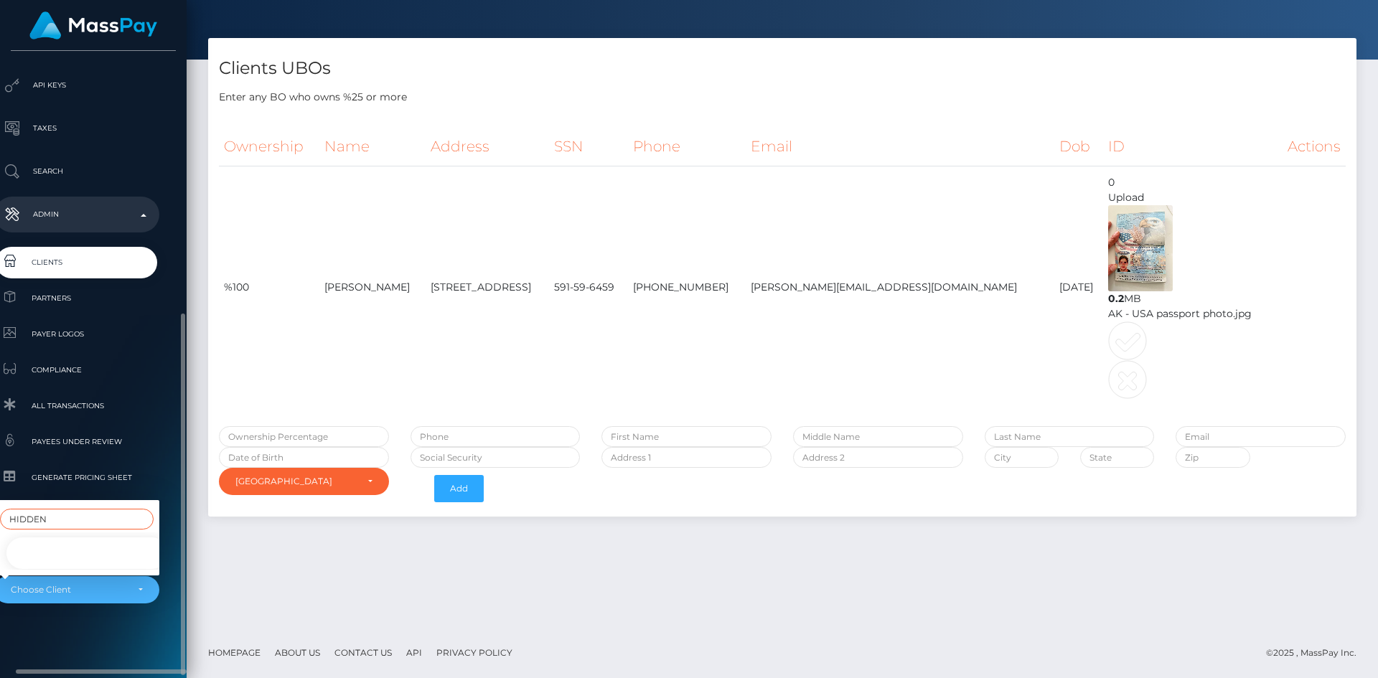
type input "HIDDEN"
select select "355"
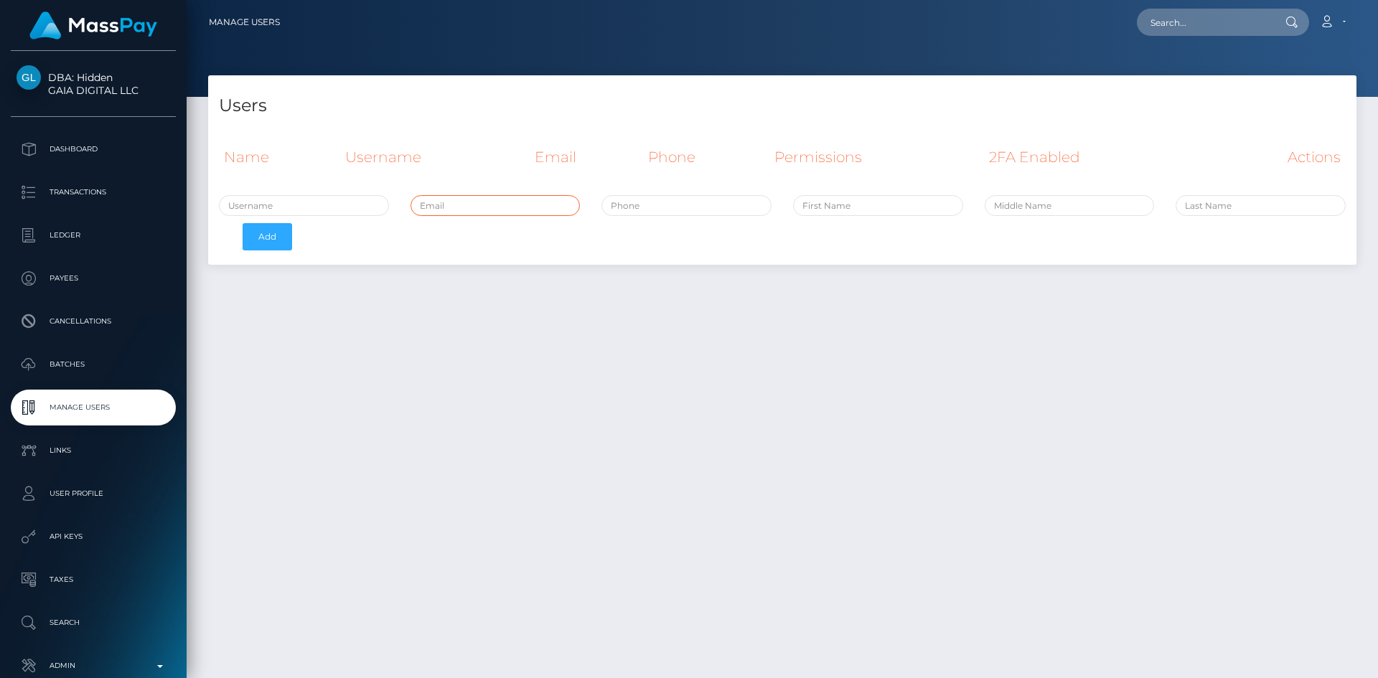
paste input "[PERSON_NAME][EMAIL_ADDRESS][DOMAIN_NAME]"
type input "[PERSON_NAME][EMAIL_ADDRESS][DOMAIN_NAME]"
click at [869, 210] on input "text" at bounding box center [878, 205] width 170 height 21
type input "aLEX"
drag, startPoint x: 825, startPoint y: 208, endPoint x: 770, endPoint y: 213, distance: 55.4
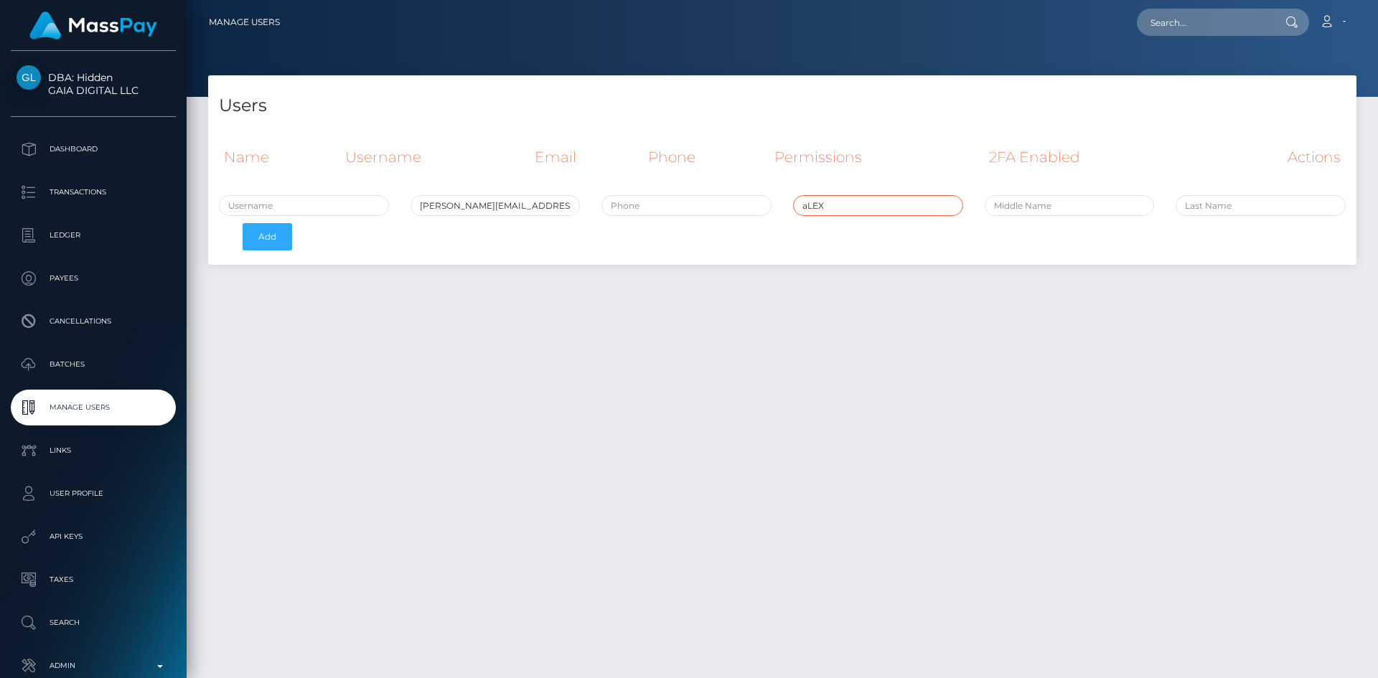
click at [770, 213] on div "[PERSON_NAME][EMAIL_ADDRESS][DOMAIN_NAME] aLEX Add" at bounding box center [782, 226] width 1149 height 62
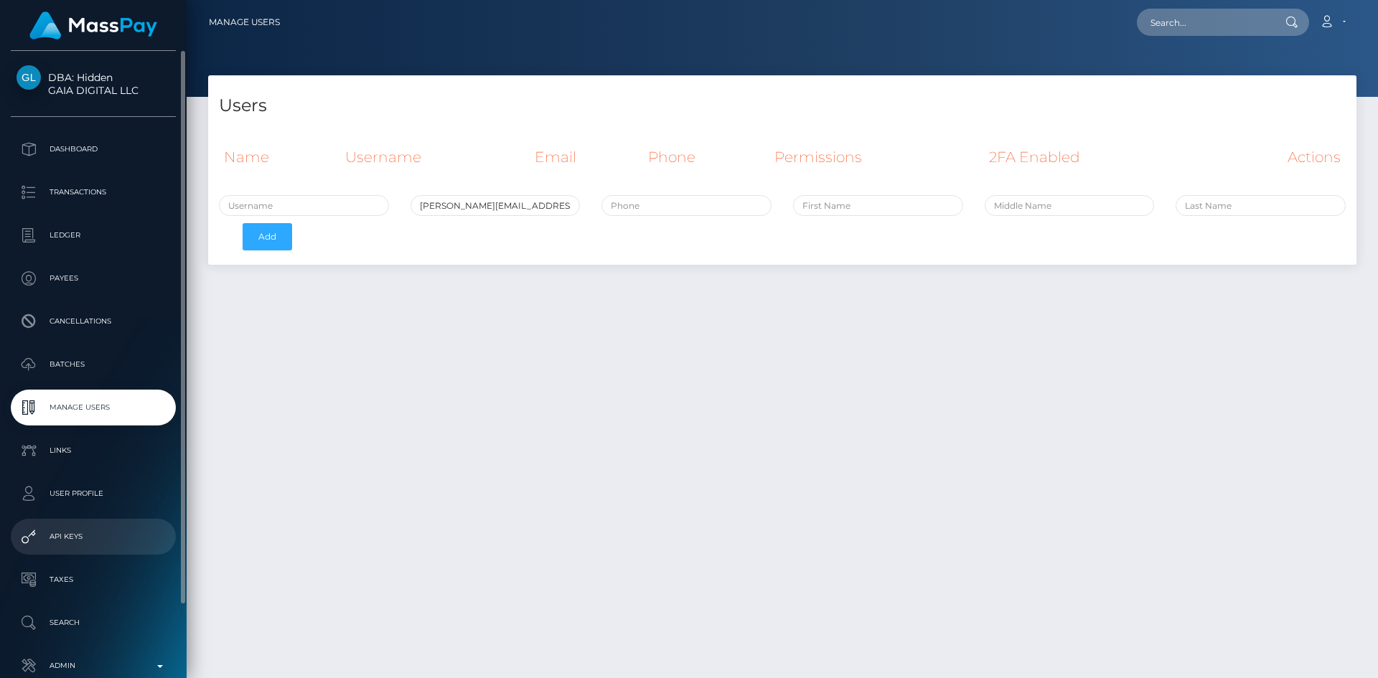
click at [100, 549] on link "API Keys" at bounding box center [93, 537] width 165 height 36
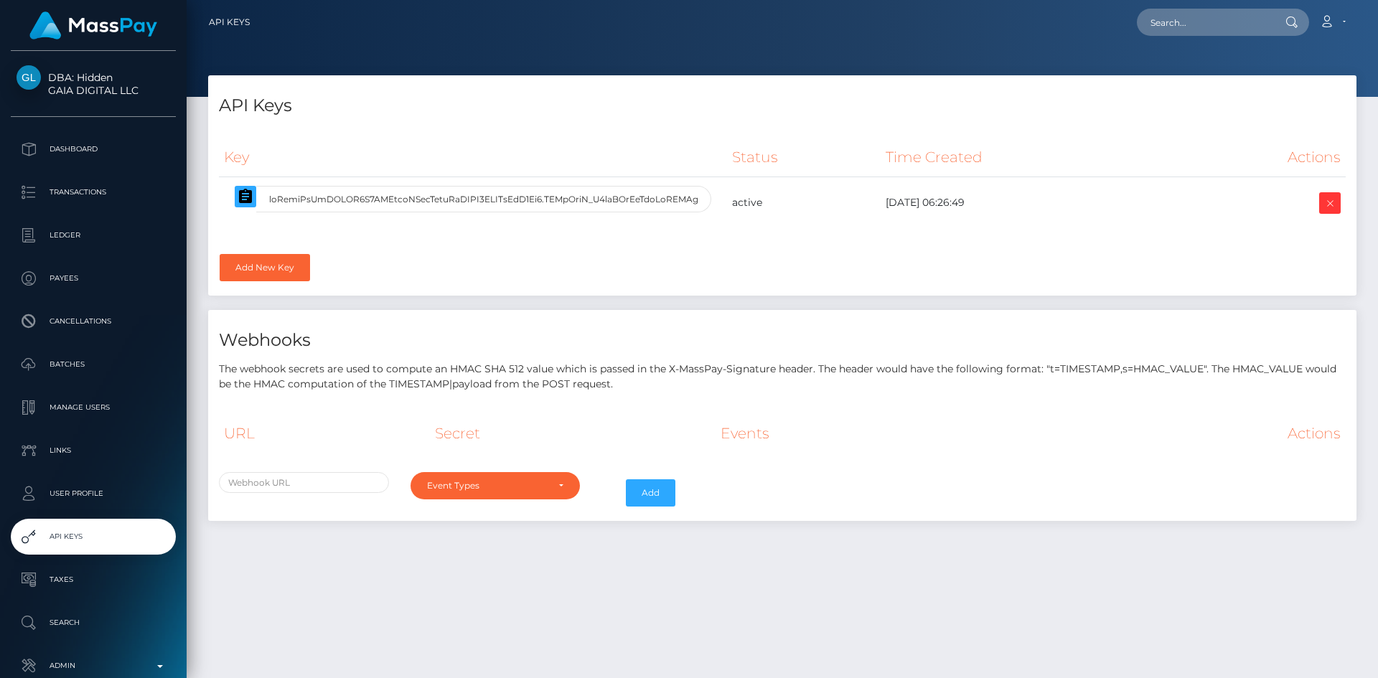
select select
click at [241, 195] on icon "button" at bounding box center [245, 196] width 13 height 14
